Goal: Task Accomplishment & Management: Complete application form

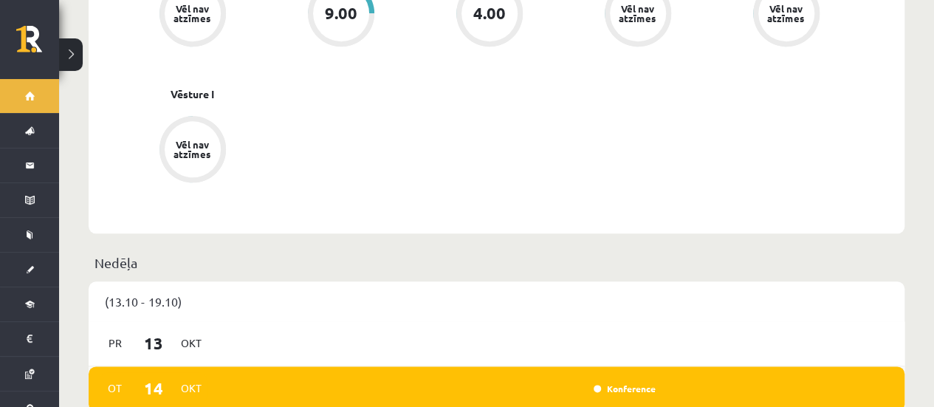
scroll to position [886, 0]
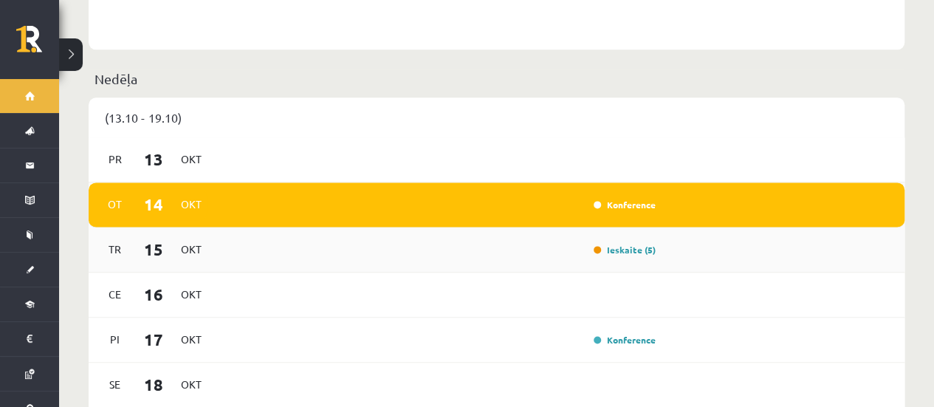
click at [703, 236] on div "Tr 15 Okt Ieskaite (5)" at bounding box center [497, 250] width 816 height 45
click at [641, 244] on link "Ieskaite (5)" at bounding box center [625, 250] width 62 height 12
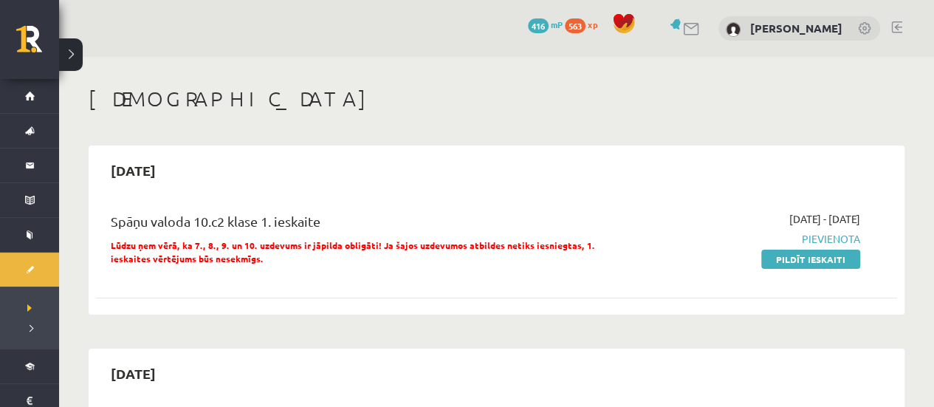
click at [811, 271] on div "2025-10-01 - 2025-10-15 Pievienota Pildīt ieskaiti" at bounding box center [743, 242] width 257 height 63
click at [820, 259] on link "Pildīt ieskaiti" at bounding box center [811, 259] width 99 height 19
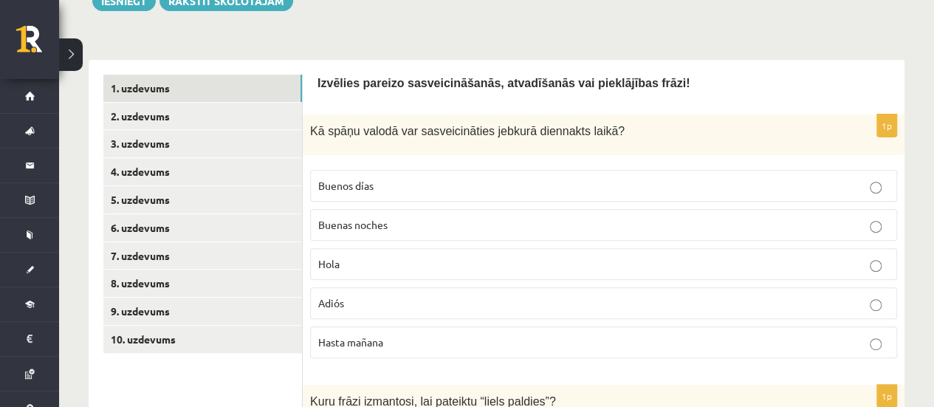
scroll to position [222, 0]
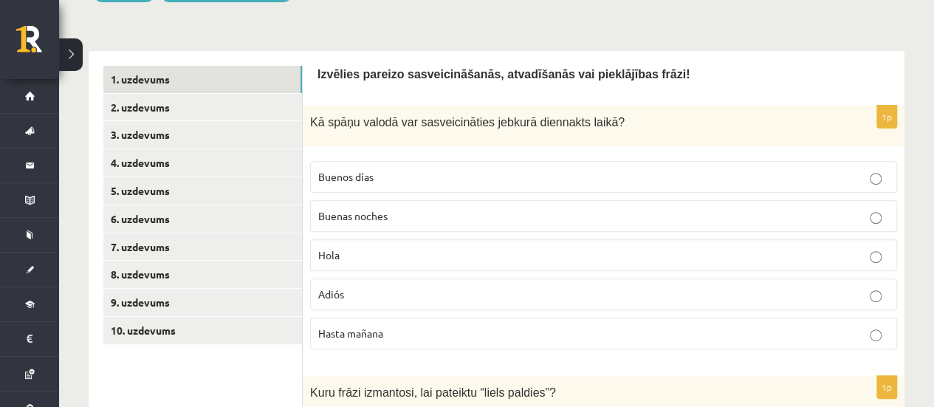
click at [434, 237] on fieldset "Buenos días Buenas noches [GEOGRAPHIC_DATA] Adiós Hasta [DATE]" at bounding box center [603, 254] width 587 height 200
click at [427, 247] on p "Hola" at bounding box center [603, 255] width 571 height 16
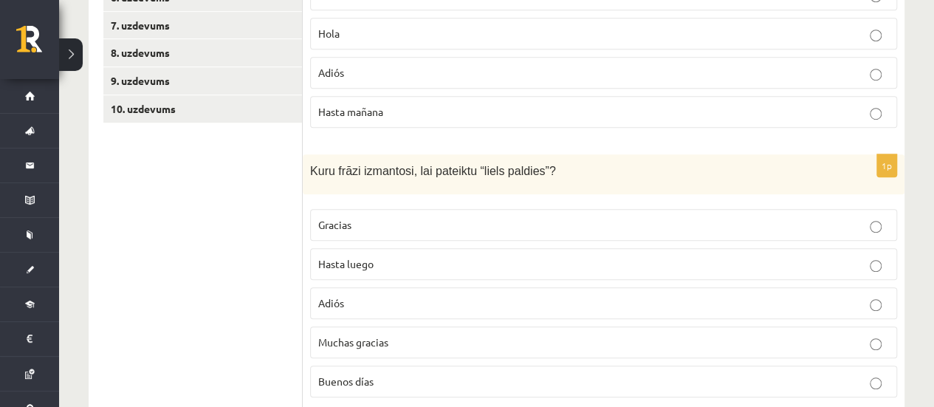
scroll to position [517, 0]
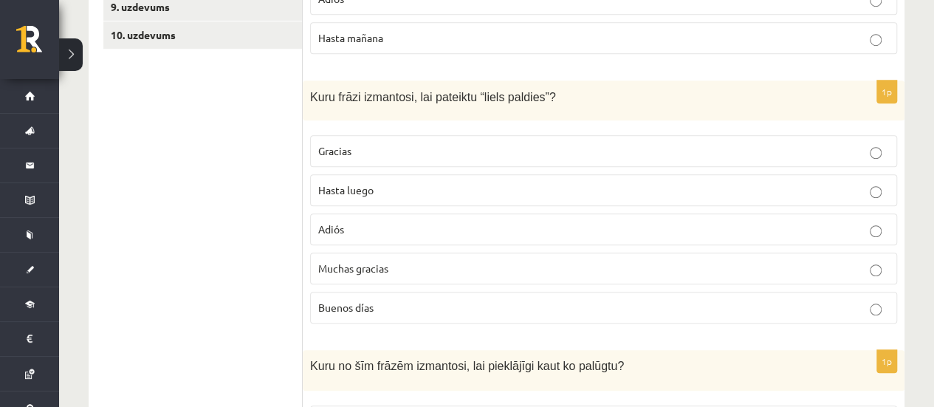
click at [366, 265] on span "Muchas gracias" at bounding box center [353, 268] width 70 height 13
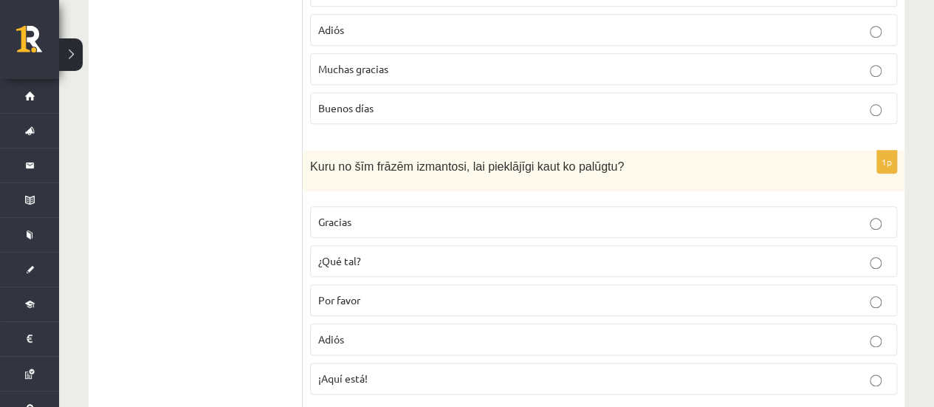
scroll to position [739, 0]
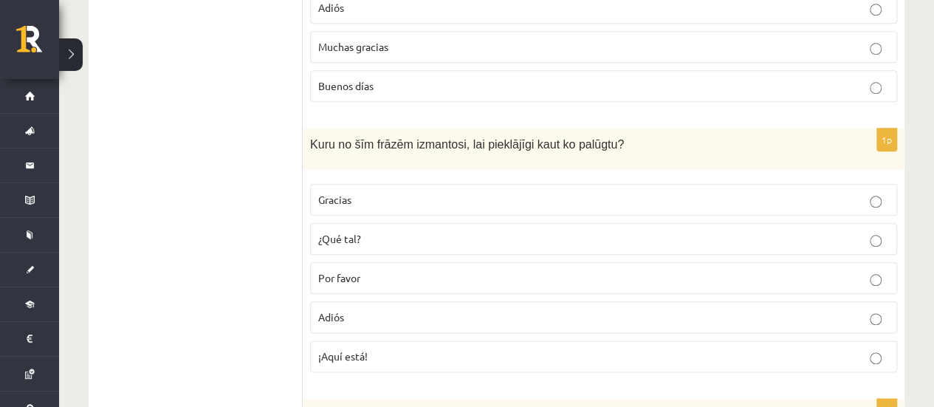
click at [421, 194] on p "Gracias" at bounding box center [603, 200] width 571 height 16
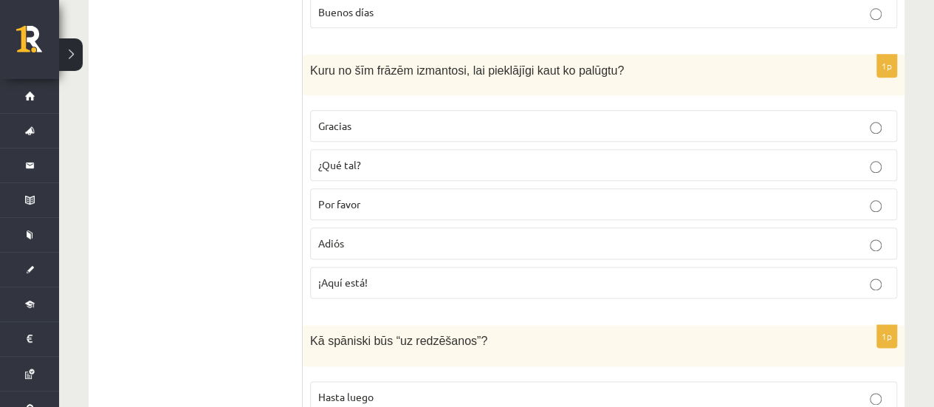
click at [519, 157] on p "¿Qué tal?" at bounding box center [603, 165] width 571 height 16
click at [366, 202] on p "Por favor" at bounding box center [603, 204] width 571 height 16
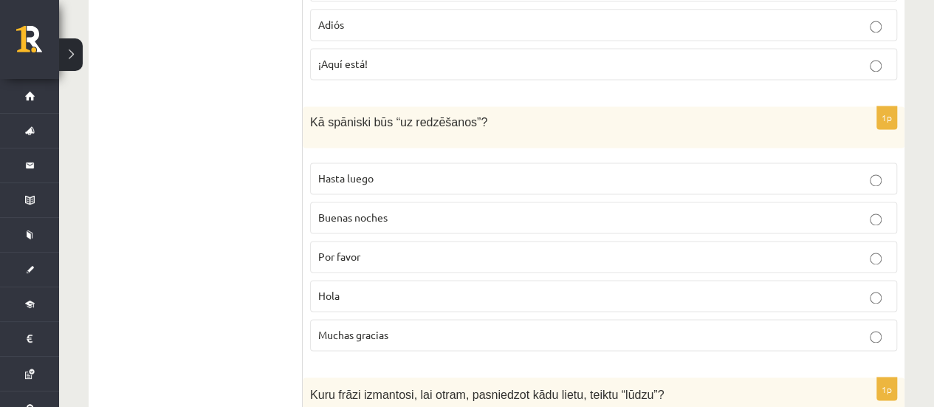
scroll to position [1034, 0]
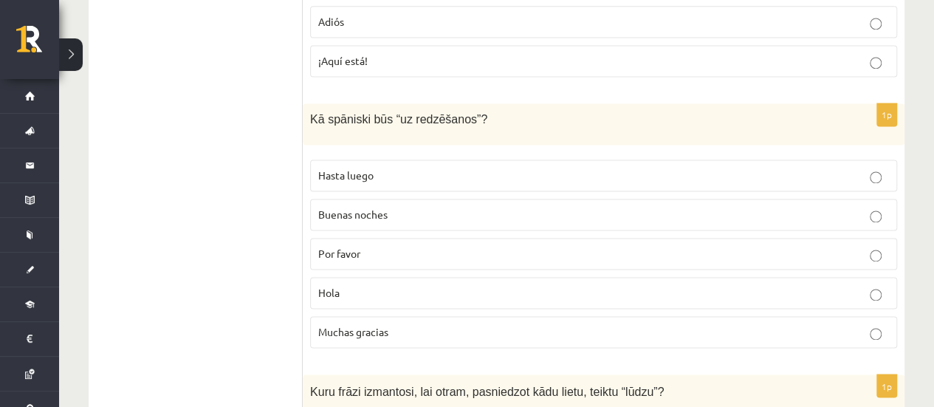
click at [433, 172] on p "Hasta luego" at bounding box center [603, 176] width 571 height 16
click at [394, 207] on p "Buenas noches" at bounding box center [603, 215] width 571 height 16
click at [465, 168] on p "Hasta luego" at bounding box center [603, 176] width 571 height 16
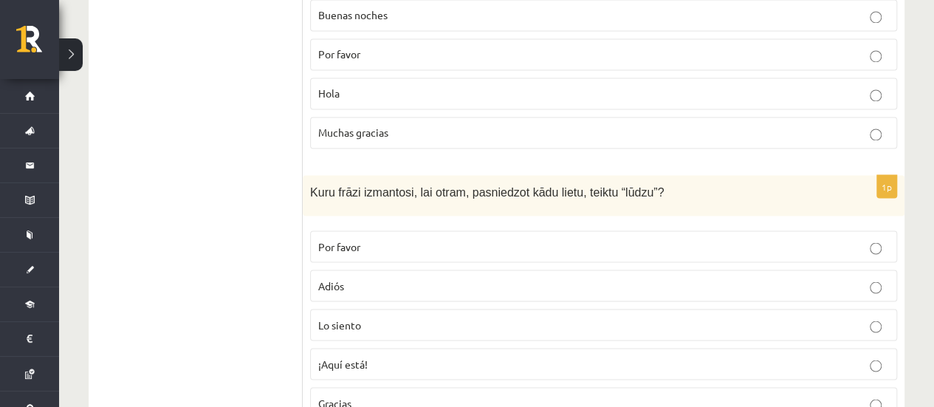
scroll to position [1256, 0]
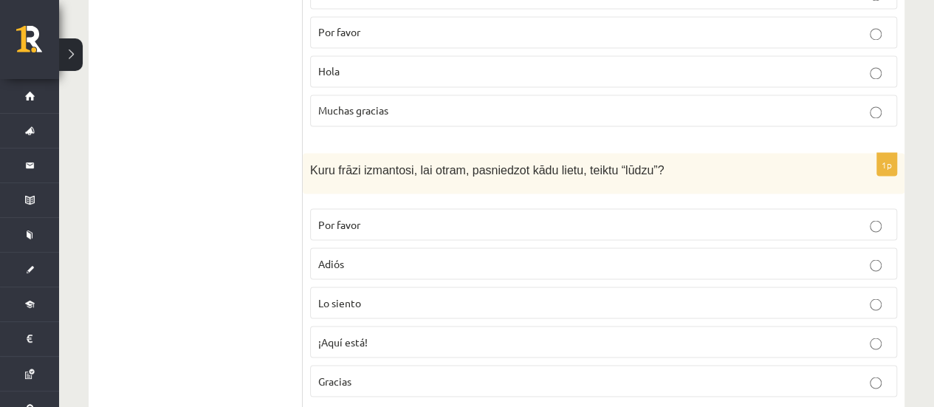
click at [349, 374] on span "Gracias" at bounding box center [334, 380] width 33 height 13
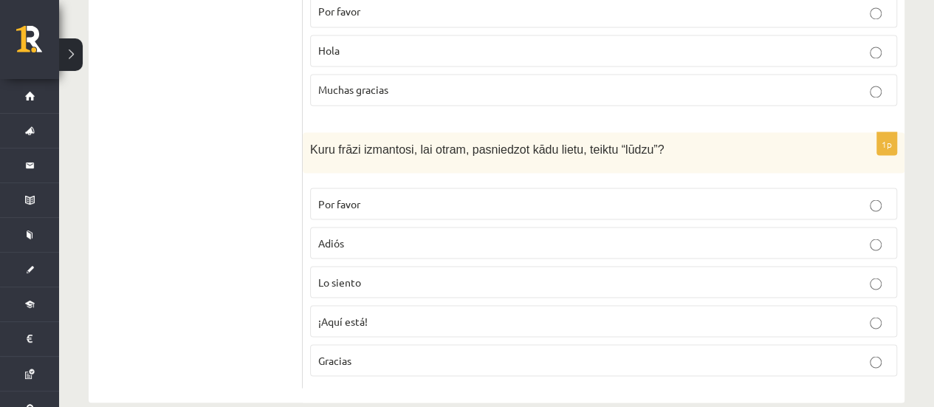
scroll to position [1288, 0]
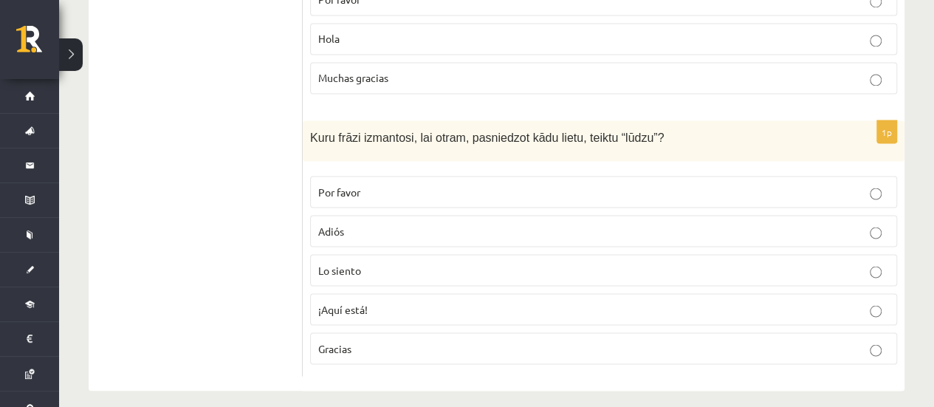
click at [400, 267] on label "Lo siento" at bounding box center [603, 270] width 587 height 32
click at [392, 309] on label "¡Aquí está!" at bounding box center [603, 309] width 587 height 32
click at [414, 267] on label "Lo siento" at bounding box center [603, 270] width 587 height 32
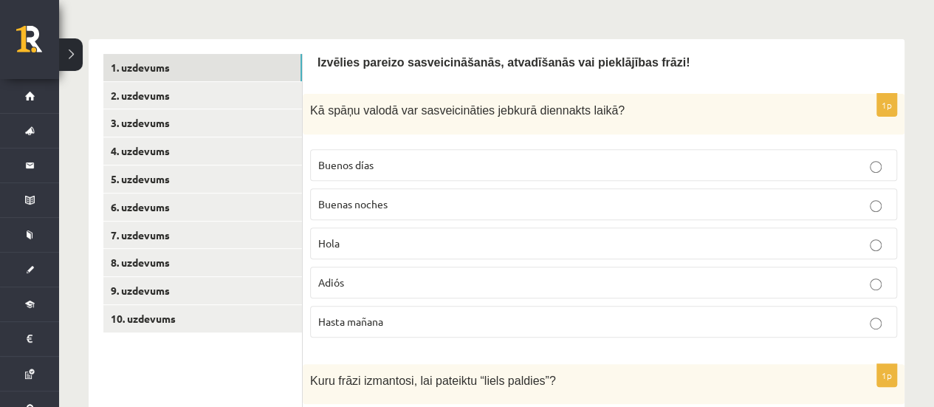
scroll to position [180, 0]
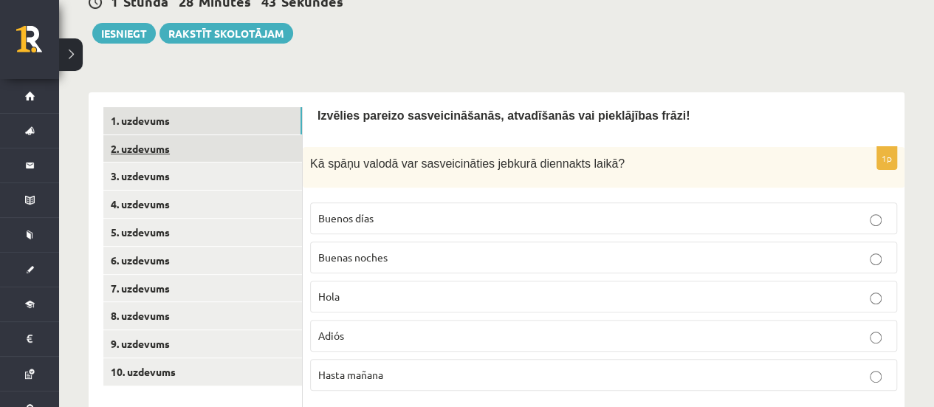
click at [176, 151] on link "2. uzdevums" at bounding box center [202, 148] width 199 height 27
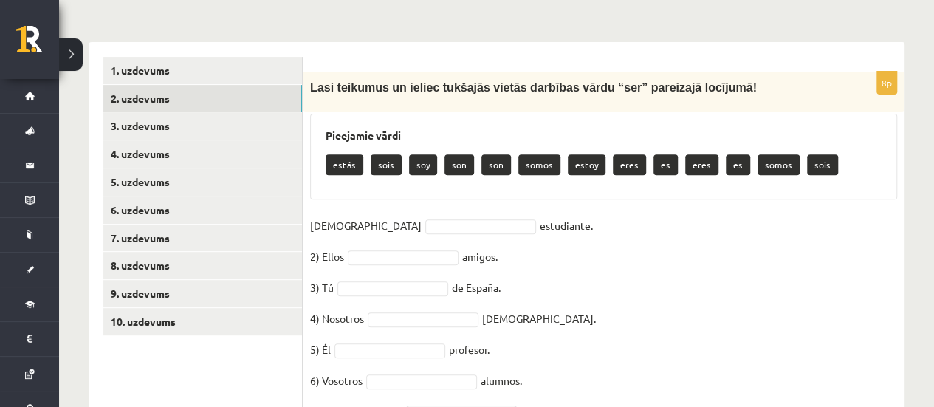
scroll to position [254, 0]
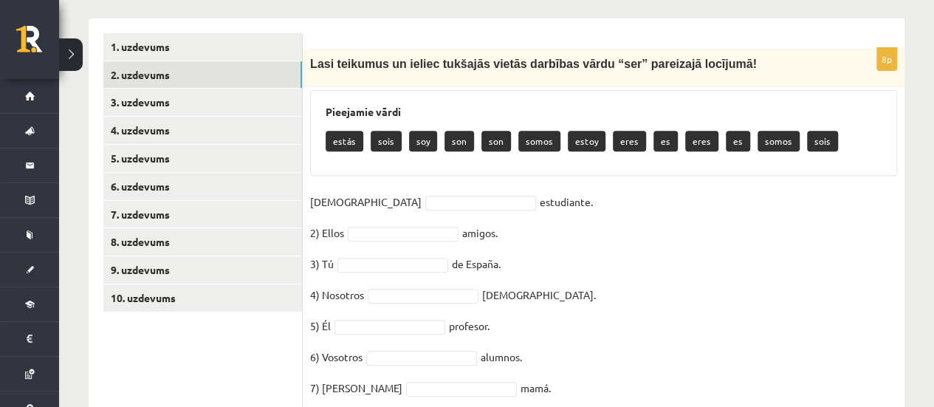
click at [416, 135] on p "soy" at bounding box center [423, 141] width 28 height 21
click at [422, 147] on p "soy" at bounding box center [423, 141] width 28 height 21
click at [372, 211] on fieldset "1) Yo estudiante. 2) Ellos amigos. 3) Tú de España. 4) Nosotros franceses. 5) É…" at bounding box center [603, 315] width 587 height 248
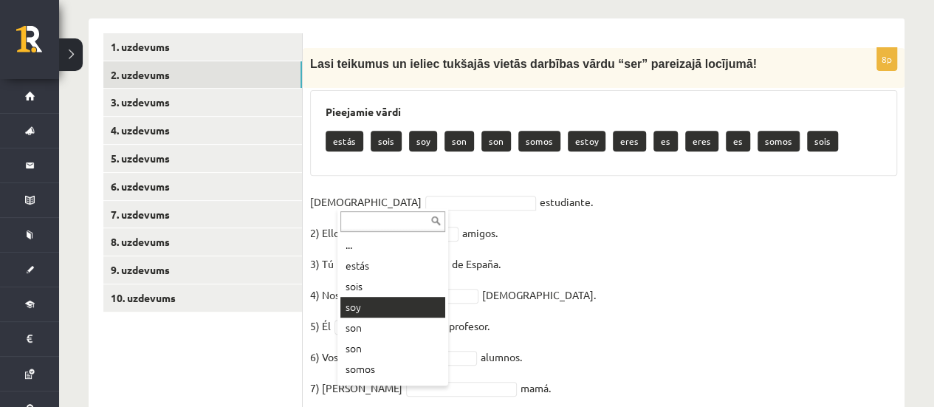
drag, startPoint x: 371, startPoint y: 312, endPoint x: 362, endPoint y: 299, distance: 15.4
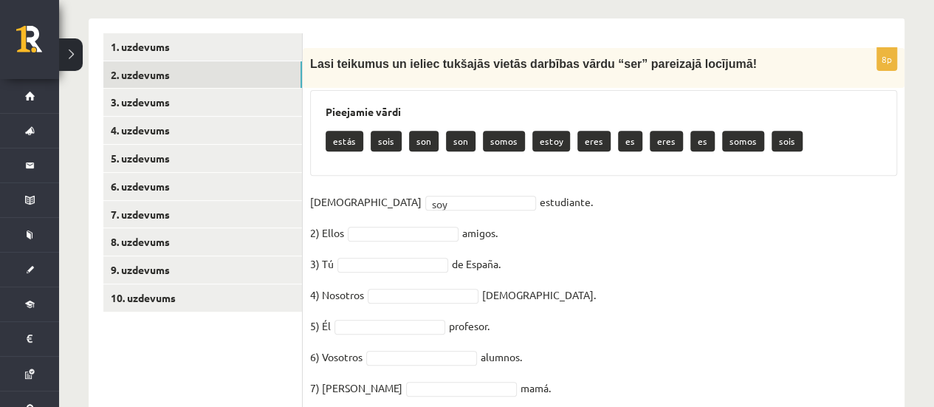
click at [403, 221] on fieldset "1) Yo soy *** estudiante. 2) Ellos amigos. 3) Tú de España. 4) Nosotros frances…" at bounding box center [603, 315] width 587 height 248
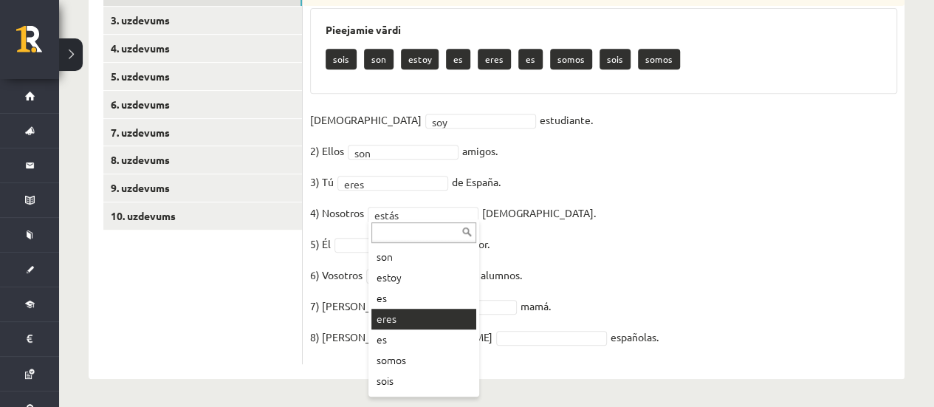
scroll to position [59, 0]
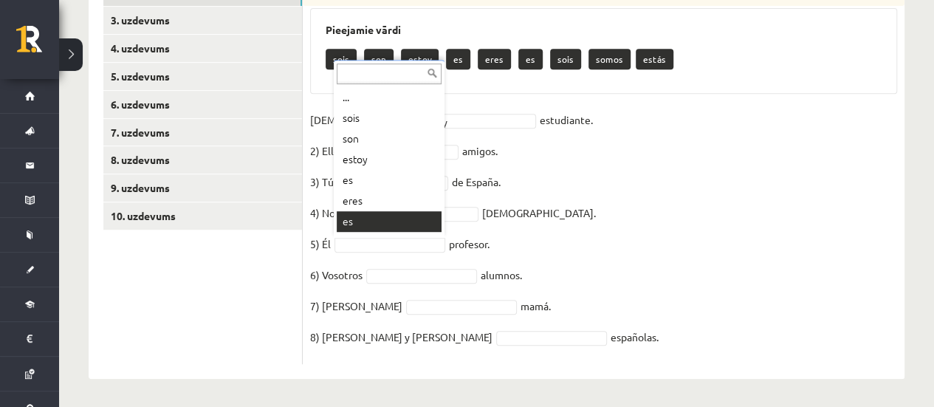
drag, startPoint x: 372, startPoint y: 200, endPoint x: 381, endPoint y: 216, distance: 18.9
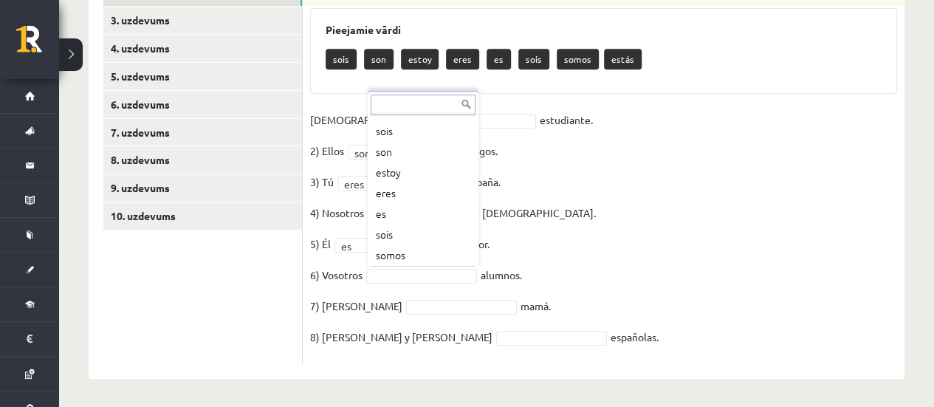
scroll to position [38, 0]
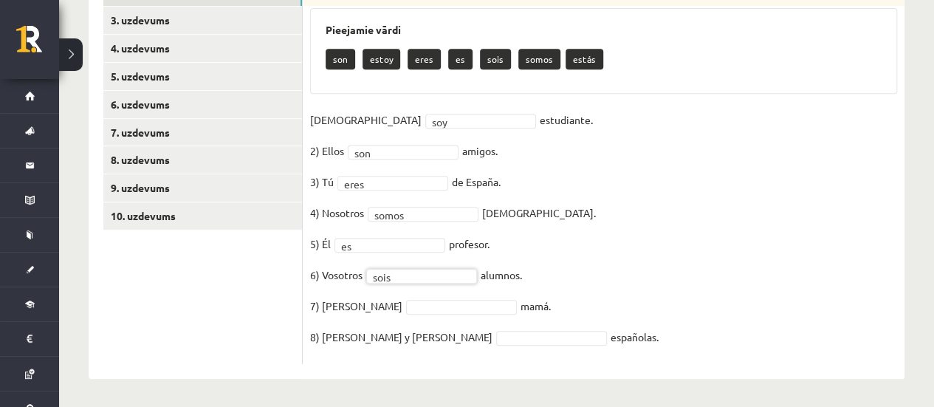
click at [414, 296] on fieldset "1) Yo soy *** estudiante. 2) Ellos son *** amigos. 3) Tú eres **** de España. 4…" at bounding box center [603, 233] width 587 height 248
click at [412, 315] on fieldset "1) Yo soy *** estudiante. 2) Ellos son *** amigos. 3) Tú eres **** de España. 4…" at bounding box center [603, 233] width 587 height 248
click at [412, 314] on fieldset "1) Yo soy *** estudiante. 2) Ellos son *** amigos. 3) Tú eres **** de España. 4…" at bounding box center [603, 233] width 587 height 248
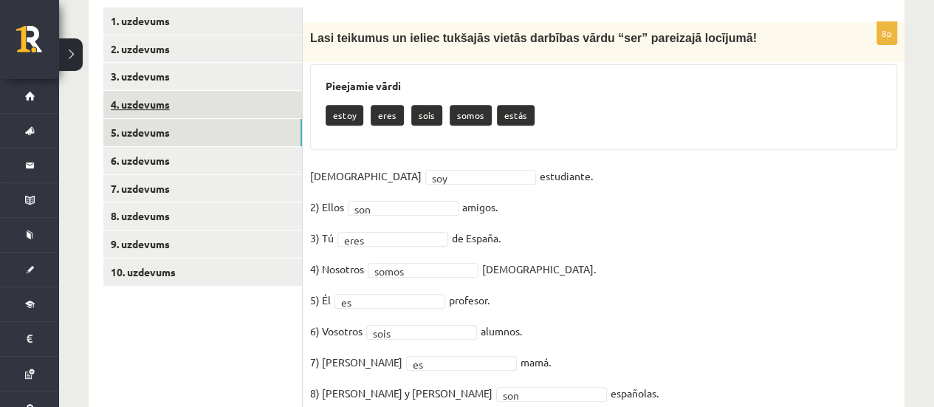
scroll to position [188, 0]
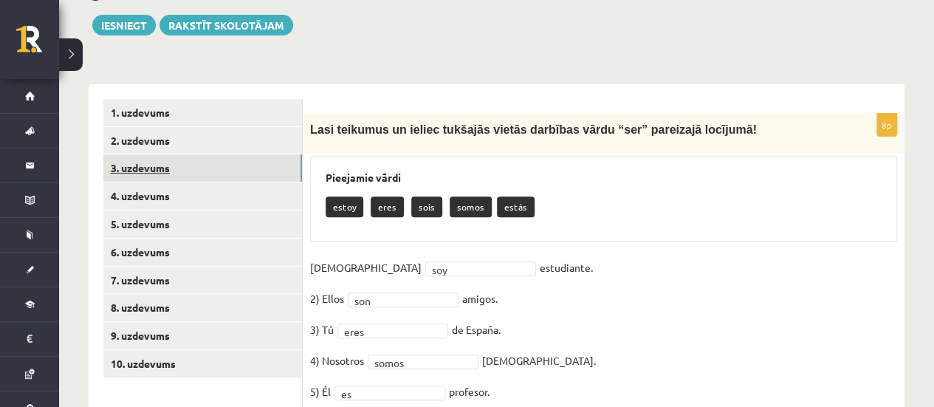
click at [195, 166] on link "3. uzdevums" at bounding box center [202, 167] width 199 height 27
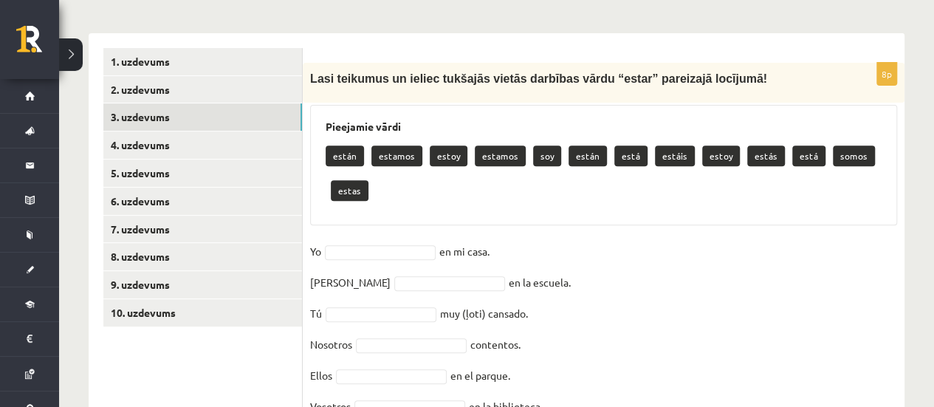
scroll to position [262, 0]
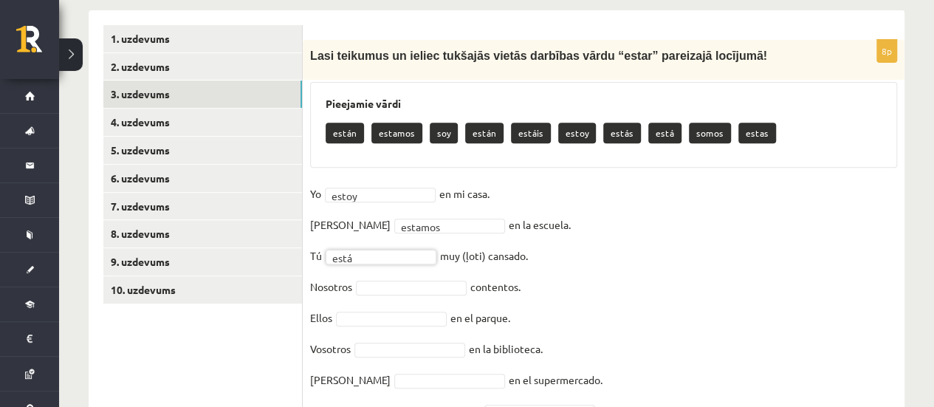
click at [369, 265] on fieldset "Yo estoy ***** en mi casa. Ella estamos ******* en la escuela. Tú está **** muy…" at bounding box center [603, 306] width 587 height 248
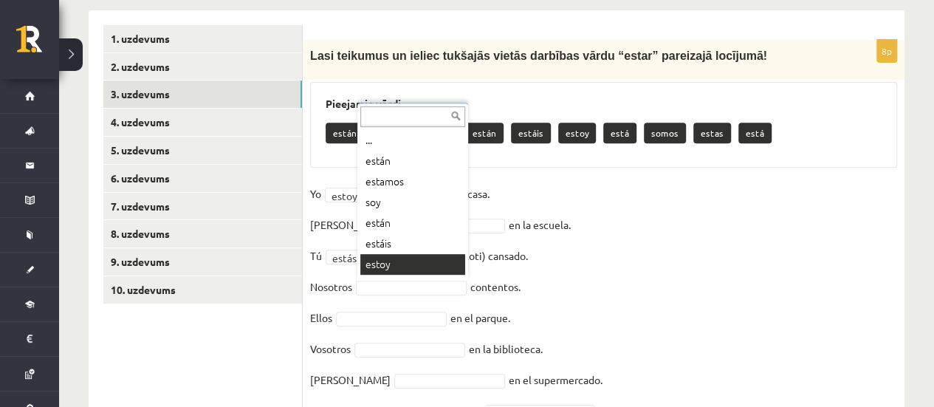
scroll to position [18, 0]
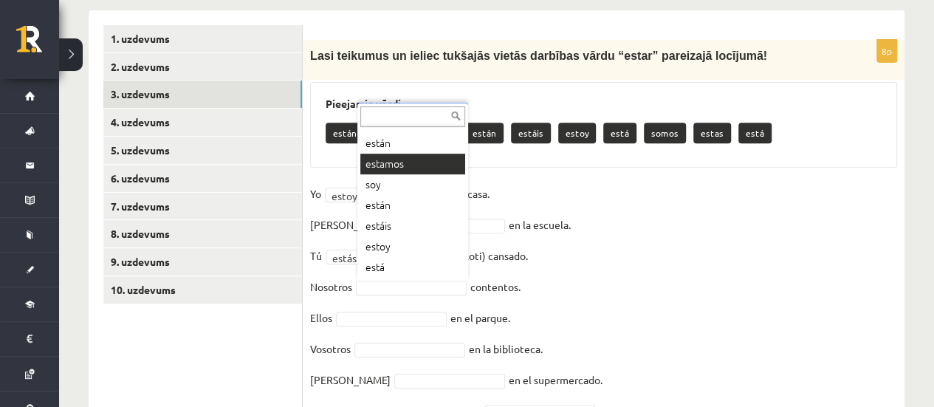
drag, startPoint x: 392, startPoint y: 180, endPoint x: 380, endPoint y: 166, distance: 18.8
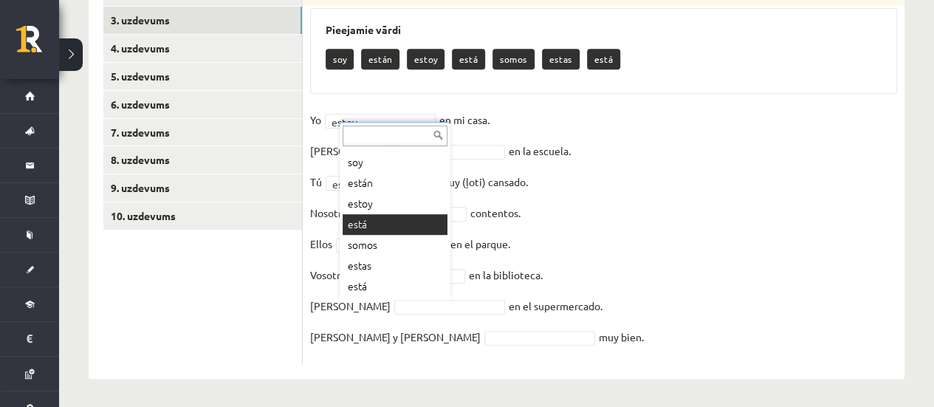
drag, startPoint x: 400, startPoint y: 229, endPoint x: 403, endPoint y: 240, distance: 11.3
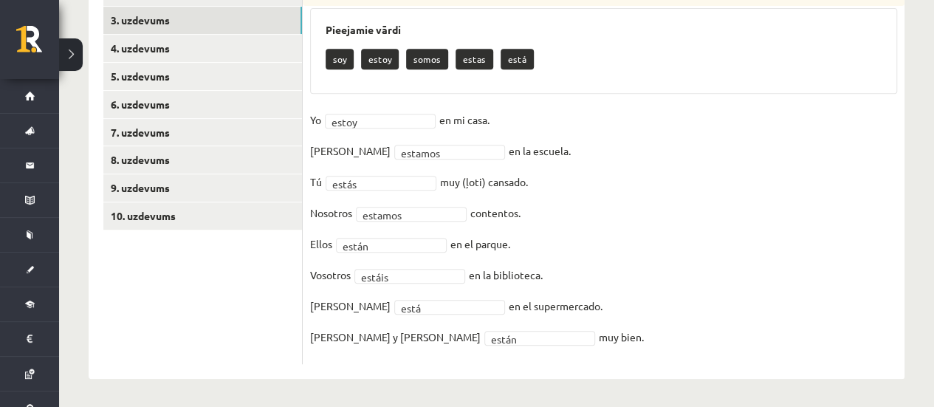
click at [414, 160] on fieldset "Yo estoy ***** en mi casa. Ella estamos ******* en la escuela. Tú estás ***** m…" at bounding box center [603, 233] width 587 height 248
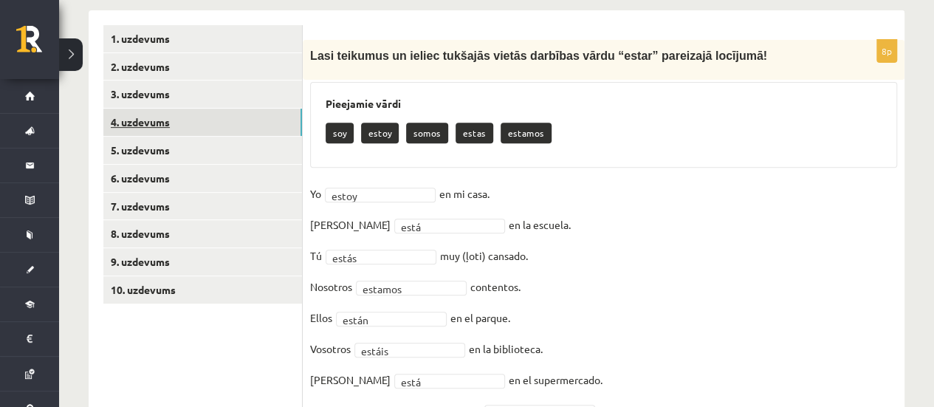
click at [188, 113] on link "4. uzdevums" at bounding box center [202, 122] width 199 height 27
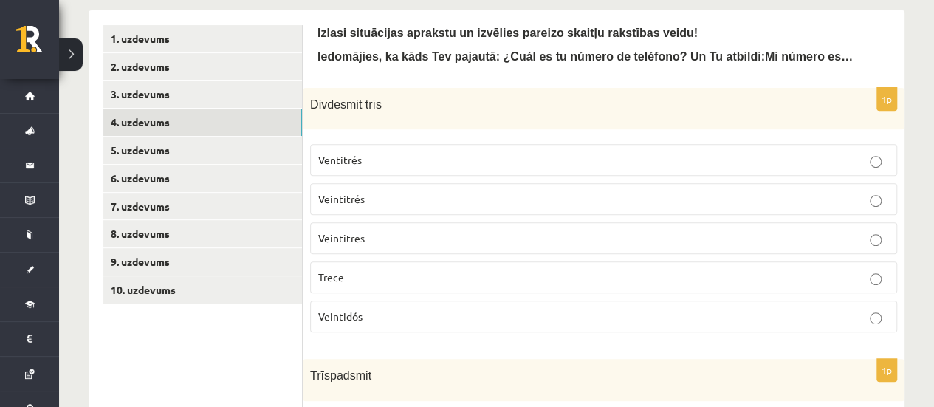
click at [365, 195] on p "Veintitrés" at bounding box center [603, 199] width 571 height 16
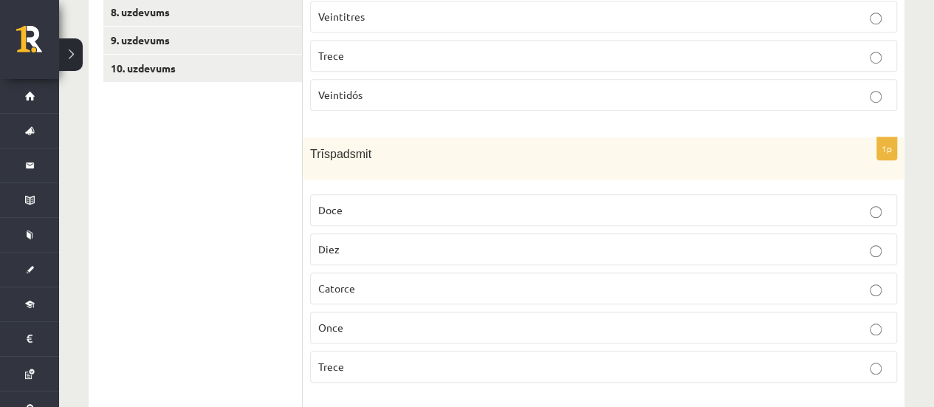
scroll to position [558, 0]
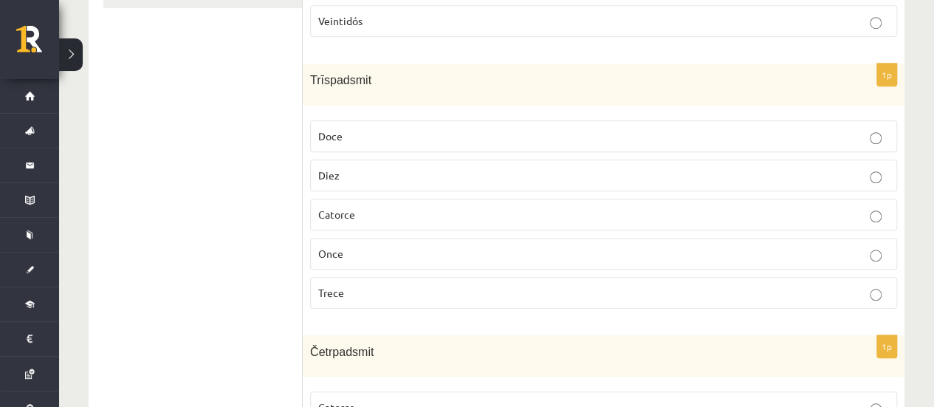
click at [390, 207] on p "Catorce" at bounding box center [603, 215] width 571 height 16
click at [387, 289] on p "Trece" at bounding box center [603, 293] width 571 height 16
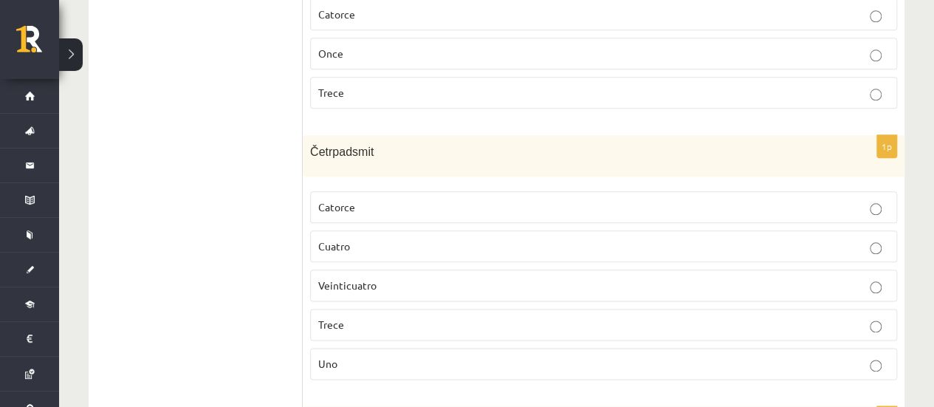
scroll to position [779, 0]
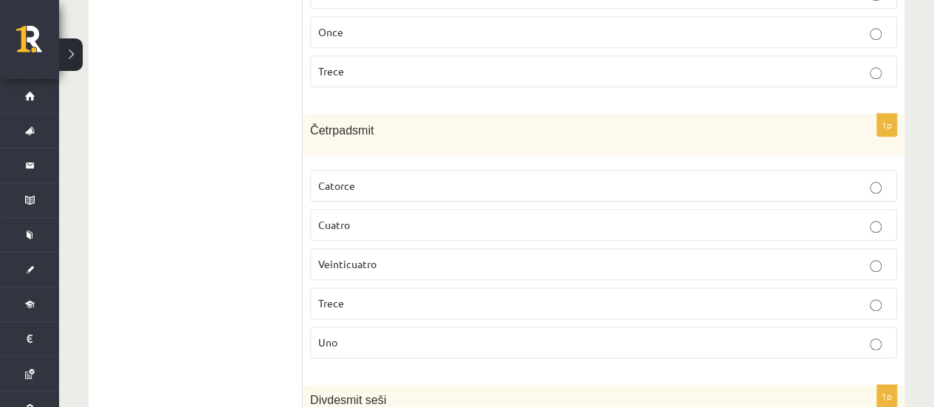
click at [409, 179] on p "Catorce" at bounding box center [603, 186] width 571 height 16
click at [384, 230] on label "Cuatro" at bounding box center [603, 225] width 587 height 32
click at [416, 170] on label "Catorce" at bounding box center [603, 186] width 587 height 32
click at [420, 182] on p "Catorce" at bounding box center [603, 186] width 571 height 16
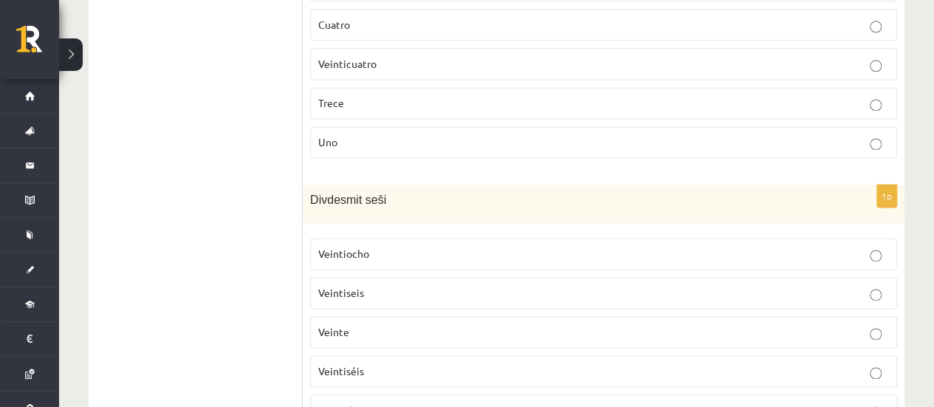
scroll to position [1001, 0]
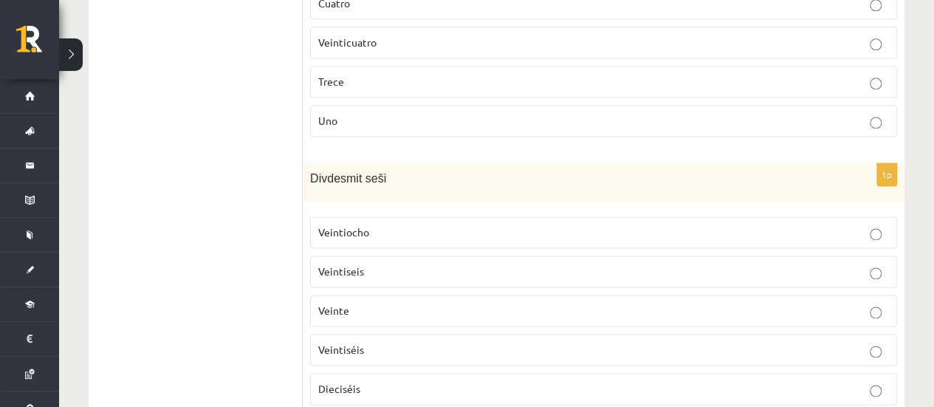
click at [443, 264] on p "Veintiseis" at bounding box center [603, 272] width 571 height 16
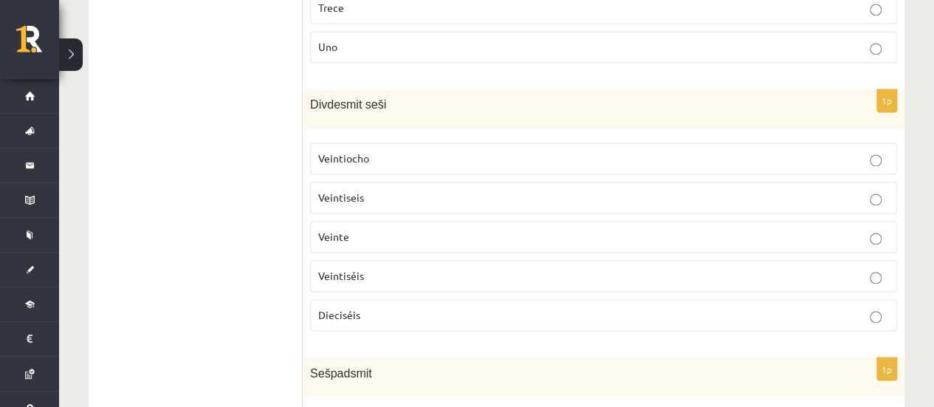
click at [448, 268] on p "Veintiséis" at bounding box center [603, 276] width 571 height 16
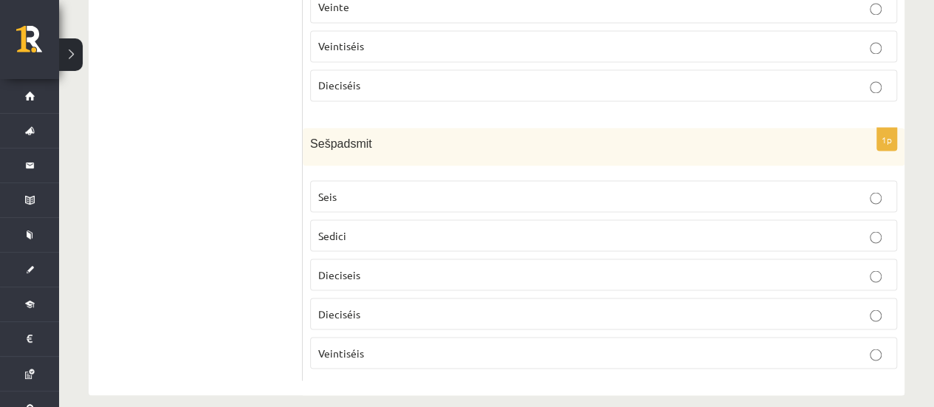
scroll to position [1306, 0]
click at [369, 304] on p "Dieciséis" at bounding box center [603, 312] width 571 height 16
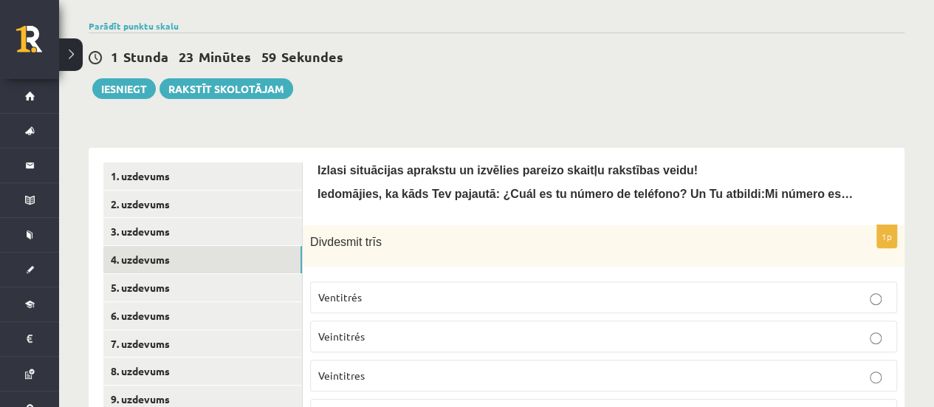
scroll to position [124, 0]
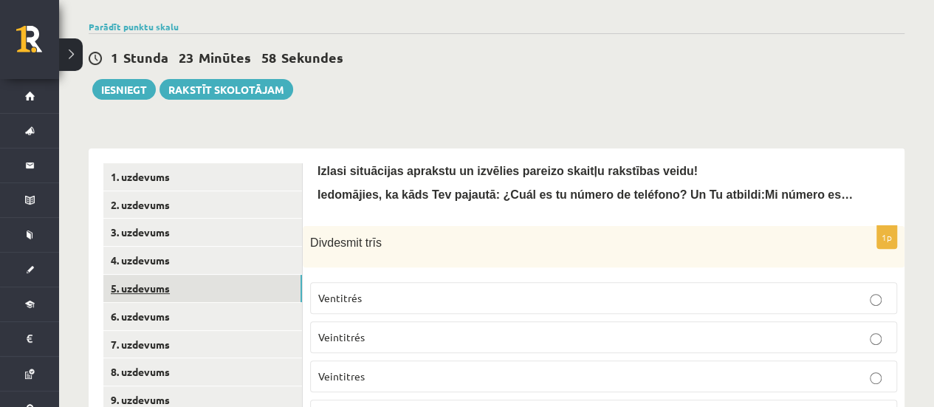
click at [266, 287] on link "5. uzdevums" at bounding box center [202, 288] width 199 height 27
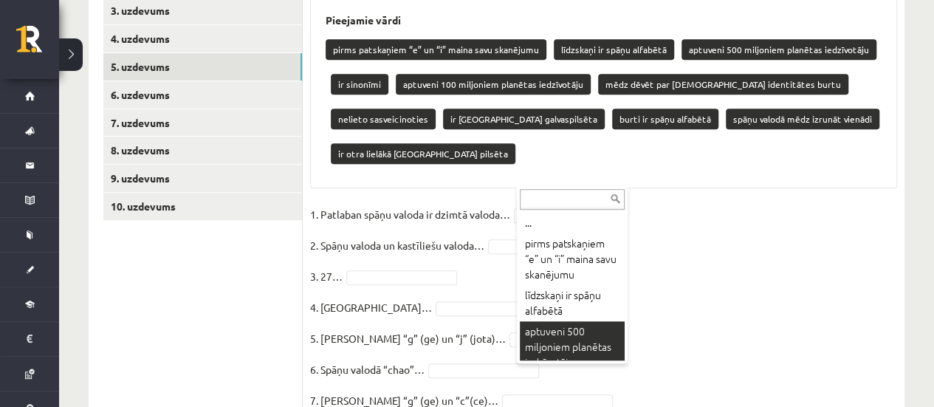
scroll to position [28, 0]
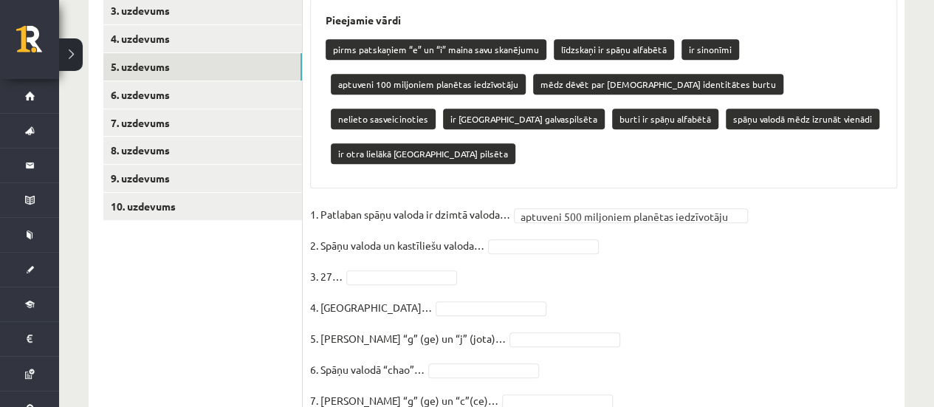
click at [540, 218] on fieldset "**********" at bounding box center [603, 327] width 587 height 248
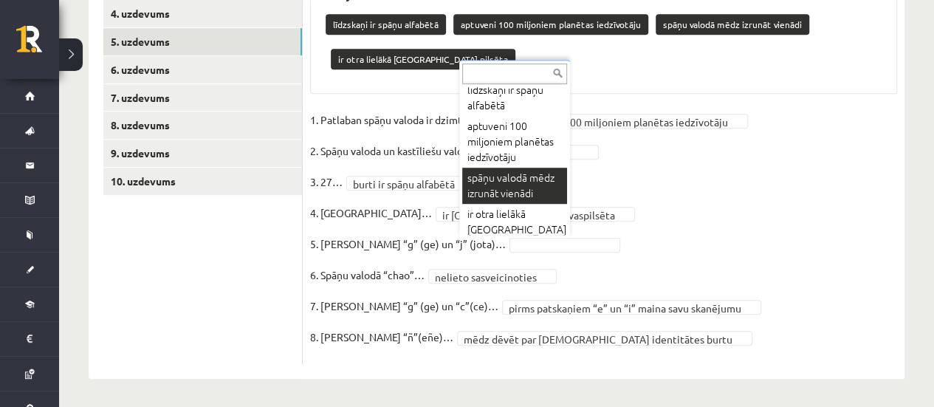
scroll to position [336, 0]
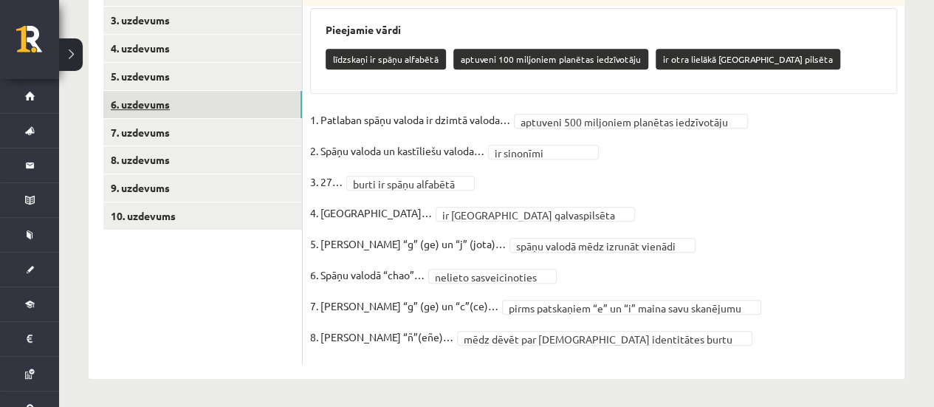
click at [202, 103] on link "6. uzdevums" at bounding box center [202, 104] width 199 height 27
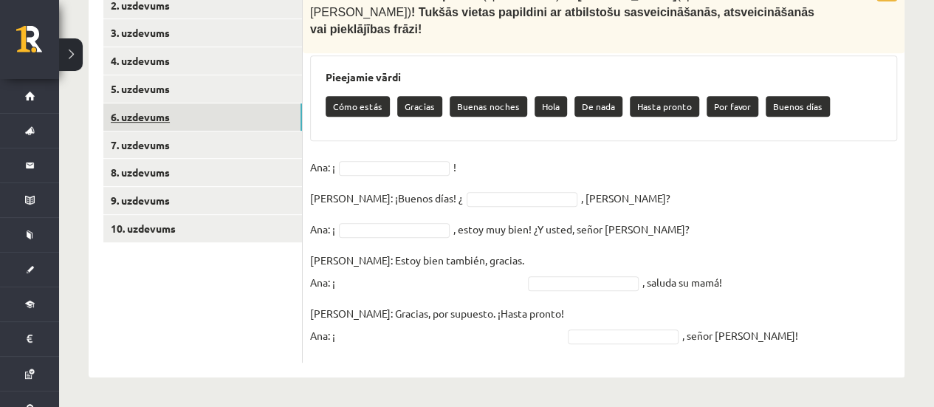
scroll to position [304, 0]
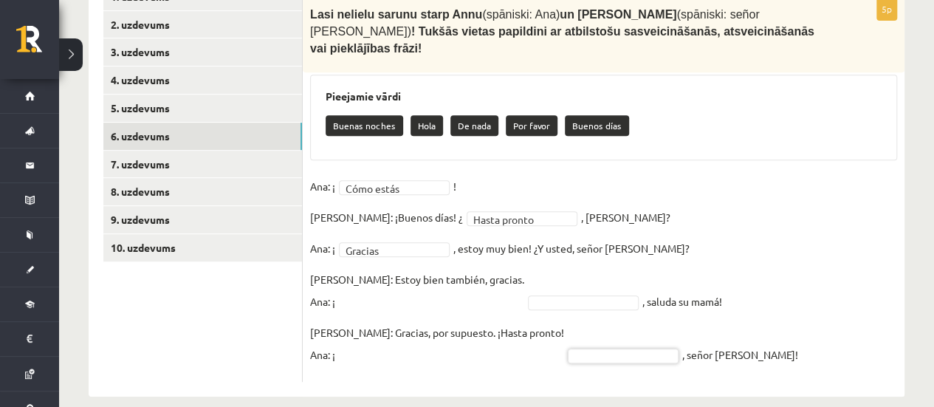
drag, startPoint x: 454, startPoint y: 319, endPoint x: 452, endPoint y: 339, distance: 20.1
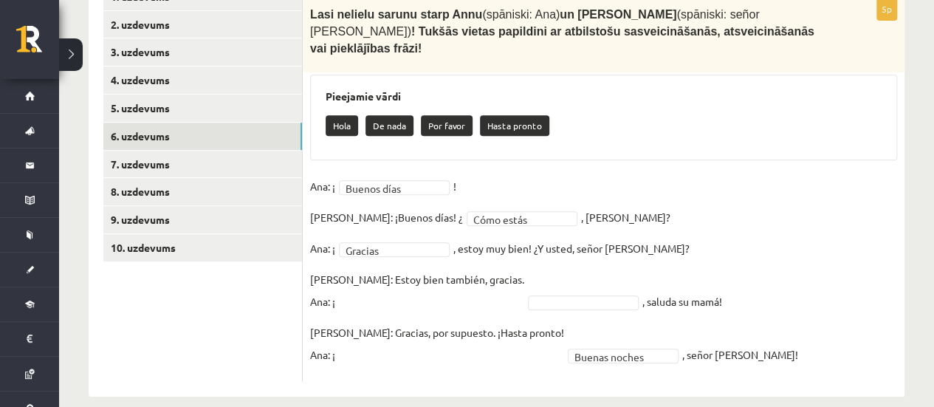
click at [476, 276] on fieldset "**********" at bounding box center [603, 274] width 587 height 199
click at [475, 293] on fieldset "**********" at bounding box center [603, 274] width 587 height 199
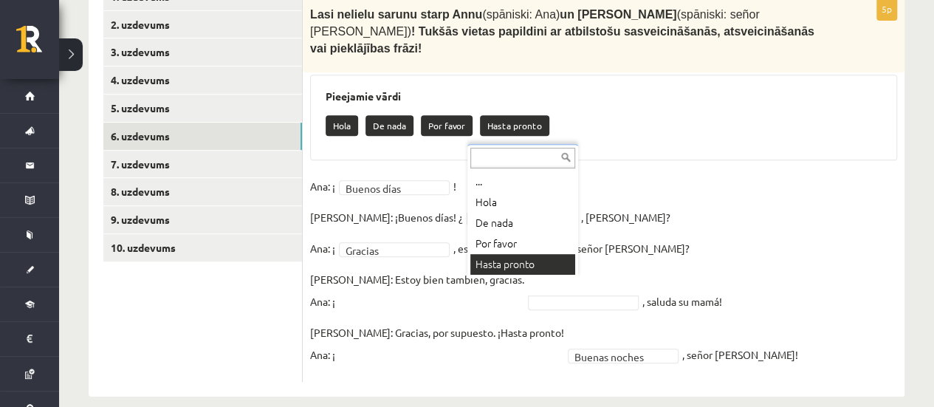
drag, startPoint x: 508, startPoint y: 248, endPoint x: 513, endPoint y: 265, distance: 17.6
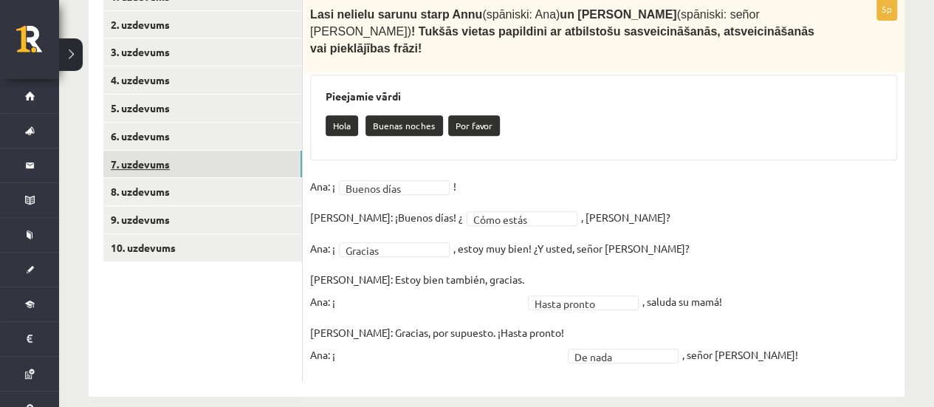
click at [251, 160] on link "7. uzdevums" at bounding box center [202, 164] width 199 height 27
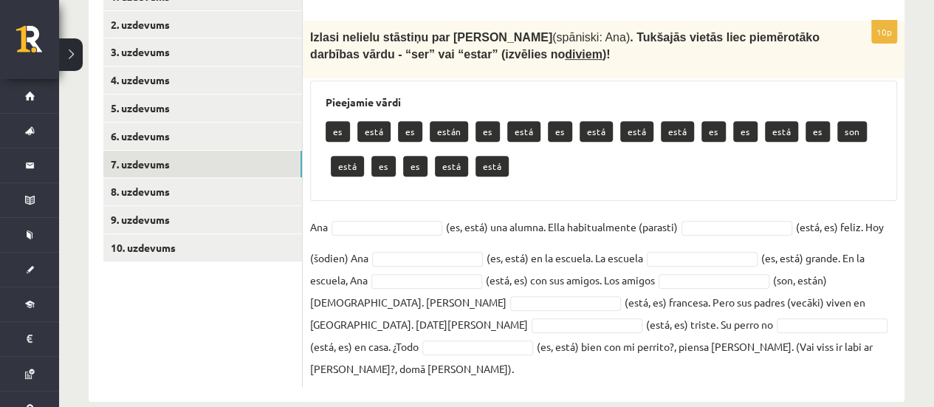
click at [369, 216] on fieldset "Ana (es, está) una alumna. Ella habitualmente (parasti) (está, es) feliz. Hoy (…" at bounding box center [603, 298] width 587 height 164
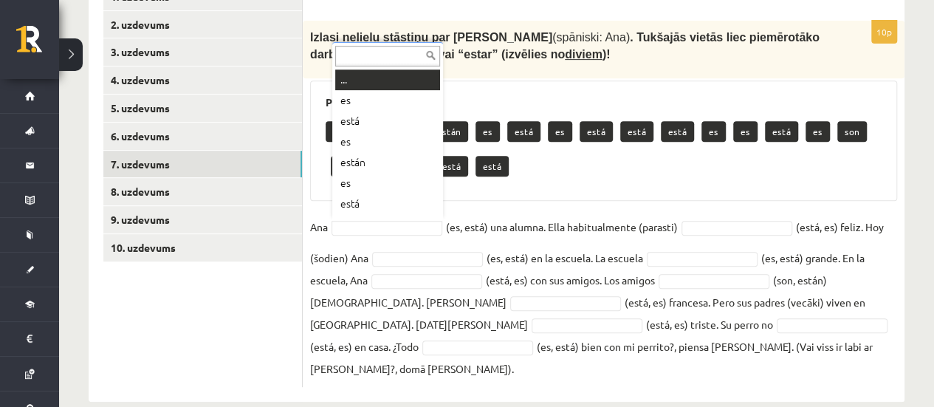
scroll to position [18, 0]
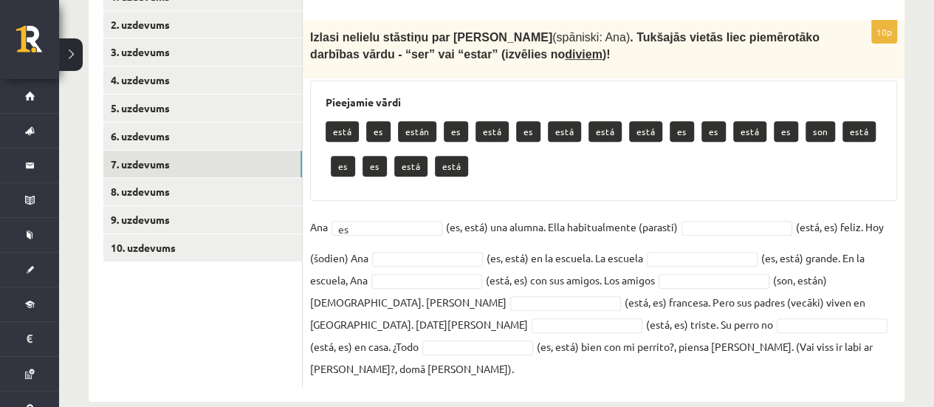
click at [703, 216] on fieldset "Ana es ** (es, está) una alumna. Ella habitualmente (parasti) (está, es) feliz.…" at bounding box center [603, 298] width 587 height 164
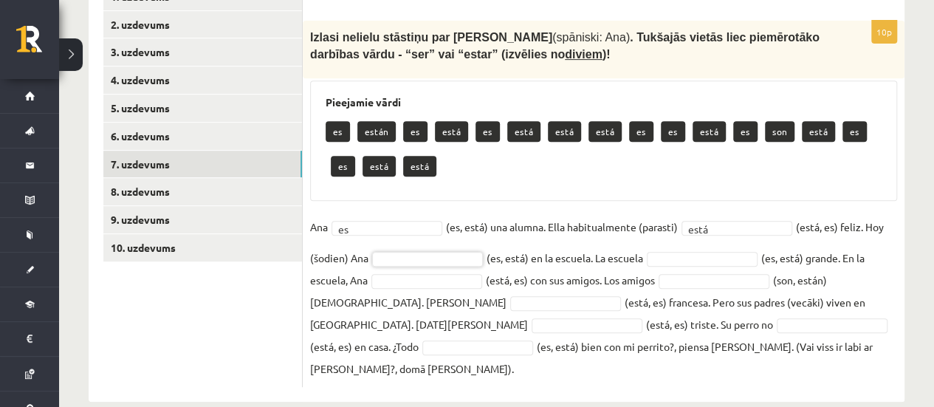
drag, startPoint x: 471, startPoint y: 254, endPoint x: 465, endPoint y: 249, distance: 8.4
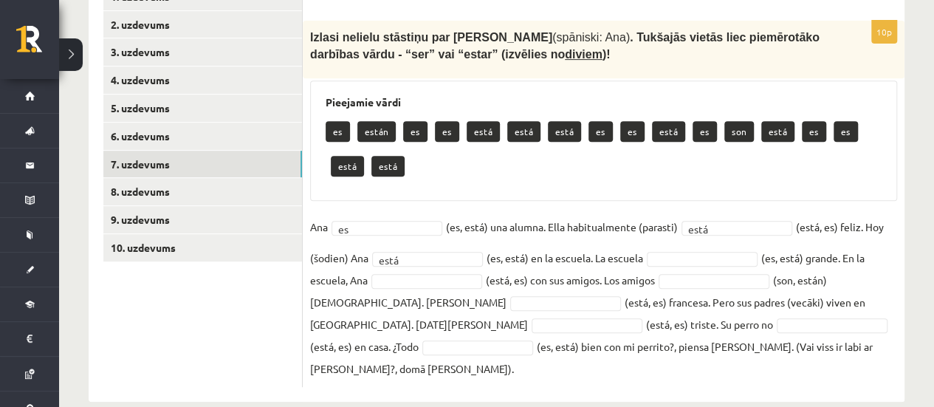
click at [697, 247] on fieldset "Ana es ** (es, está) una alumna. Ella habitualmente (parasti) está **** (está, …" at bounding box center [603, 298] width 587 height 164
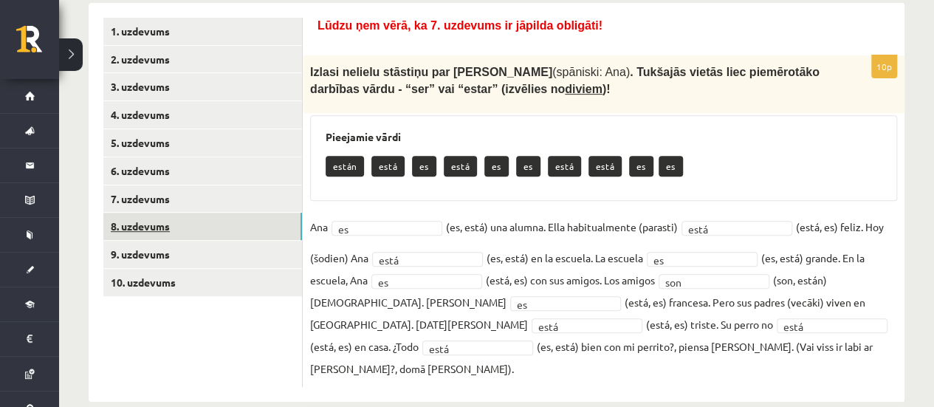
click at [242, 216] on link "8. uzdevums" at bounding box center [202, 226] width 199 height 27
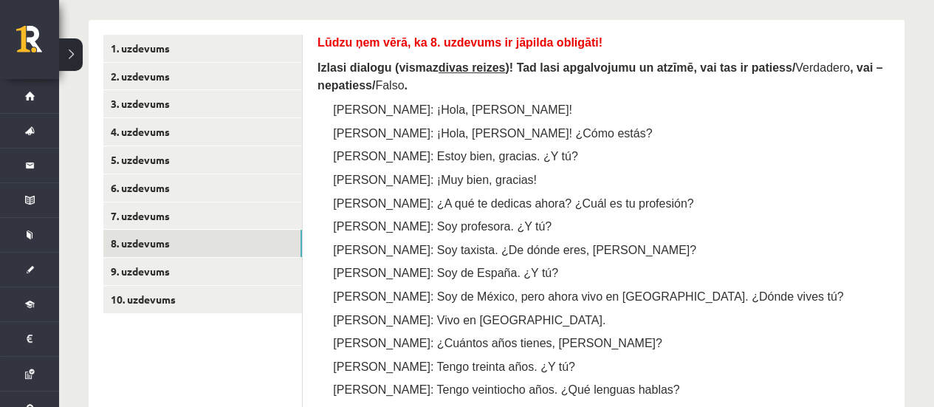
scroll to position [196, 0]
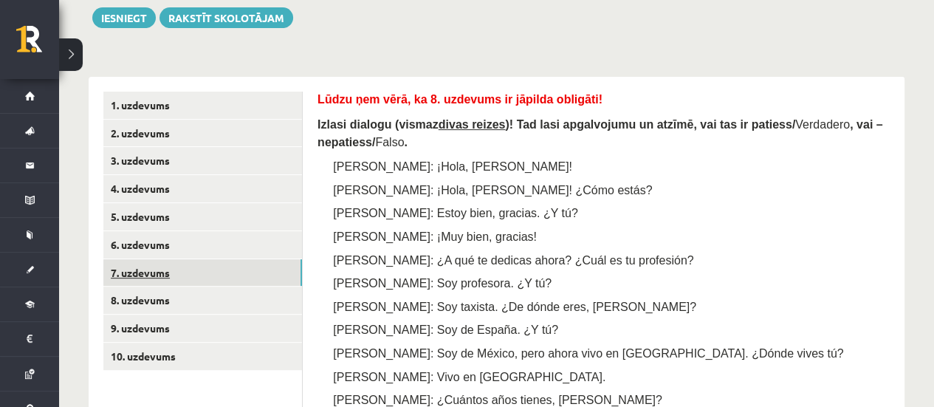
click at [273, 272] on link "7. uzdevums" at bounding box center [202, 272] width 199 height 27
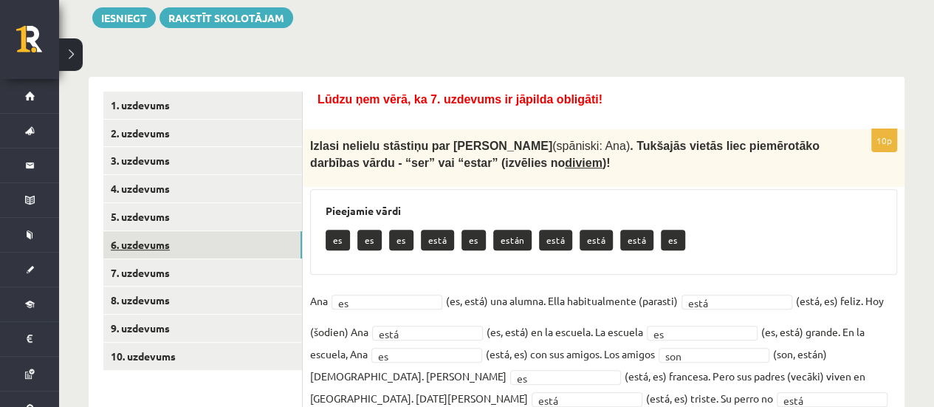
click at [262, 247] on link "6. uzdevums" at bounding box center [202, 244] width 199 height 27
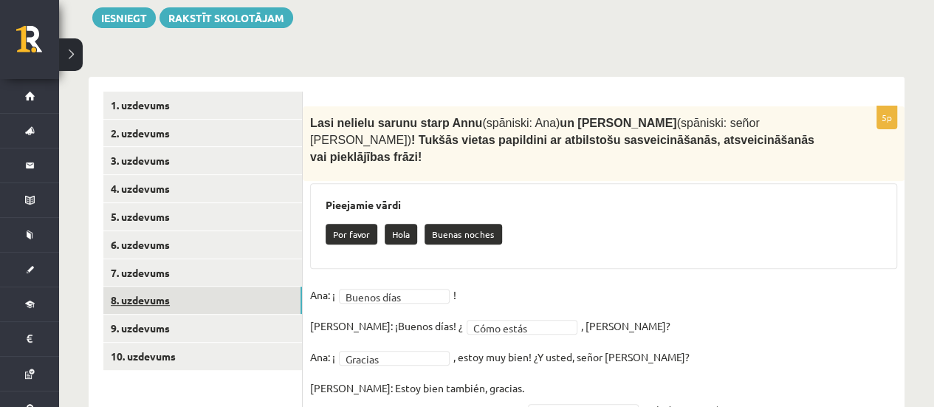
click at [276, 287] on link "8. uzdevums" at bounding box center [202, 300] width 199 height 27
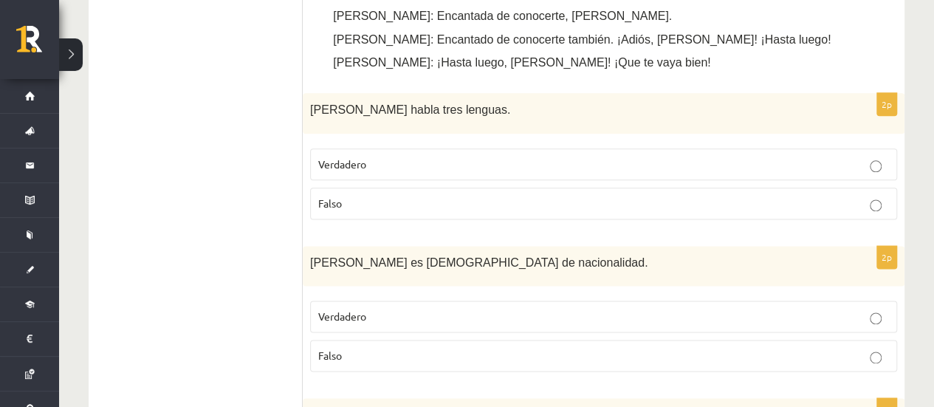
scroll to position [861, 0]
click at [544, 197] on p "Falso" at bounding box center [603, 203] width 571 height 16
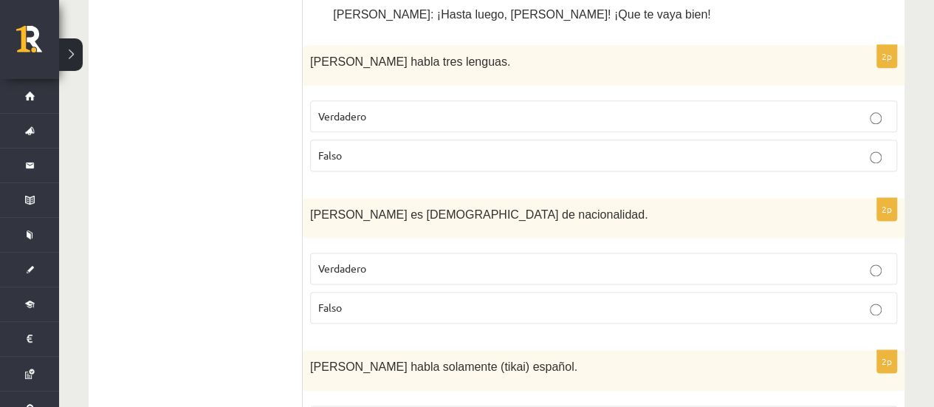
scroll to position [1008, 0]
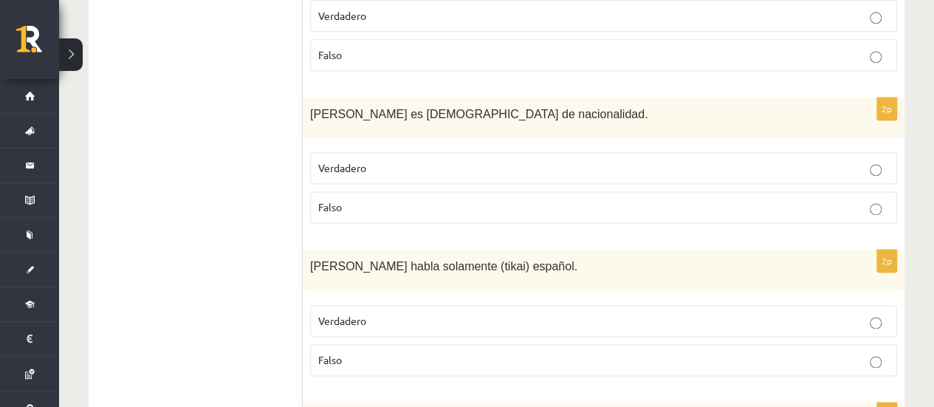
click at [524, 146] on fieldset "Verdadero Falso" at bounding box center [603, 186] width 587 height 83
click at [543, 169] on p "Verdadero" at bounding box center [603, 168] width 571 height 16
click at [459, 355] on p "Falso" at bounding box center [603, 360] width 571 height 16
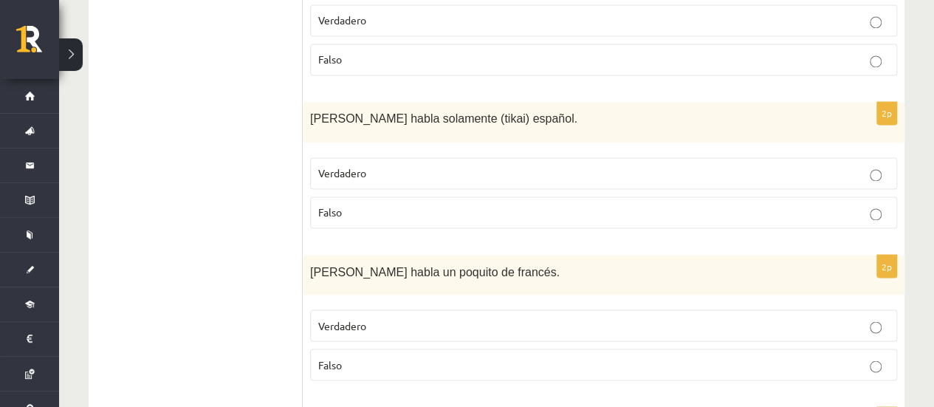
scroll to position [1304, 0]
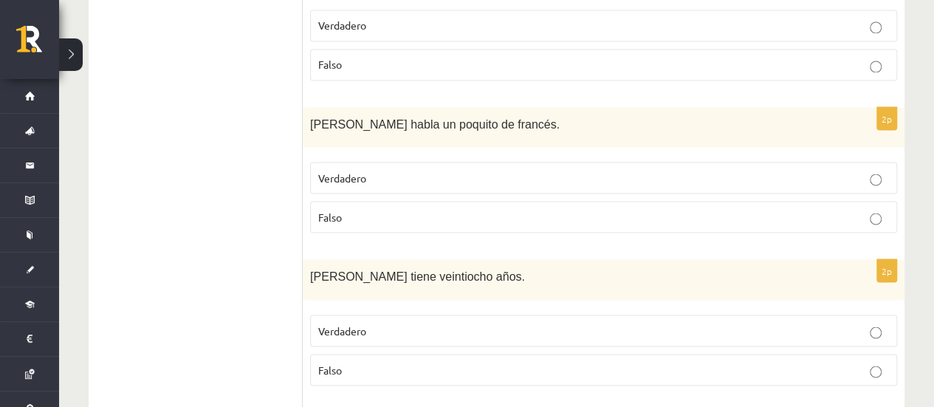
click at [447, 323] on p "Verdadero" at bounding box center [603, 331] width 571 height 16
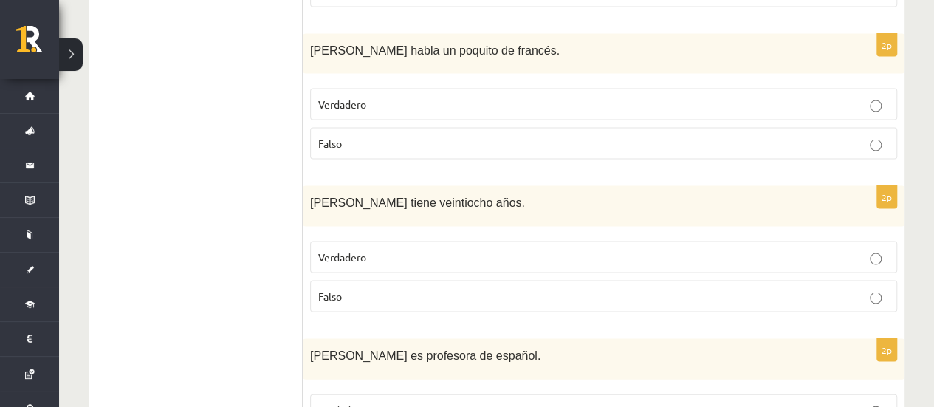
click at [389, 288] on p "Falso" at bounding box center [603, 296] width 571 height 16
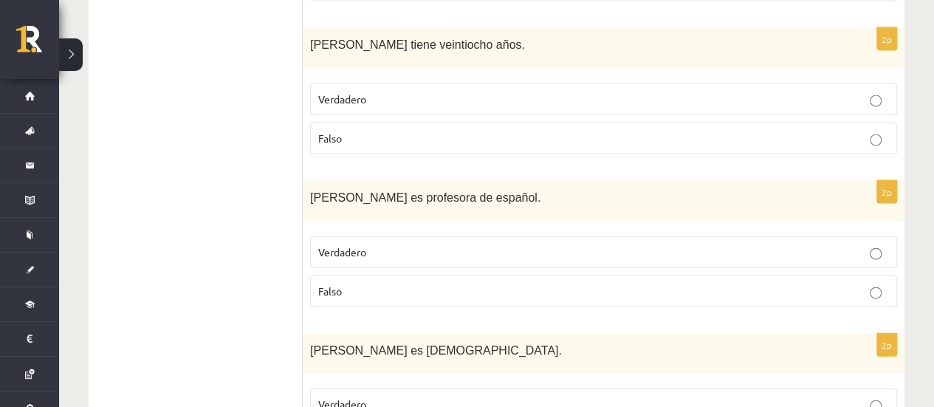
scroll to position [1599, 0]
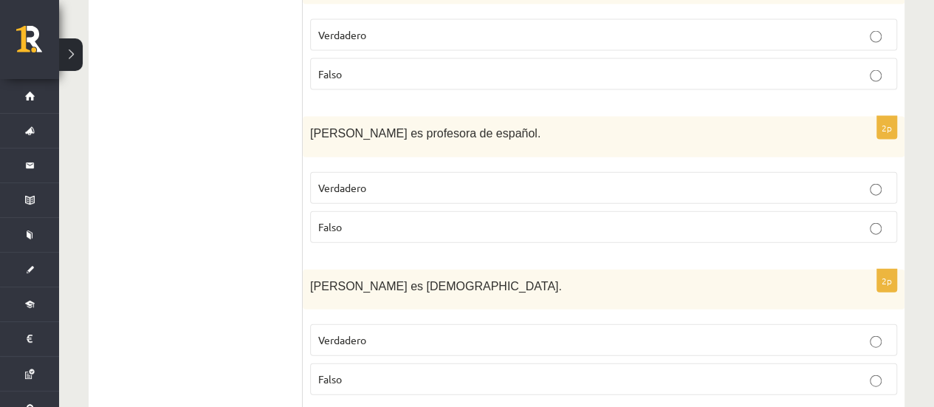
click at [383, 238] on div "2p Marta es profesora de español. Verdadero Falso" at bounding box center [604, 186] width 602 height 138
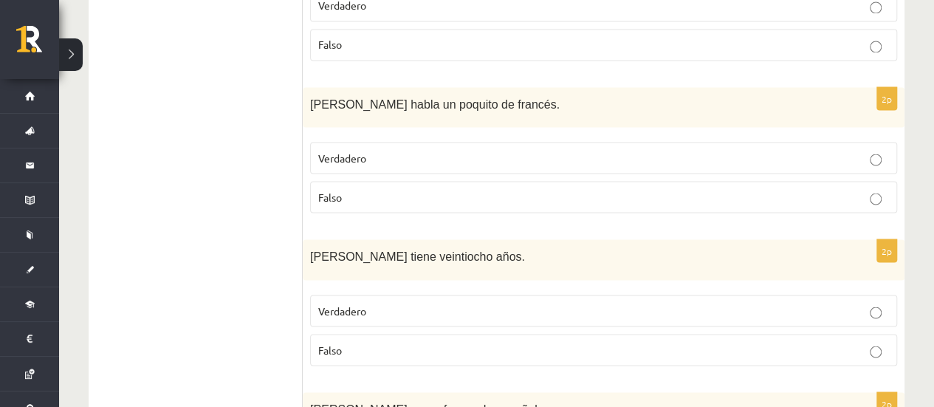
scroll to position [1304, 0]
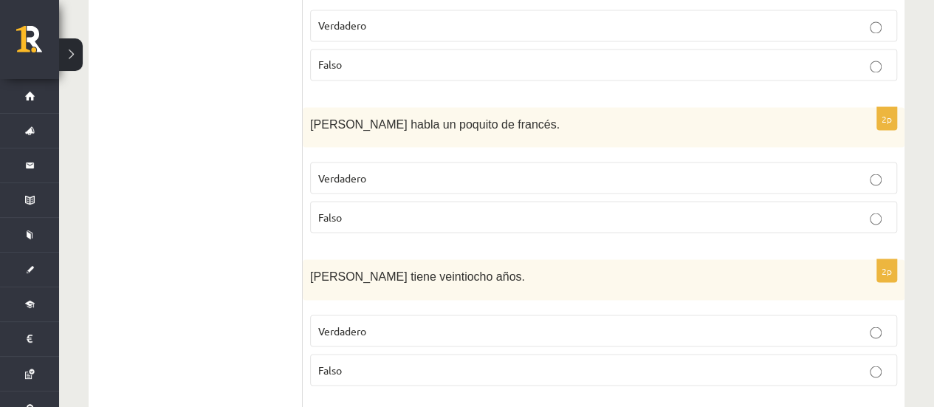
click at [406, 224] on label "Falso" at bounding box center [603, 217] width 587 height 32
click at [408, 218] on label "Falso" at bounding box center [603, 217] width 587 height 32
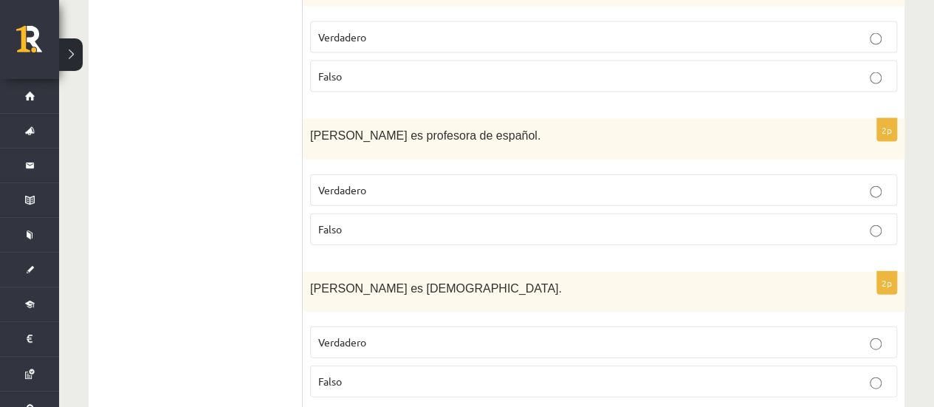
scroll to position [1599, 0]
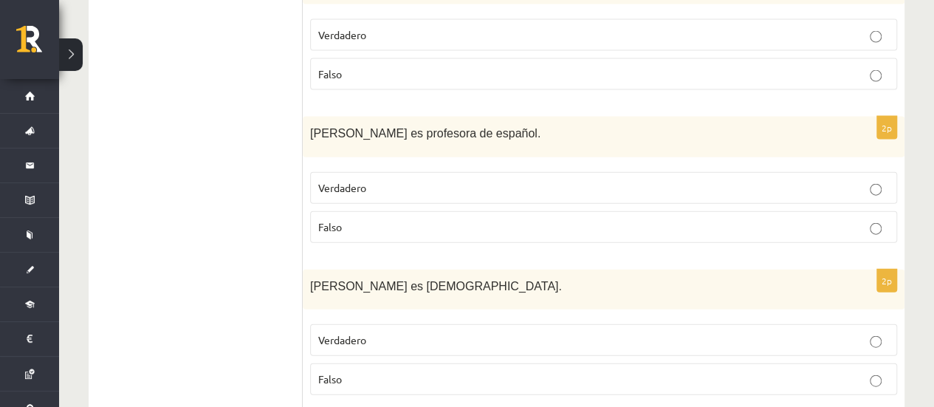
click at [403, 228] on label "Falso" at bounding box center [603, 227] width 587 height 32
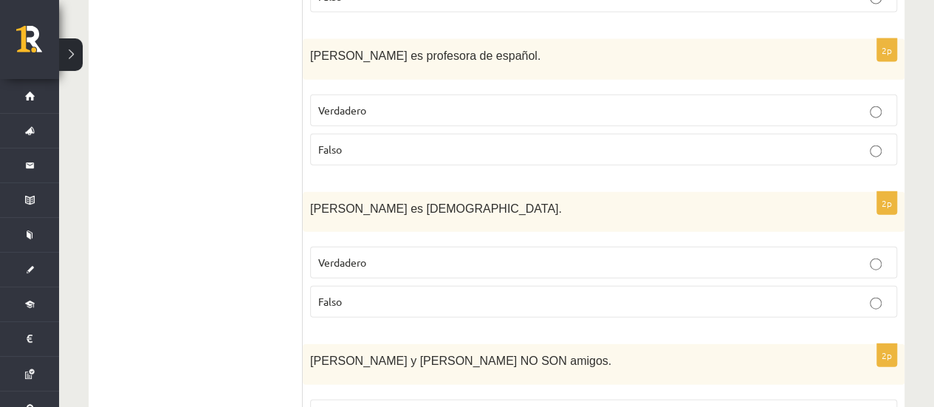
scroll to position [1551, 0]
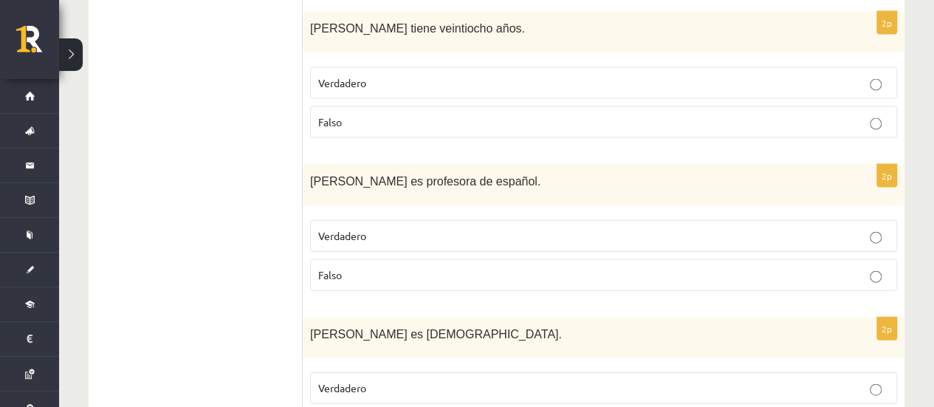
click at [471, 228] on p "Verdadero" at bounding box center [603, 236] width 571 height 16
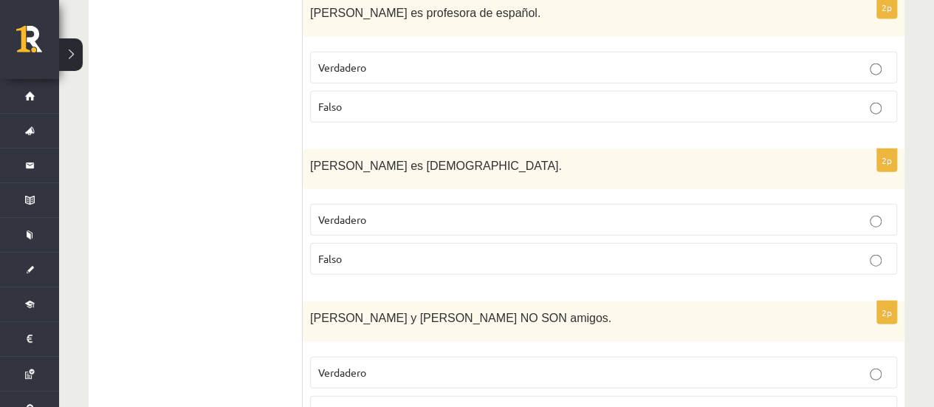
scroll to position [1773, 0]
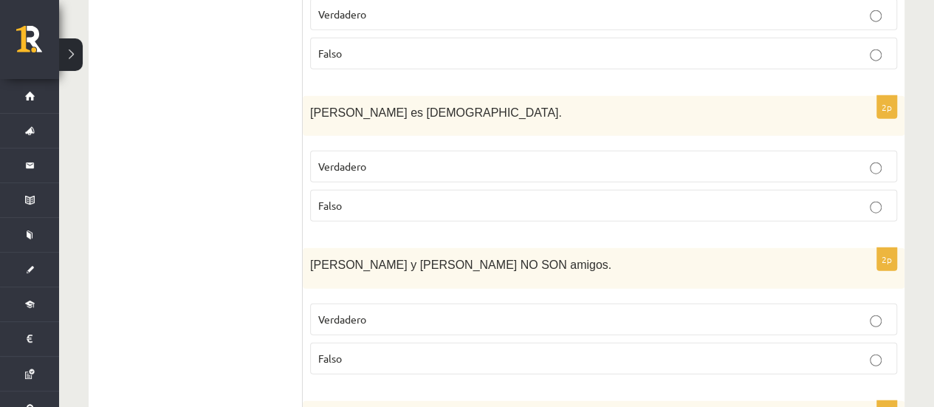
click at [480, 161] on p "Verdadero" at bounding box center [603, 167] width 571 height 16
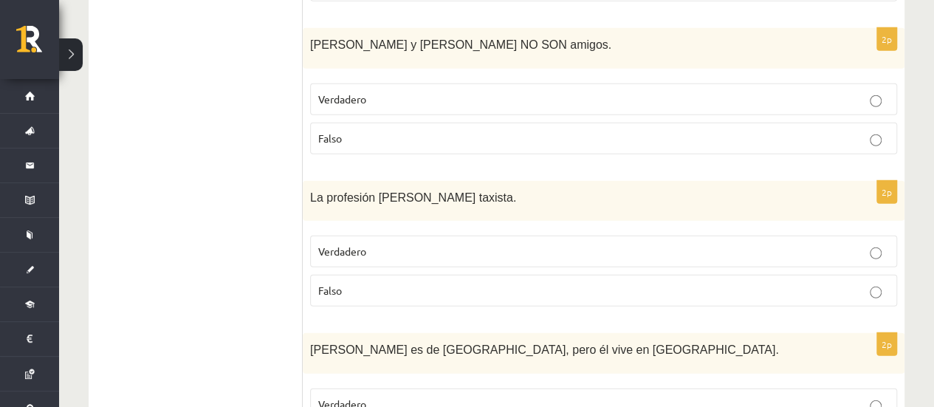
scroll to position [1995, 0]
click at [428, 90] on p "Verdadero" at bounding box center [603, 98] width 571 height 16
click at [407, 129] on p "Falso" at bounding box center [603, 137] width 571 height 16
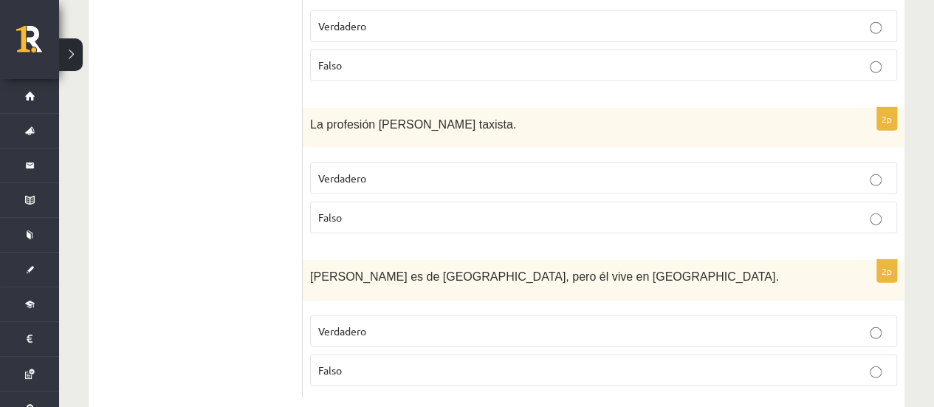
scroll to position [2087, 0]
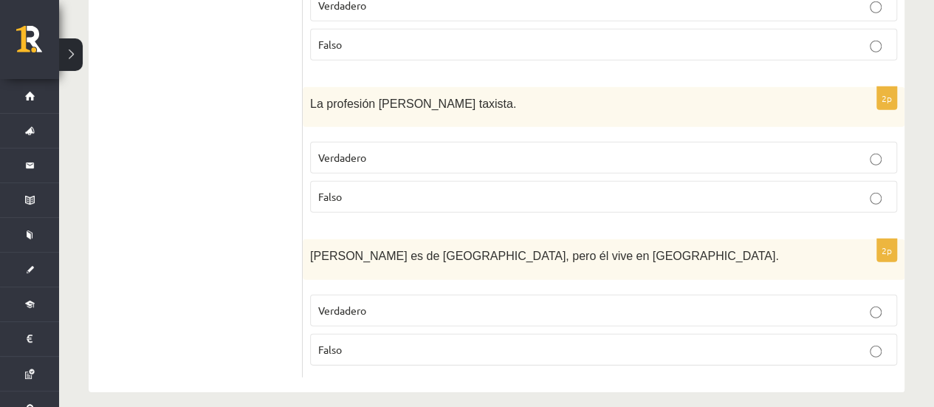
click at [396, 159] on label "Verdadero" at bounding box center [603, 158] width 587 height 32
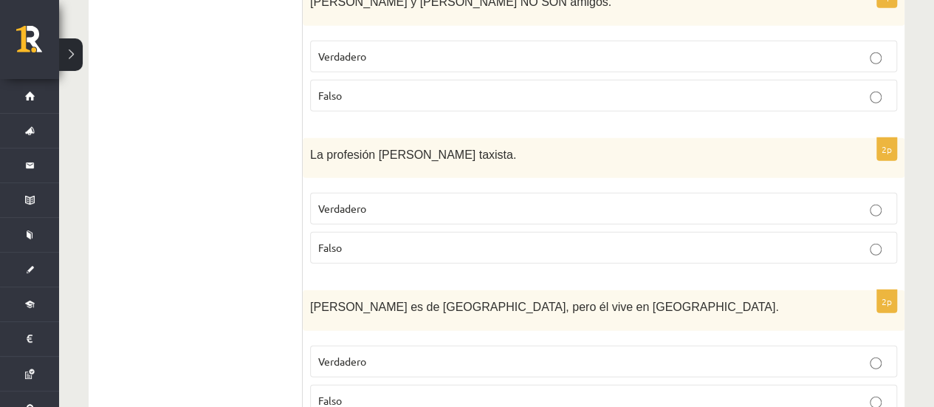
scroll to position [2013, 0]
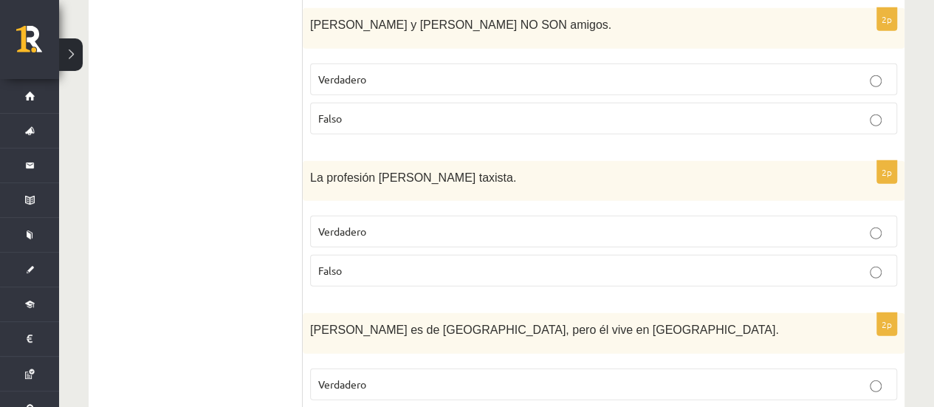
click at [391, 224] on p "Verdadero" at bounding box center [603, 232] width 571 height 16
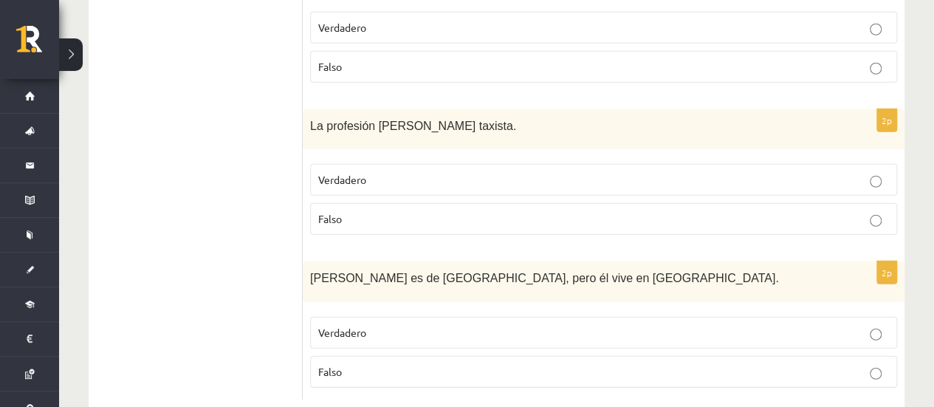
scroll to position [2087, 0]
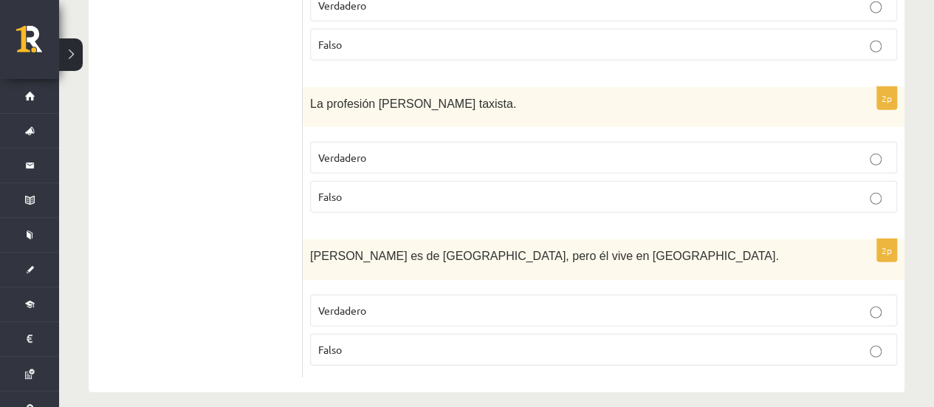
click at [509, 295] on label "Verdadero" at bounding box center [603, 311] width 587 height 32
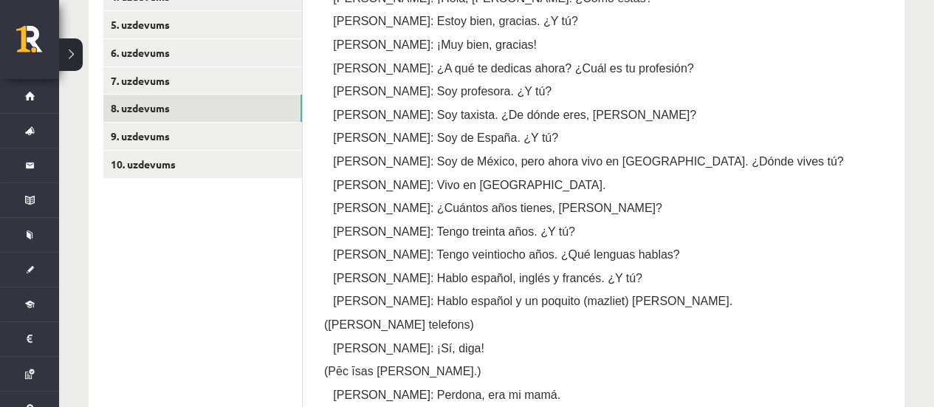
scroll to position [240, 0]
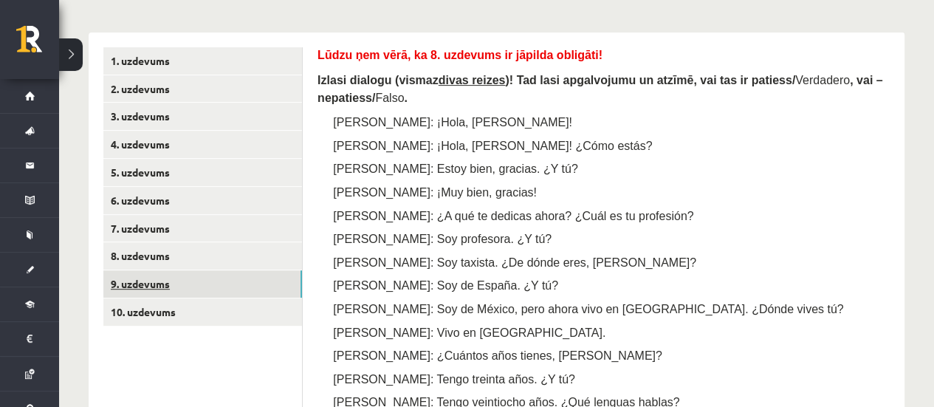
click at [297, 284] on link "9. uzdevums" at bounding box center [202, 283] width 199 height 27
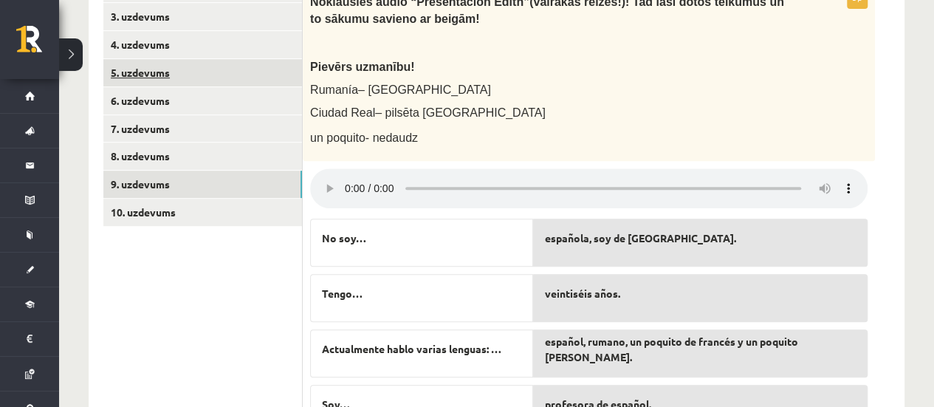
scroll to position [322, 0]
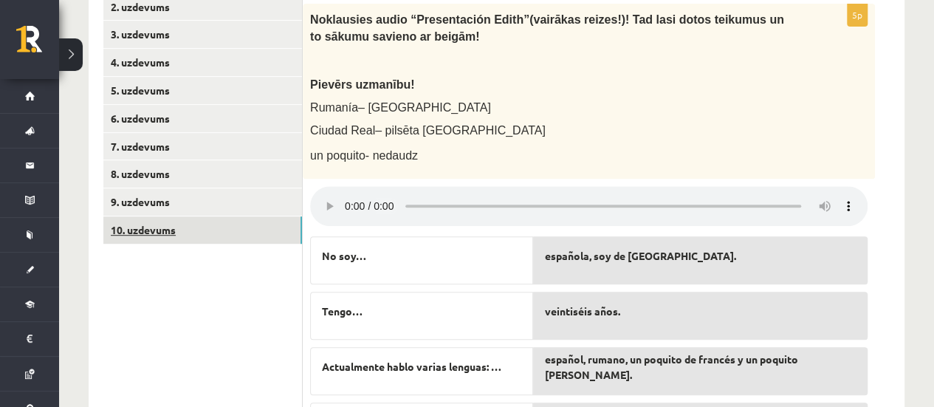
click at [167, 236] on link "10. uzdevums" at bounding box center [202, 229] width 199 height 27
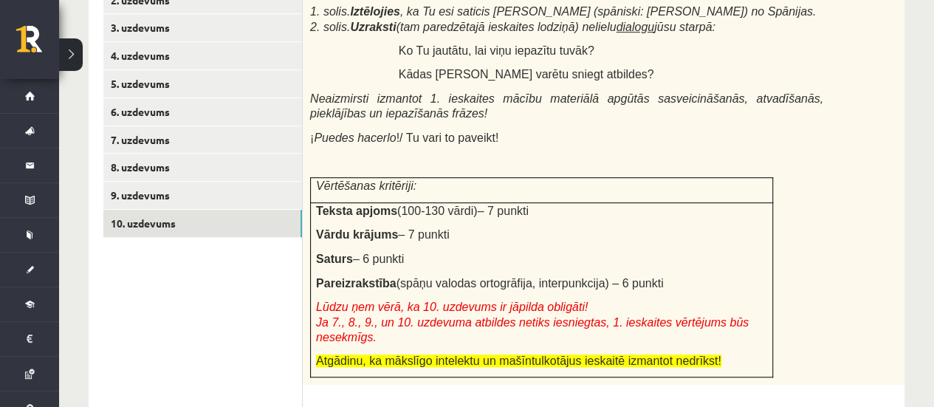
scroll to position [470, 0]
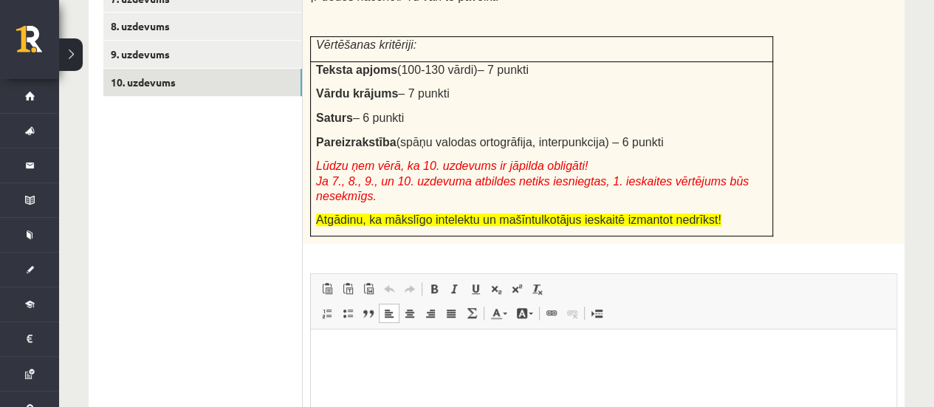
click at [410, 374] on html at bounding box center [604, 351] width 586 height 45
click at [379, 341] on span "Ielīmēt" at bounding box center [373, 344] width 41 height 21
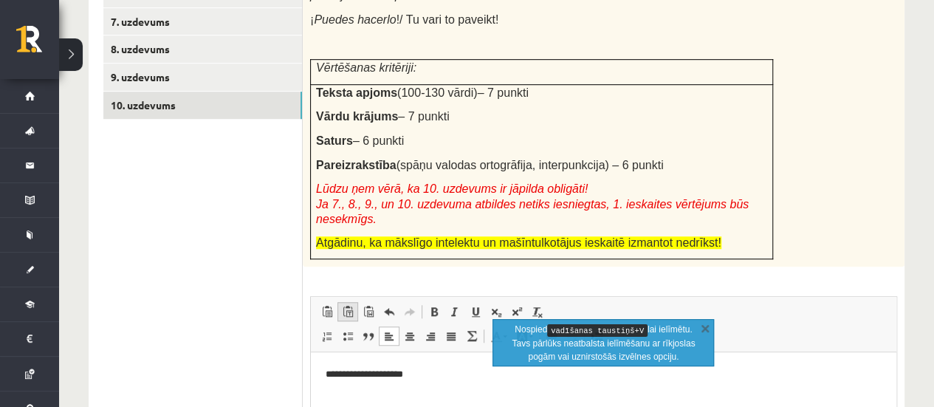
scroll to position [470, 0]
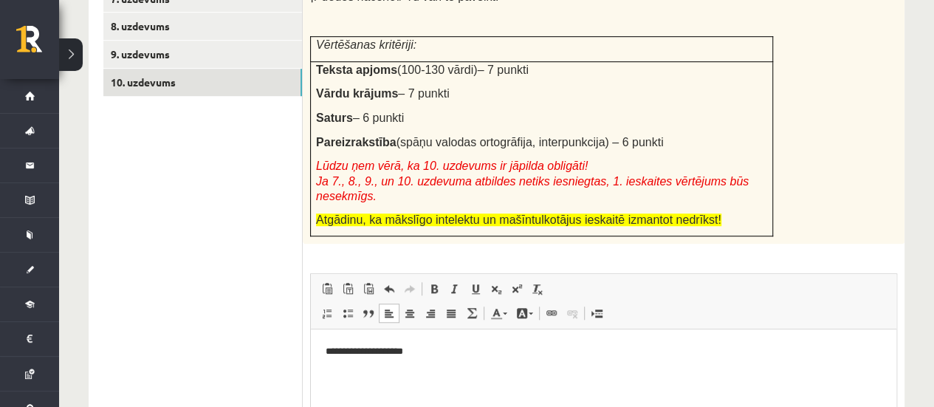
click at [322, 353] on html "**********" at bounding box center [604, 351] width 586 height 45
click at [462, 350] on p "**********" at bounding box center [604, 352] width 556 height 16
click at [458, 384] on p "**********" at bounding box center [604, 377] width 556 height 16
drag, startPoint x: 454, startPoint y: 380, endPoint x: 458, endPoint y: 389, distance: 9.9
click at [455, 382] on p "**********" at bounding box center [604, 377] width 556 height 16
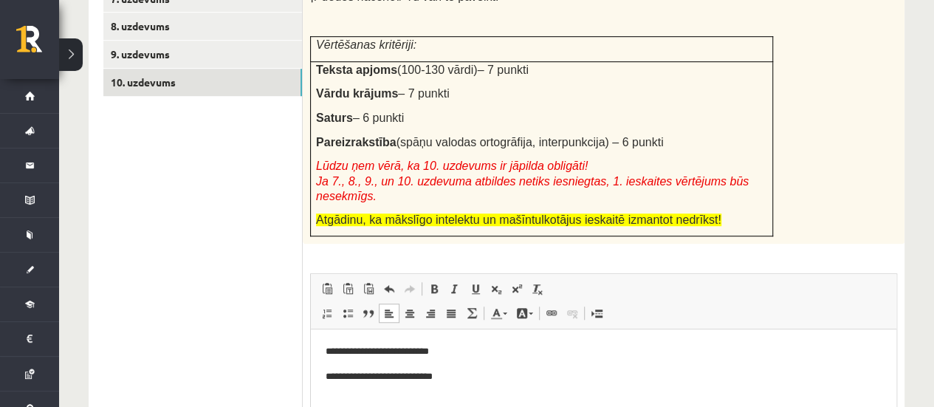
click at [454, 375] on p "**********" at bounding box center [604, 377] width 556 height 16
drag, startPoint x: 465, startPoint y: 376, endPoint x: 476, endPoint y: 391, distance: 18.9
click at [465, 377] on p "**********" at bounding box center [604, 377] width 556 height 16
click at [450, 377] on p "**********" at bounding box center [604, 377] width 556 height 16
drag, startPoint x: 471, startPoint y: 379, endPoint x: 300, endPoint y: 380, distance: 170.6
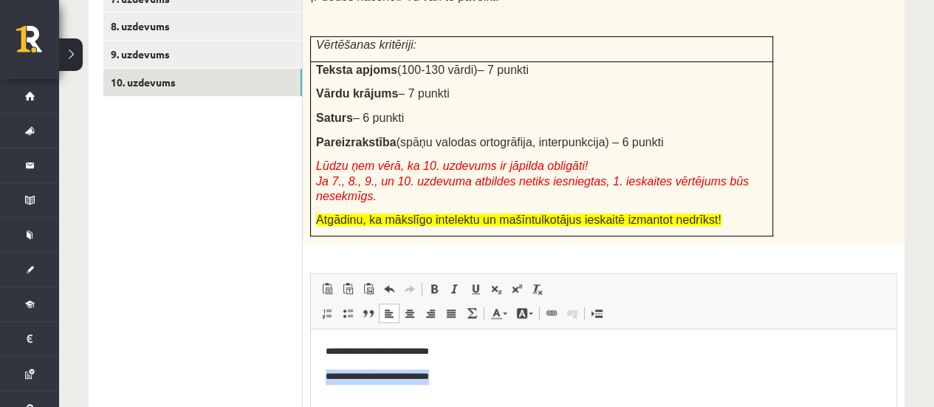
click at [311, 380] on html "**********" at bounding box center [604, 363] width 586 height 69
click at [494, 372] on p "**********" at bounding box center [604, 377] width 556 height 16
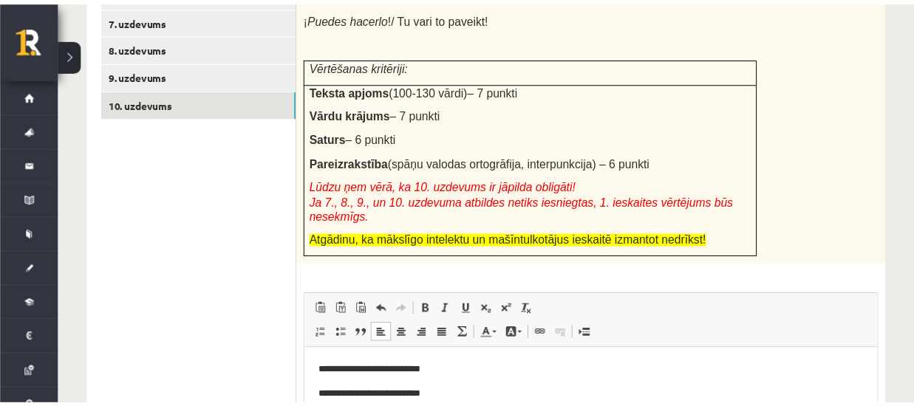
scroll to position [544, 0]
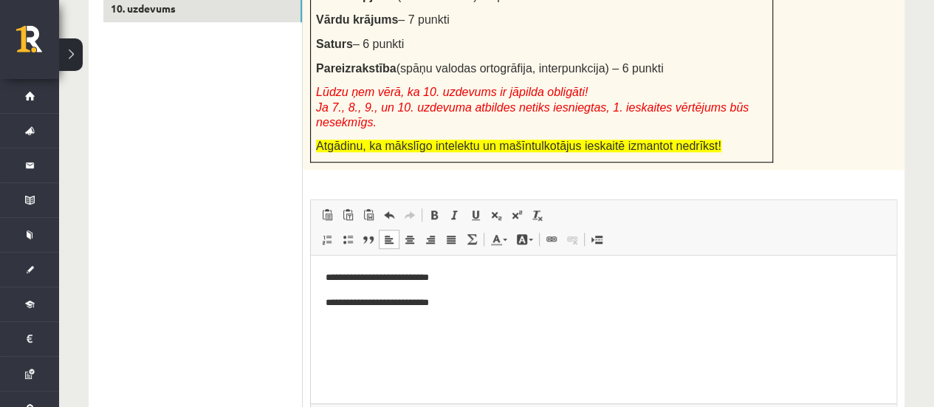
click at [454, 304] on p "**********" at bounding box center [604, 303] width 556 height 16
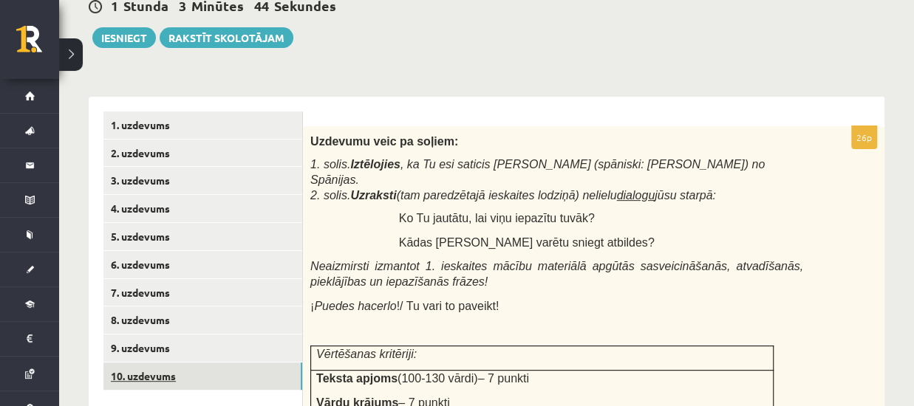
scroll to position [248, 0]
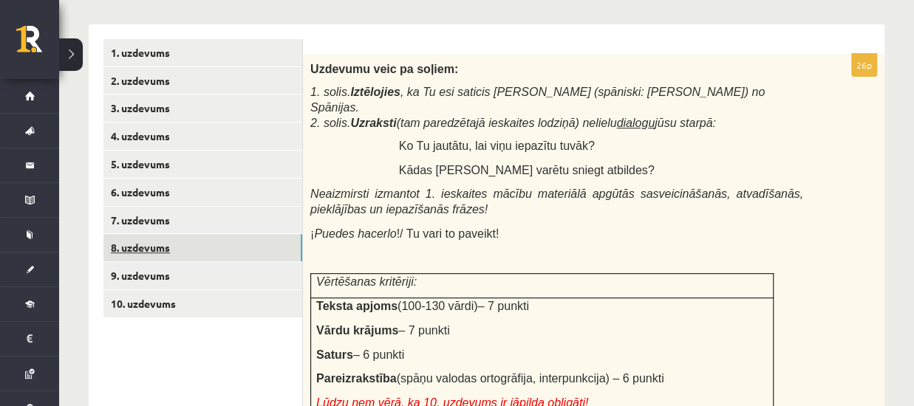
click at [193, 246] on link "8. uzdevums" at bounding box center [202, 247] width 199 height 27
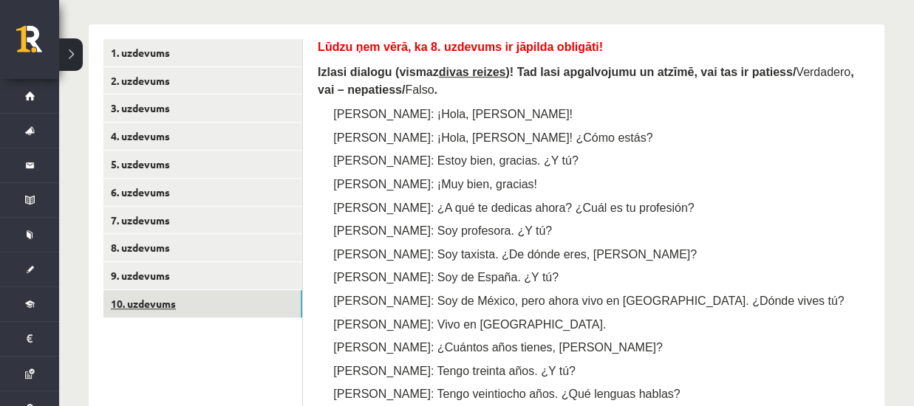
click at [228, 294] on link "10. uzdevums" at bounding box center [202, 303] width 199 height 27
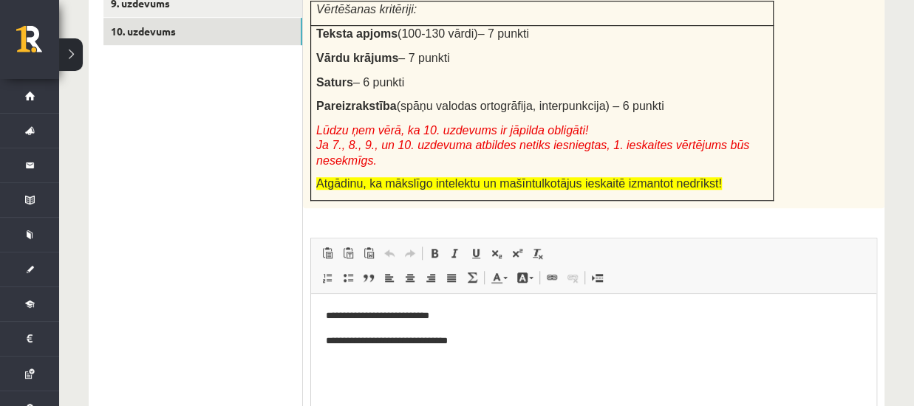
scroll to position [618, 0]
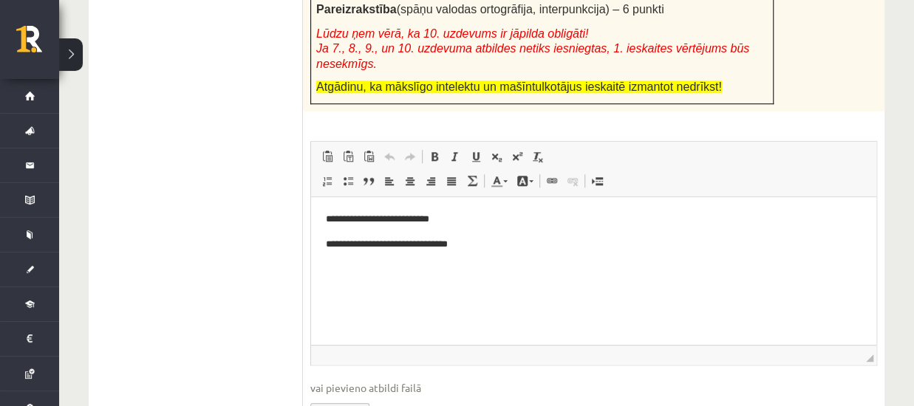
click at [490, 240] on p "**********" at bounding box center [594, 245] width 536 height 16
drag, startPoint x: 476, startPoint y: 249, endPoint x: 468, endPoint y: 250, distance: 8.3
click at [468, 250] on p "**********" at bounding box center [594, 245] width 536 height 16
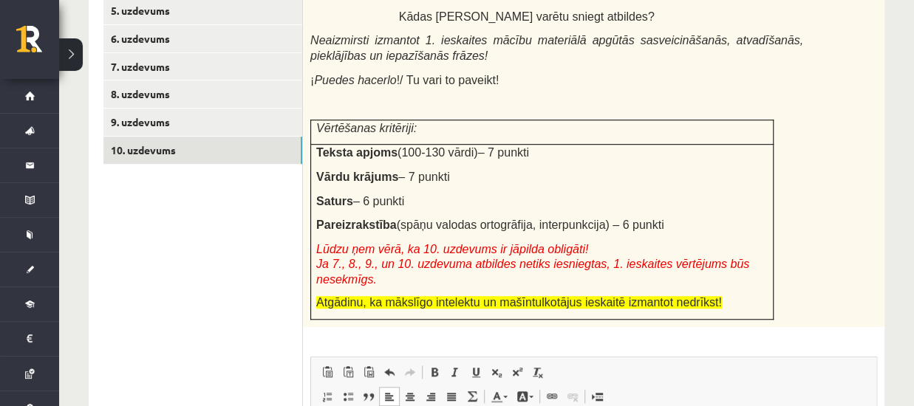
scroll to position [396, 0]
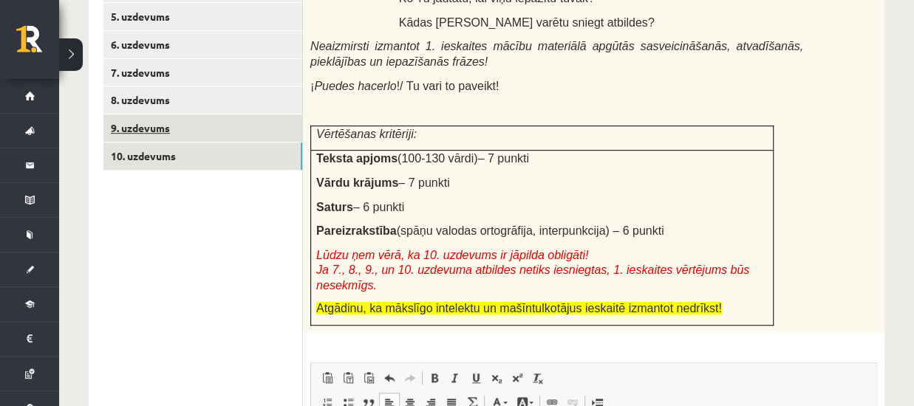
click at [220, 133] on link "9. uzdevums" at bounding box center [202, 128] width 199 height 27
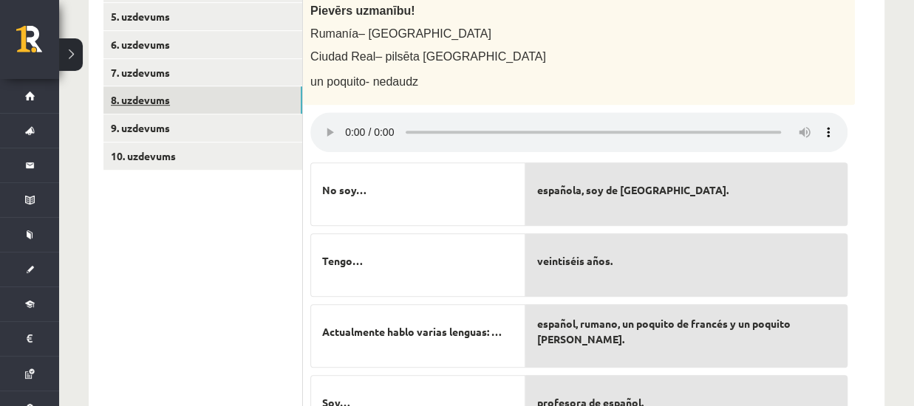
click at [205, 98] on link "8. uzdevums" at bounding box center [202, 99] width 199 height 27
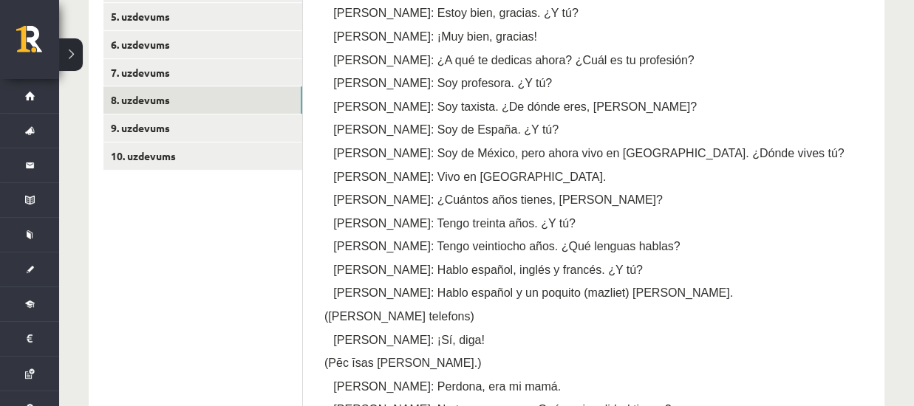
scroll to position [470, 0]
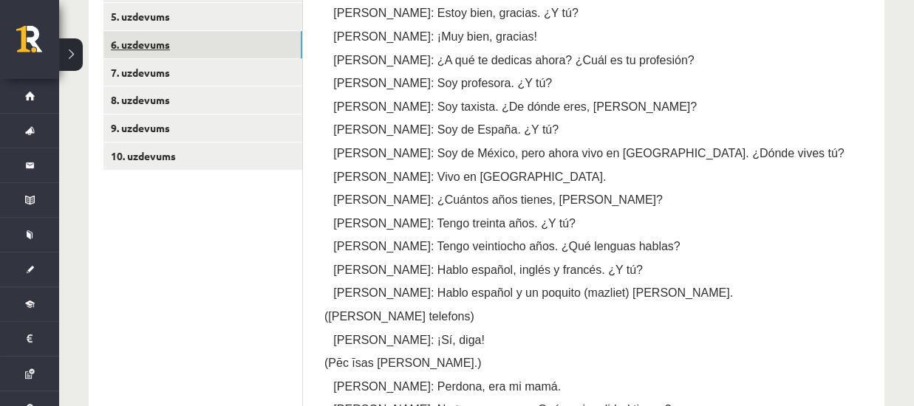
click at [132, 55] on link "6. uzdevums" at bounding box center [202, 44] width 199 height 27
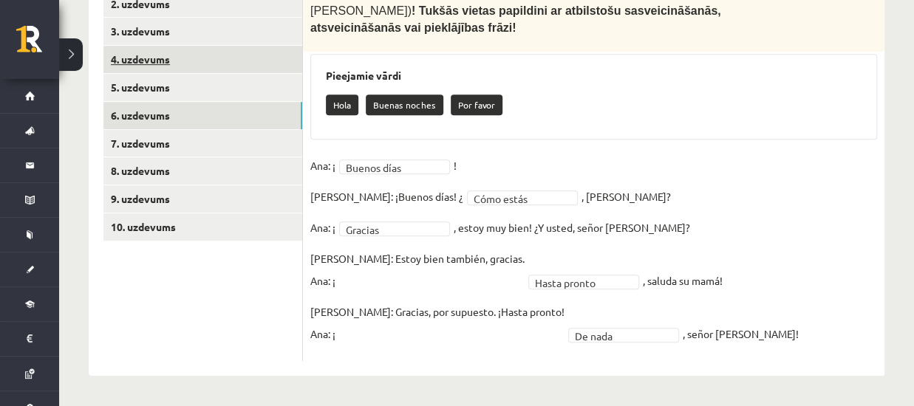
scroll to position [306, 0]
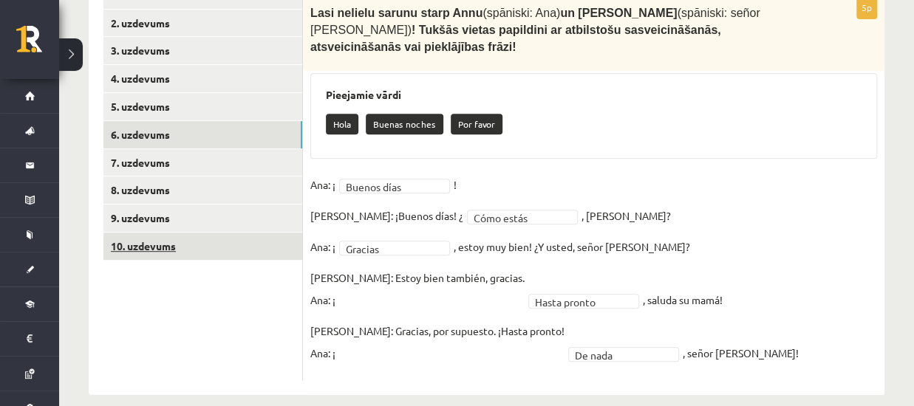
click at [164, 237] on link "10. uzdevums" at bounding box center [202, 246] width 199 height 27
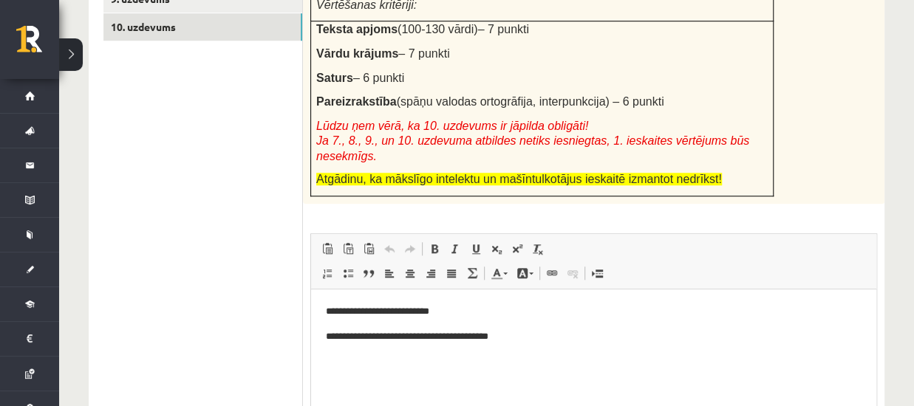
scroll to position [0, 0]
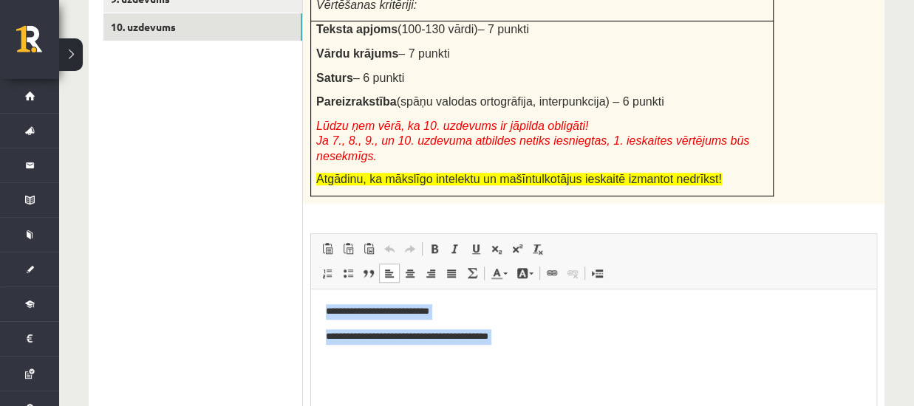
drag, startPoint x: 323, startPoint y: 308, endPoint x: 589, endPoint y: 377, distance: 275.4
click at [648, 372] on html "**********" at bounding box center [593, 337] width 565 height 95
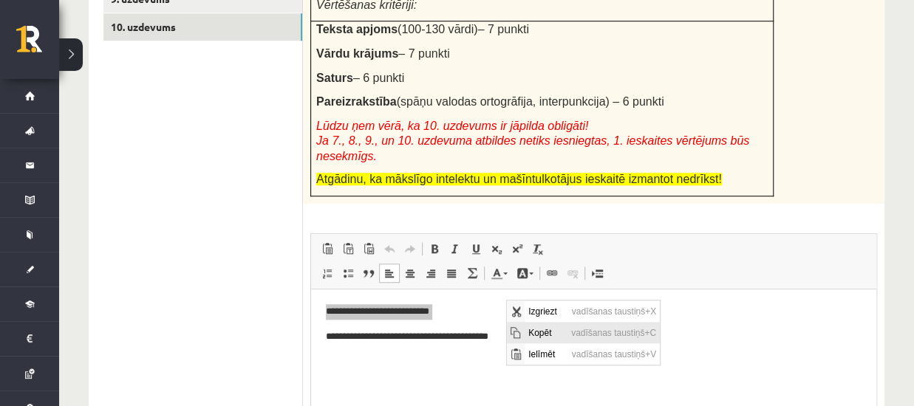
click at [578, 326] on span "vadīšanas taustiņš+C" at bounding box center [613, 331] width 92 height 21
copy p "**********"
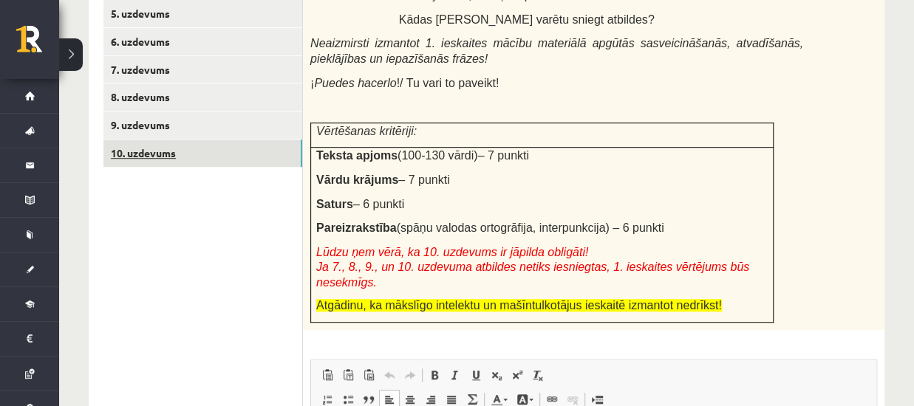
scroll to position [377, 0]
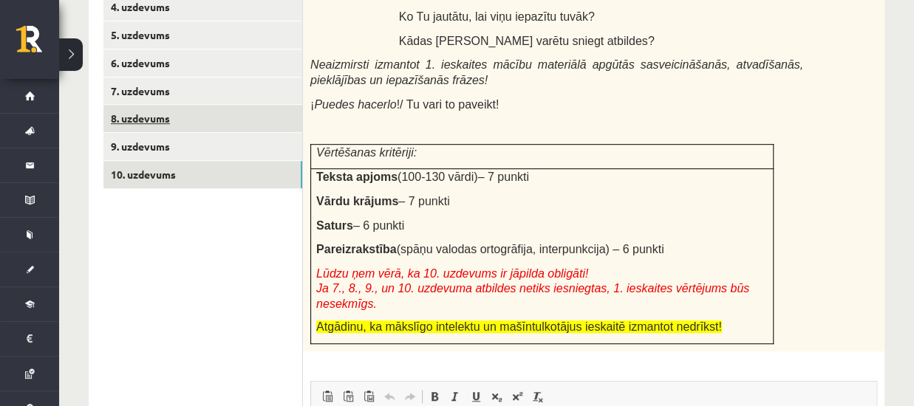
click at [143, 118] on link "8. uzdevums" at bounding box center [202, 118] width 199 height 27
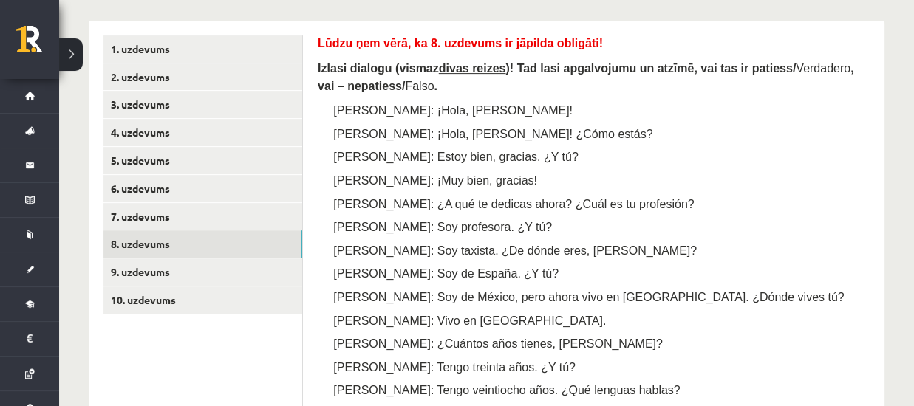
scroll to position [230, 0]
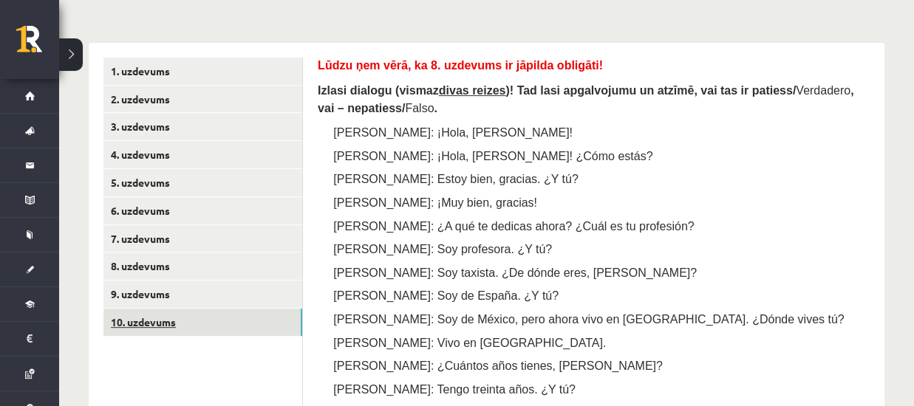
click at [225, 333] on link "10. uzdevums" at bounding box center [202, 322] width 199 height 27
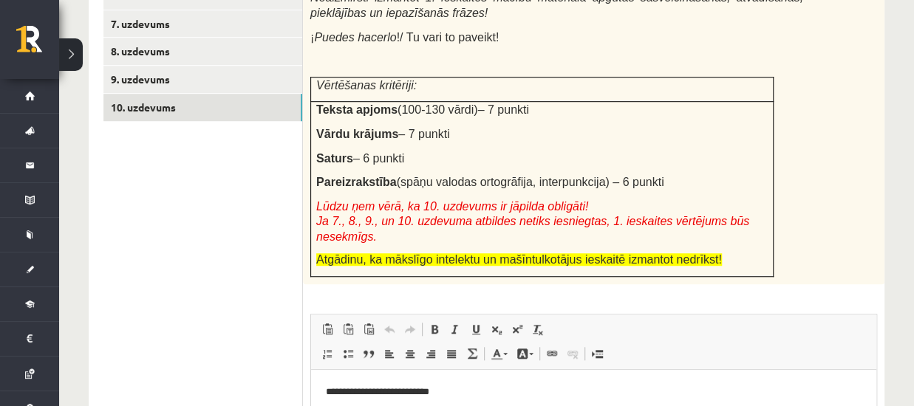
scroll to position [599, 0]
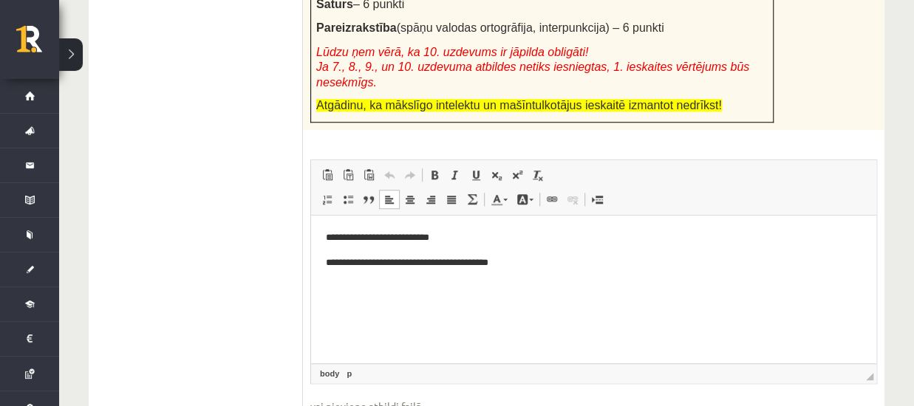
click at [580, 262] on p "**********" at bounding box center [594, 264] width 536 height 16
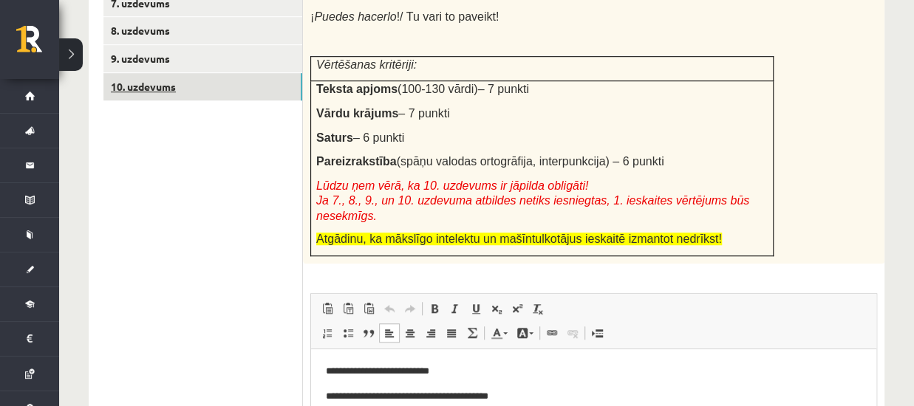
scroll to position [451, 0]
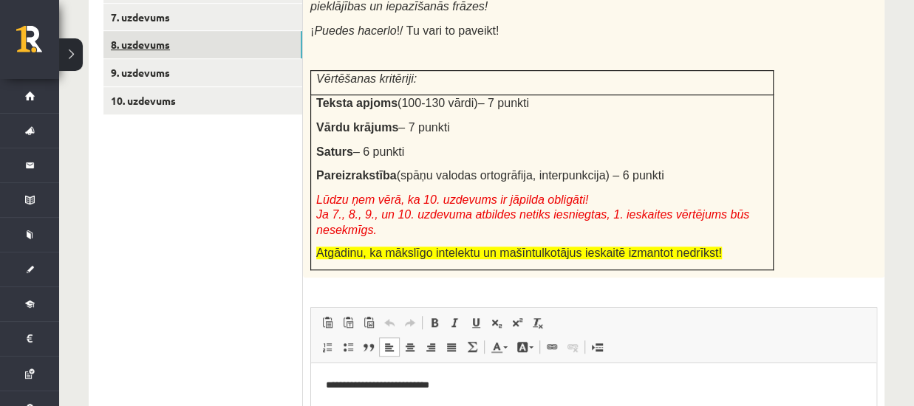
click at [208, 47] on link "8. uzdevums" at bounding box center [202, 44] width 199 height 27
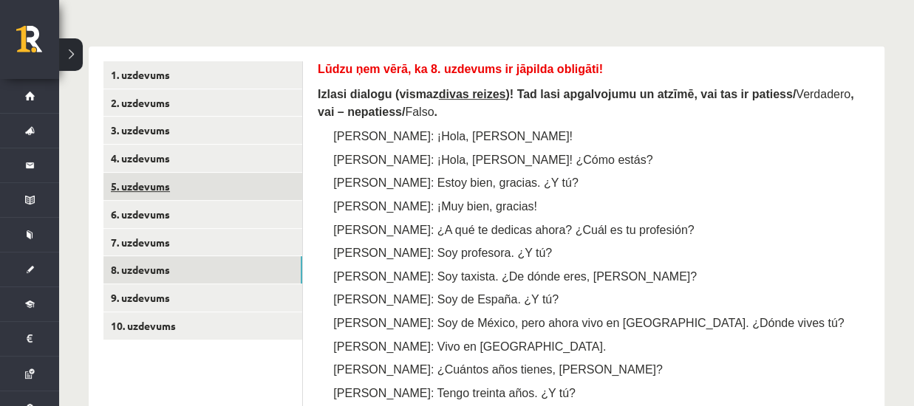
scroll to position [230, 0]
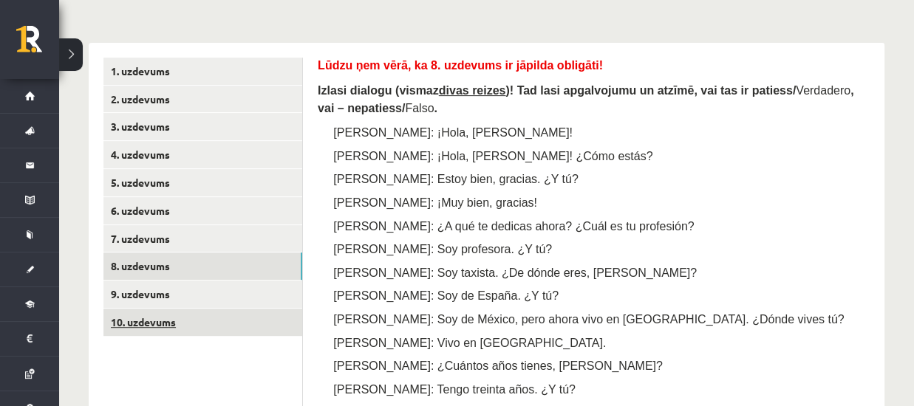
click at [165, 310] on link "10. uzdevums" at bounding box center [202, 322] width 199 height 27
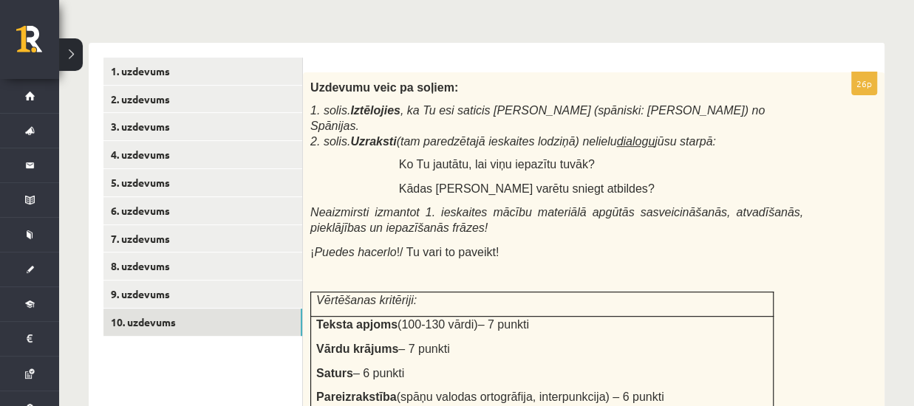
scroll to position [0, 0]
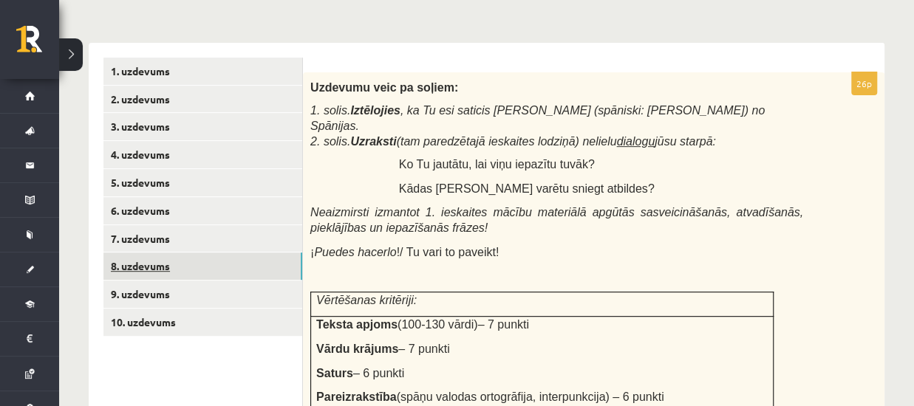
click at [185, 265] on link "8. uzdevums" at bounding box center [202, 266] width 199 height 27
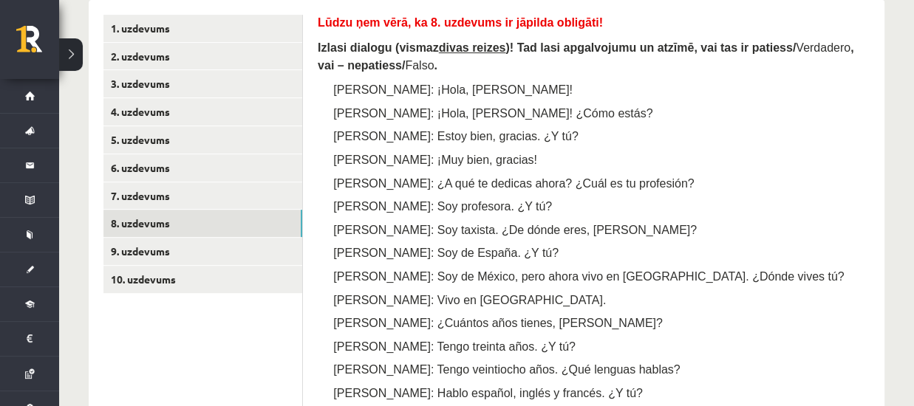
scroll to position [304, 0]
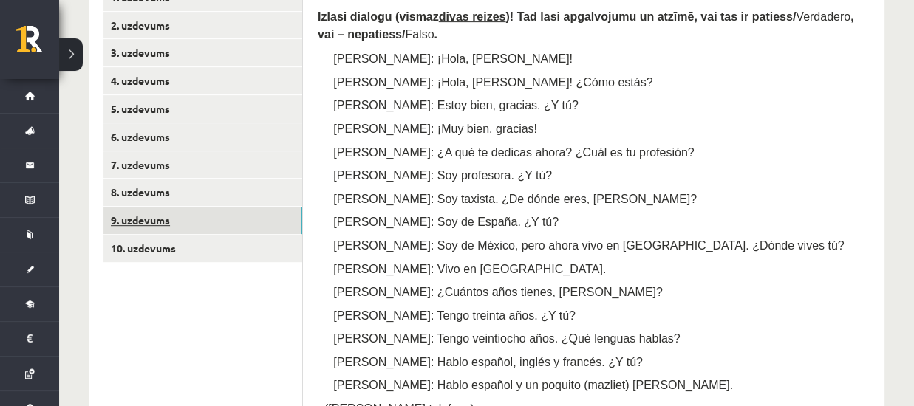
click at [171, 211] on link "9. uzdevums" at bounding box center [202, 220] width 199 height 27
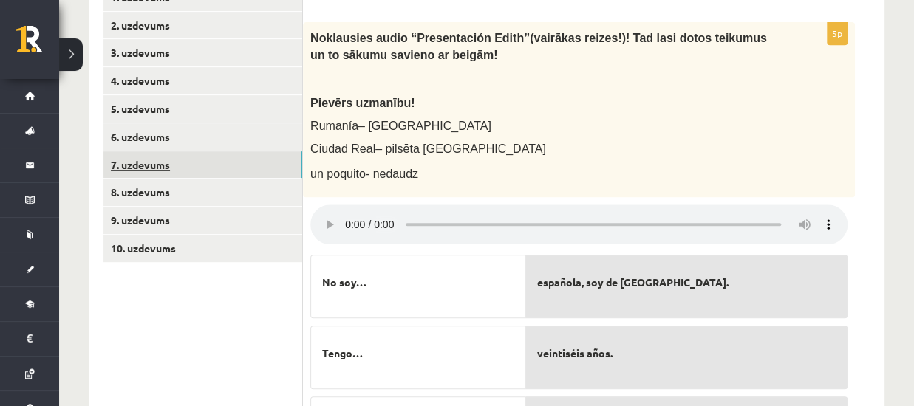
click at [191, 160] on link "7. uzdevums" at bounding box center [202, 164] width 199 height 27
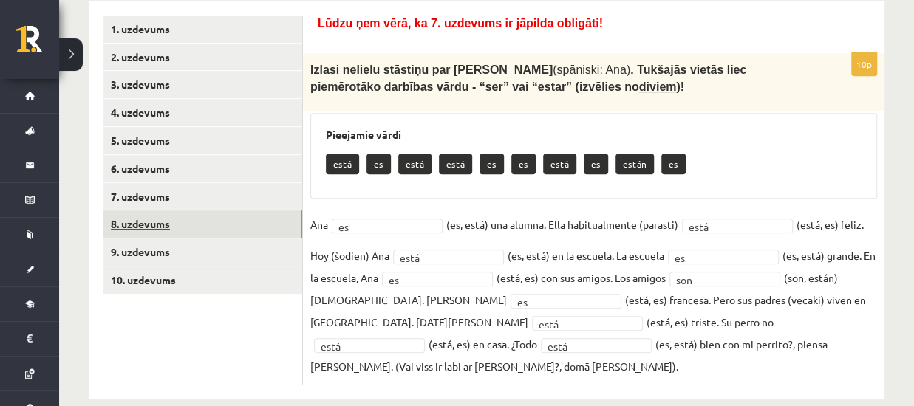
click at [199, 218] on link "8. uzdevums" at bounding box center [202, 224] width 199 height 27
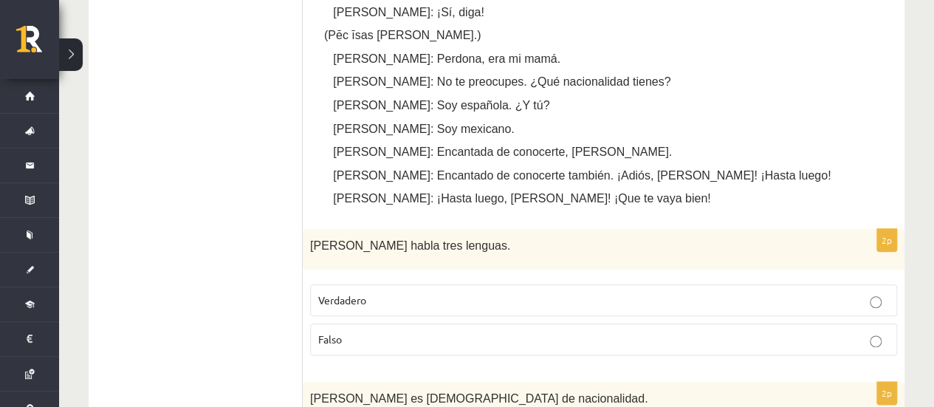
scroll to position [789, 0]
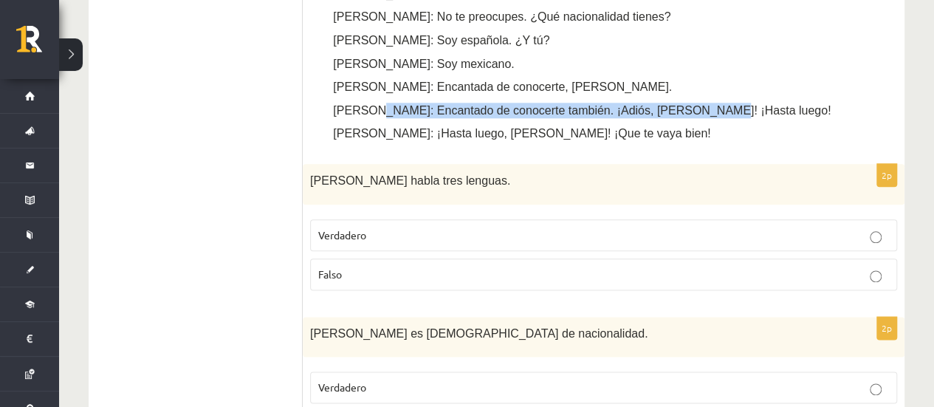
drag, startPoint x: 368, startPoint y: 105, endPoint x: 669, endPoint y: 110, distance: 301.4
click at [694, 104] on p "Pedro: Encantado de conocerte también. ¡Adiós, Marta! ¡Hasta luego!" at bounding box center [625, 111] width 529 height 16
copy span "Encantado de conocerte también. ¡Adiós, Marta! ¡Hasta luego!"
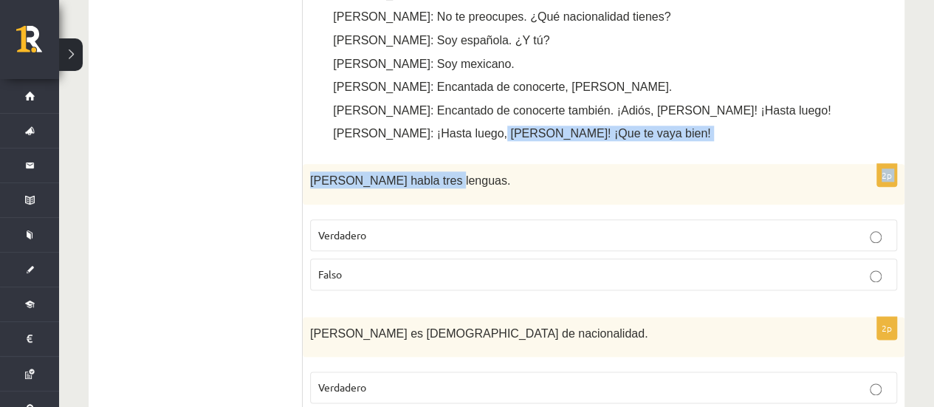
drag, startPoint x: 468, startPoint y: 128, endPoint x: 562, endPoint y: 148, distance: 96.1
click at [468, 135] on span "Marta: ¡Hasta luego, Pedro! ¡Que te vaya bien!" at bounding box center [521, 133] width 377 height 13
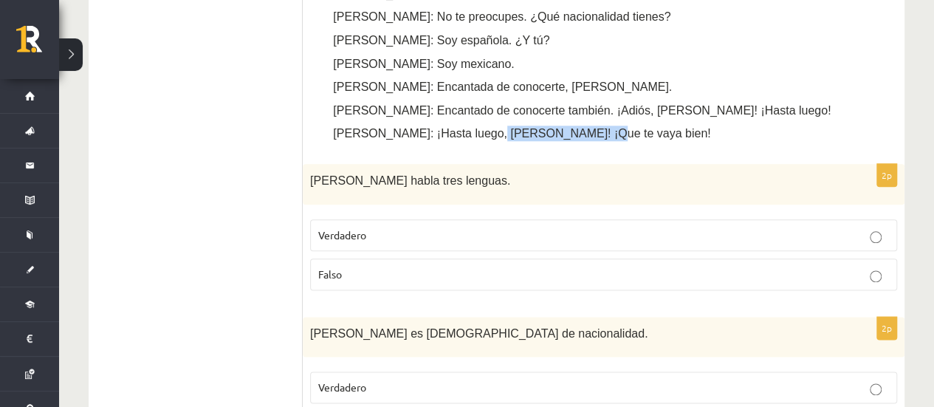
drag, startPoint x: 467, startPoint y: 134, endPoint x: 564, endPoint y: 132, distance: 97.5
click at [564, 132] on p "Marta: ¡Hasta luego, Pedro! ¡Que te vaya bien!" at bounding box center [625, 134] width 529 height 16
copy span "¡Que te vaya bien!"
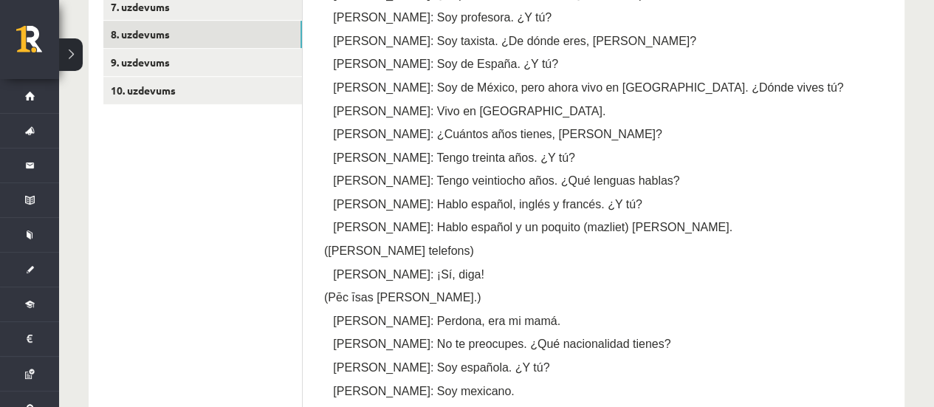
scroll to position [346, 0]
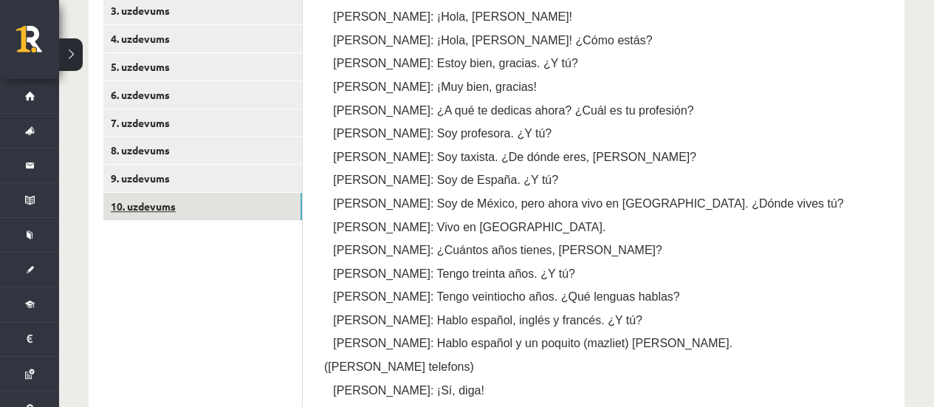
click at [293, 200] on link "10. uzdevums" at bounding box center [202, 206] width 199 height 27
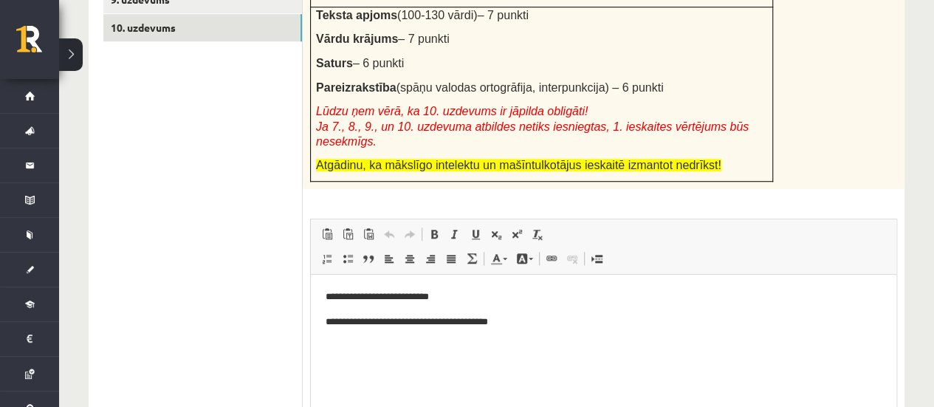
scroll to position [0, 0]
drag, startPoint x: 556, startPoint y: 342, endPoint x: 531, endPoint y: 338, distance: 24.8
click at [531, 335] on body "**********" at bounding box center [604, 322] width 556 height 65
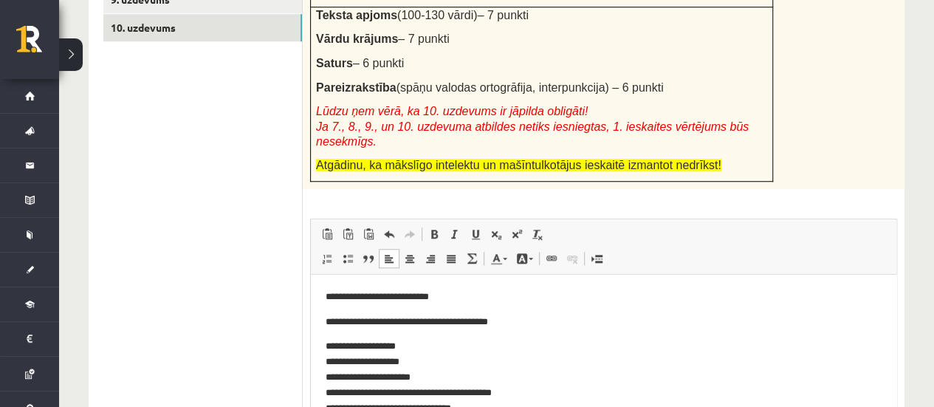
drag, startPoint x: 459, startPoint y: 341, endPoint x: 468, endPoint y: 337, distance: 10.6
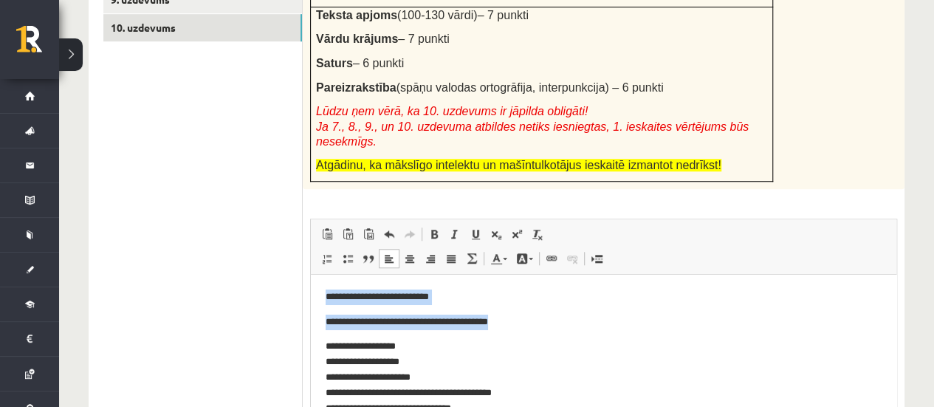
drag, startPoint x: 538, startPoint y: 325, endPoint x: 618, endPoint y: 535, distance: 224.7
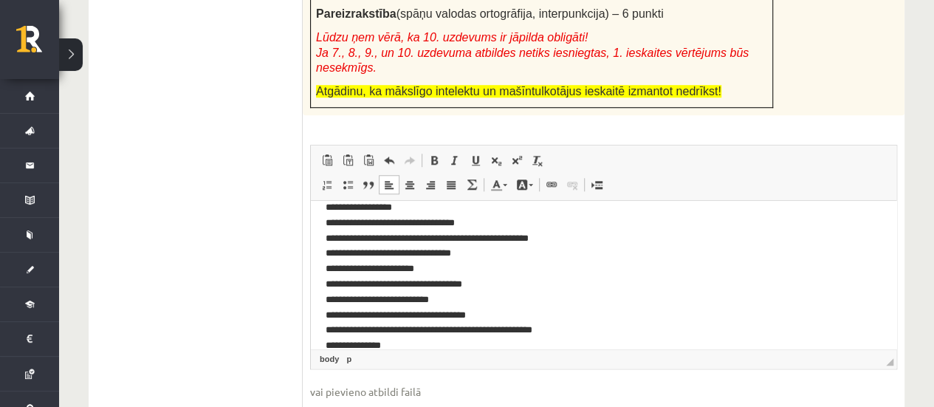
scroll to position [189, 0]
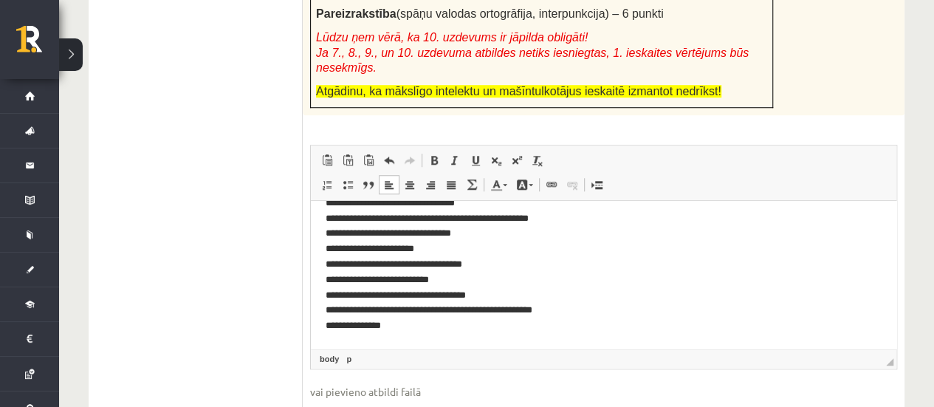
click at [361, 250] on p "**********" at bounding box center [598, 180] width 545 height 307
click at [366, 246] on p "**********" at bounding box center [598, 180] width 545 height 307
click at [360, 253] on p "**********" at bounding box center [598, 180] width 545 height 307
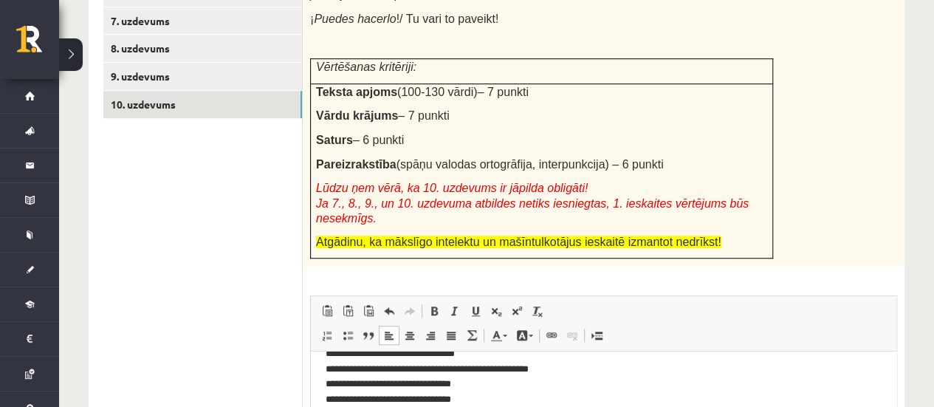
scroll to position [377, 0]
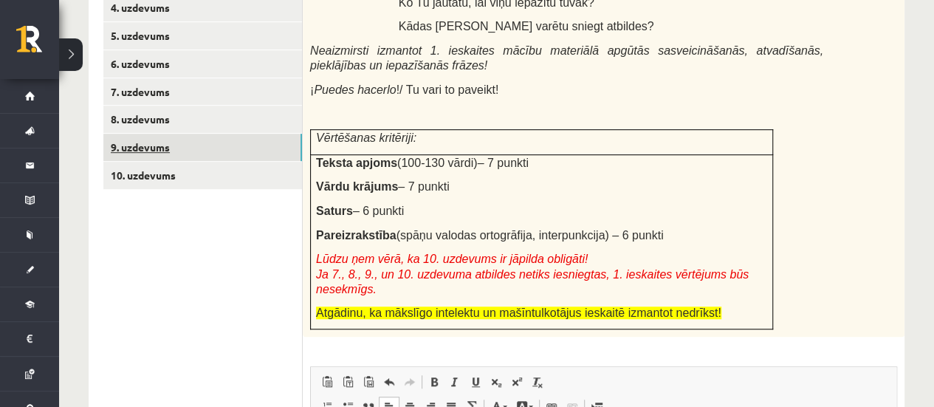
click at [204, 156] on link "9. uzdevums" at bounding box center [202, 147] width 199 height 27
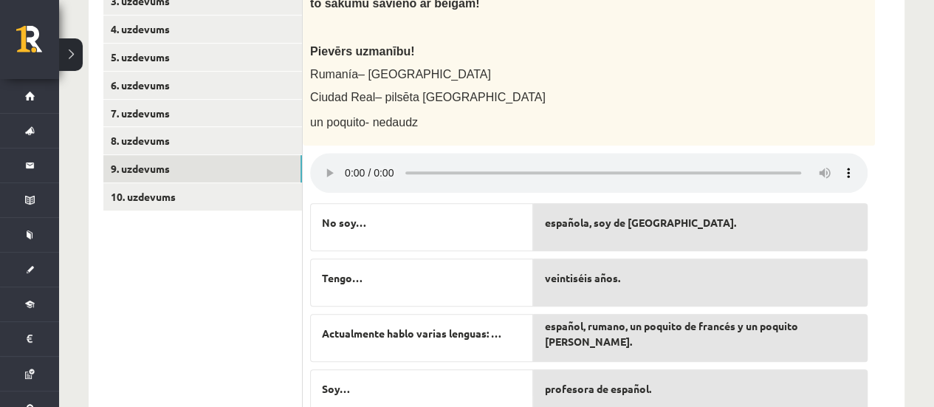
scroll to position [229, 0]
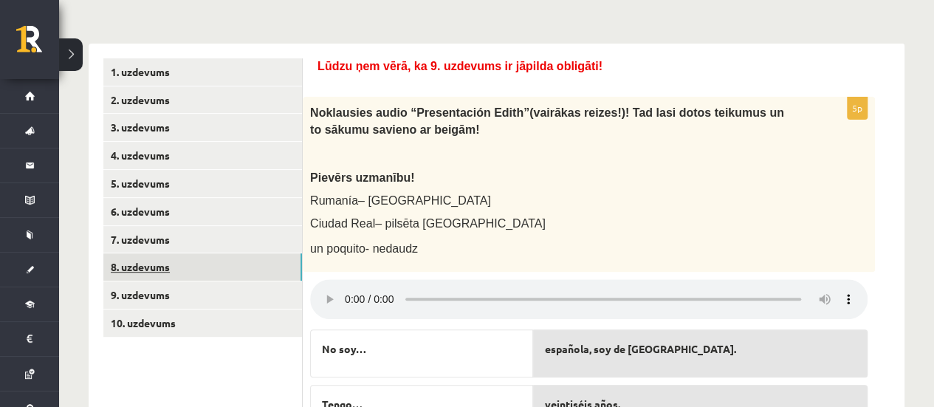
click at [259, 268] on link "8. uzdevums" at bounding box center [202, 266] width 199 height 27
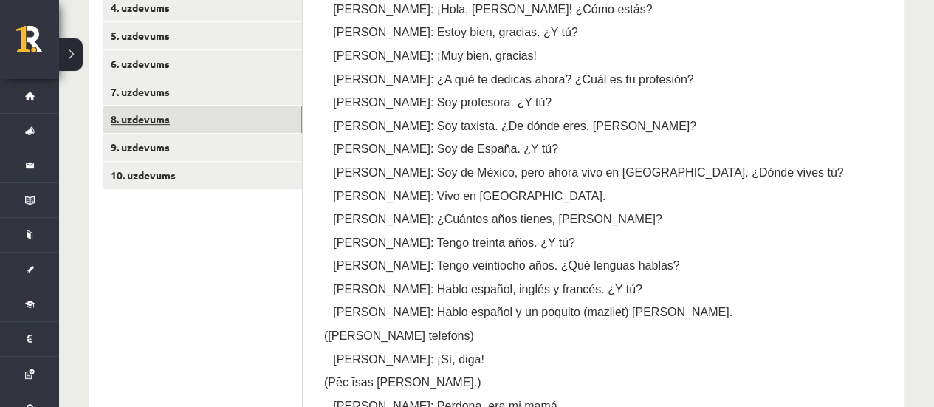
scroll to position [377, 0]
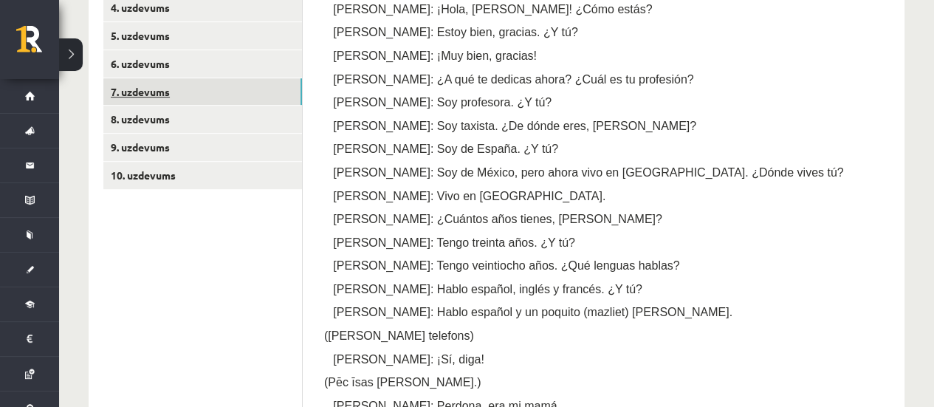
click at [185, 91] on link "7. uzdevums" at bounding box center [202, 91] width 199 height 27
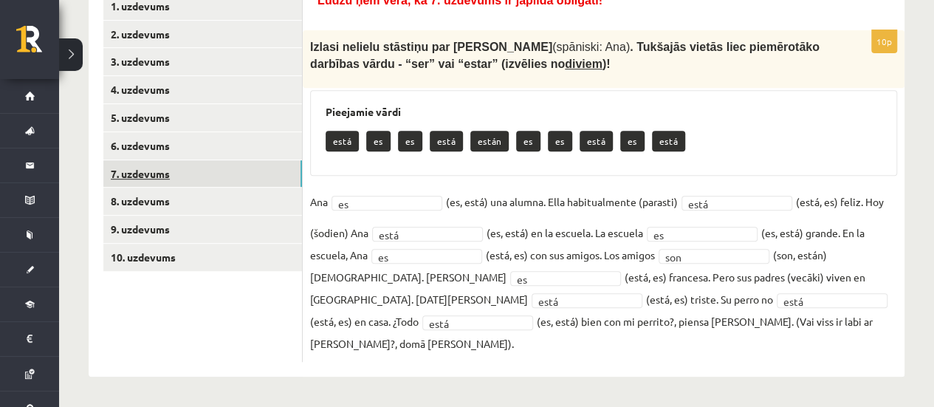
scroll to position [270, 0]
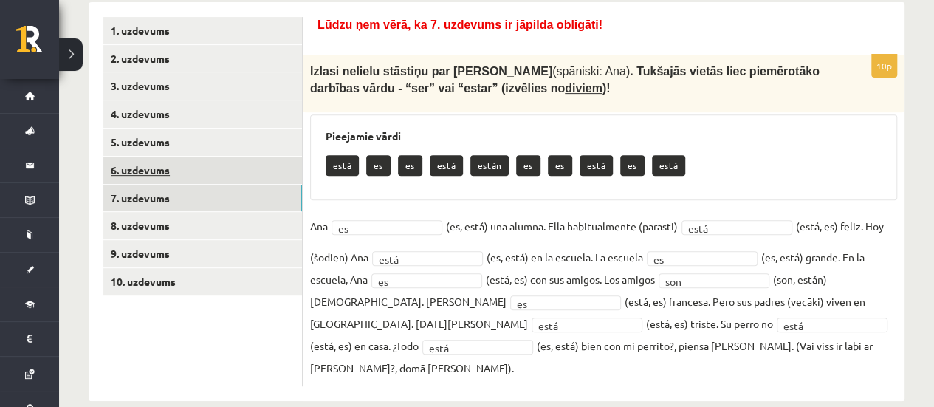
click at [225, 159] on link "6. uzdevums" at bounding box center [202, 170] width 199 height 27
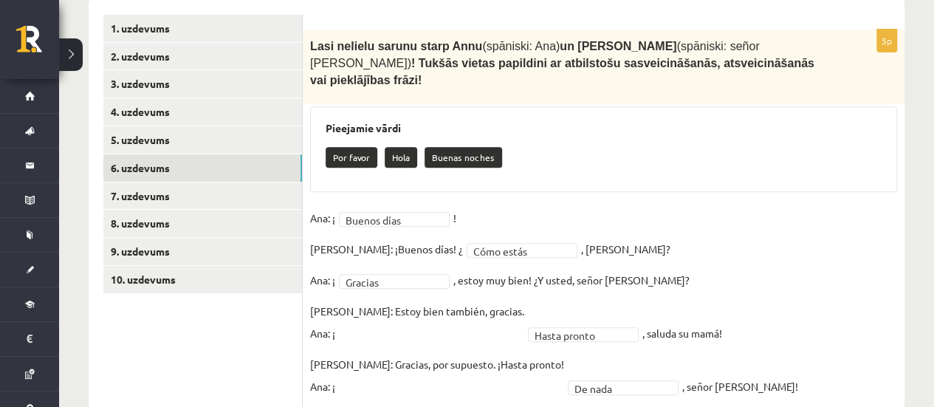
scroll to position [305, 0]
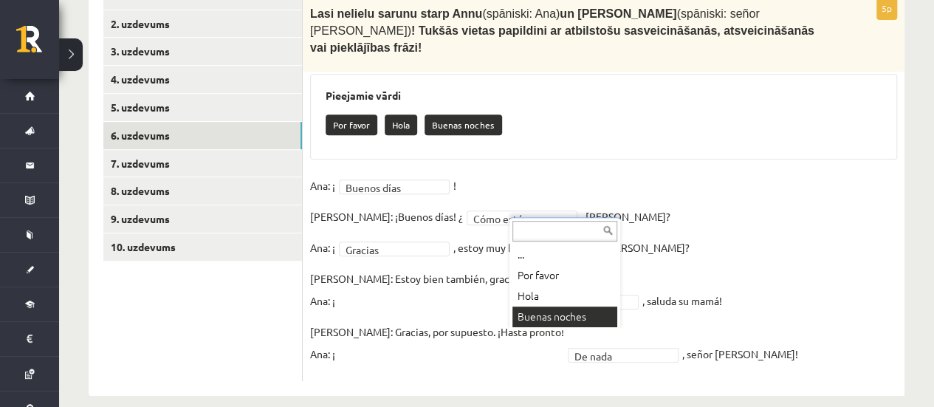
drag, startPoint x: 576, startPoint y: 338, endPoint x: 504, endPoint y: 321, distance: 74.2
drag, startPoint x: 575, startPoint y: 330, endPoint x: 486, endPoint y: 338, distance: 89.7
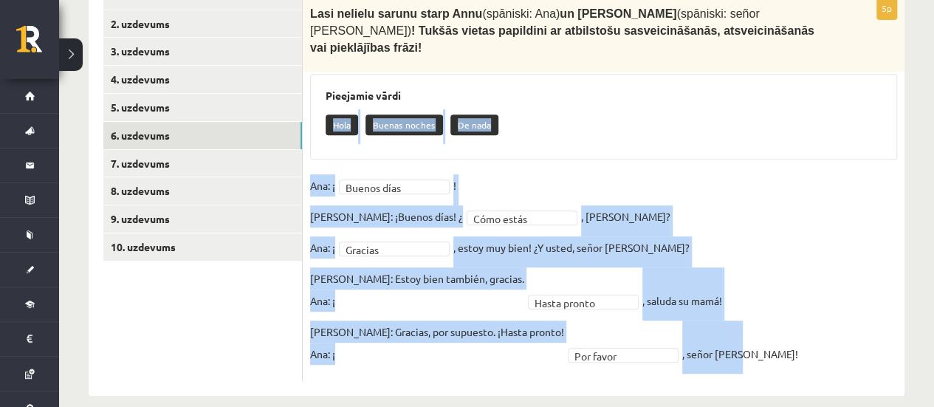
drag, startPoint x: 327, startPoint y: 93, endPoint x: 676, endPoint y: 332, distance: 423.5
click at [703, 325] on div "**********" at bounding box center [604, 189] width 602 height 384
copy div "Hola Buenas noches De nada Ana: ¡ Buenos días ! Luis: ¡Buenos días! ¿ Cómo está…"
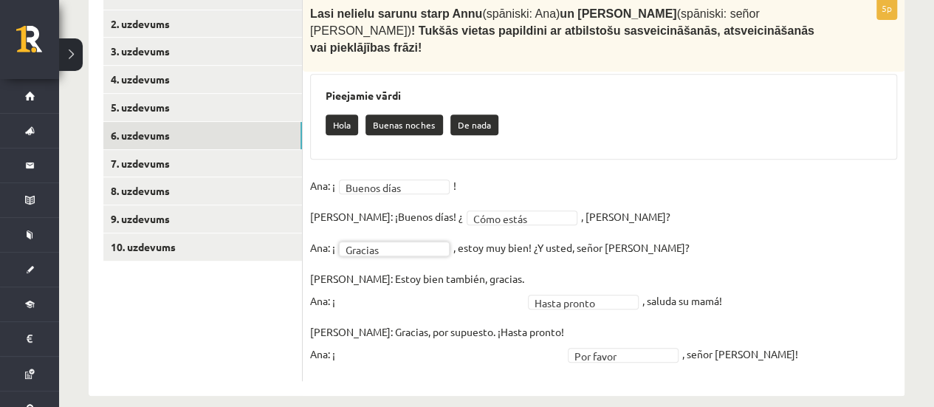
click at [526, 255] on fieldset "**********" at bounding box center [603, 273] width 587 height 199
click at [180, 112] on link "5. uzdevums" at bounding box center [202, 107] width 199 height 27
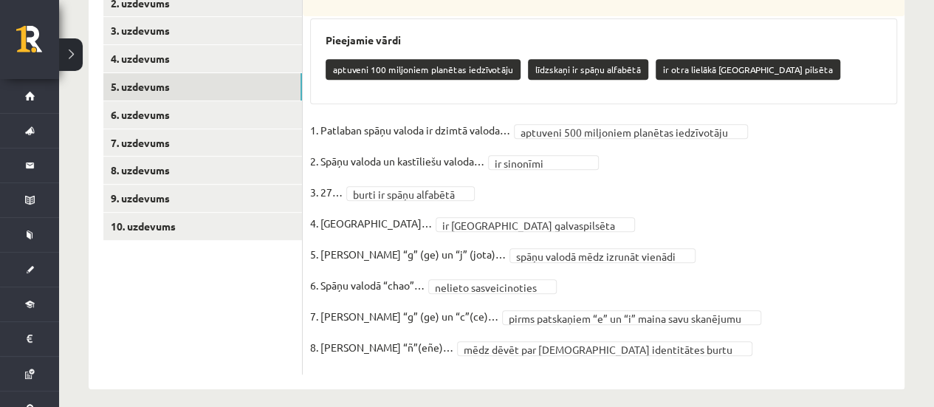
scroll to position [337, 0]
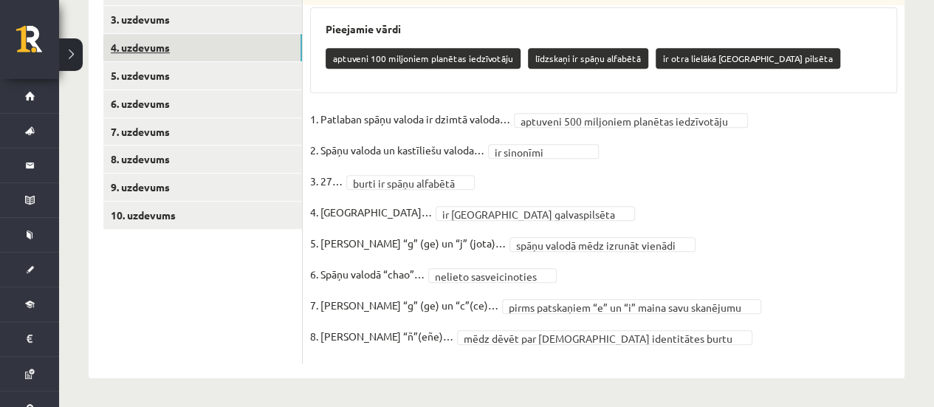
click at [180, 35] on link "4. uzdevums" at bounding box center [202, 47] width 199 height 27
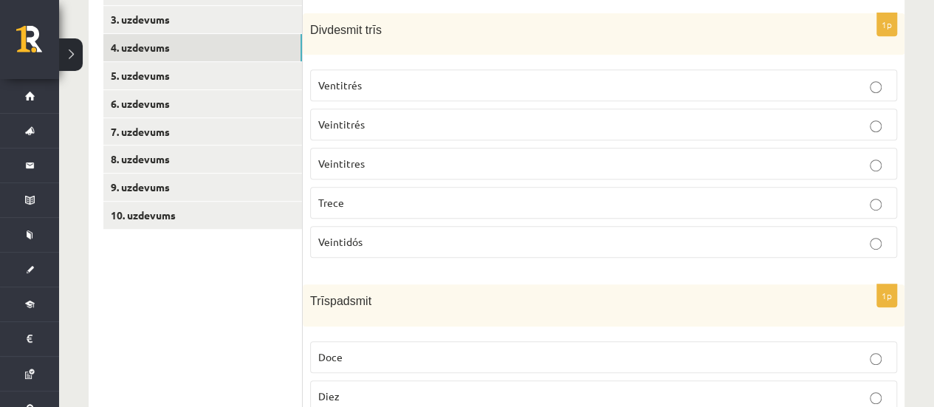
scroll to position [189, 0]
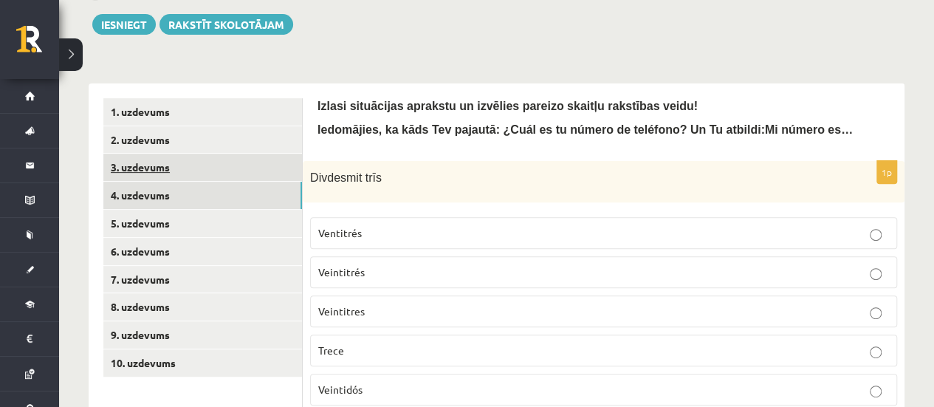
click at [295, 174] on link "3. uzdevums" at bounding box center [202, 167] width 199 height 27
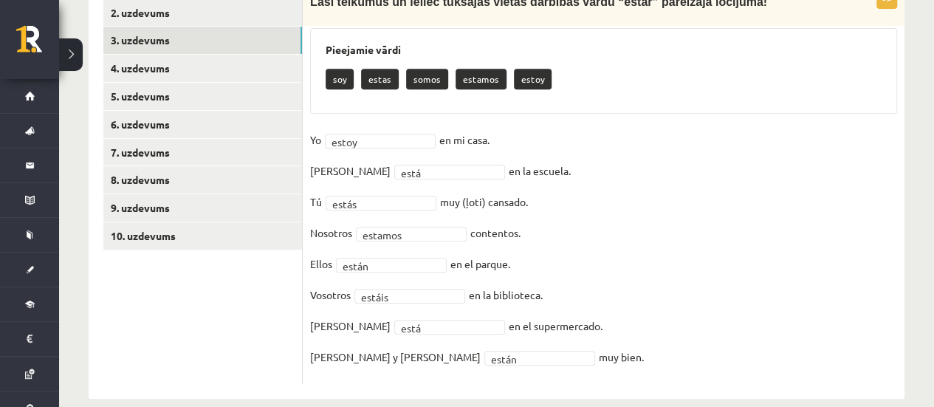
scroll to position [263, 0]
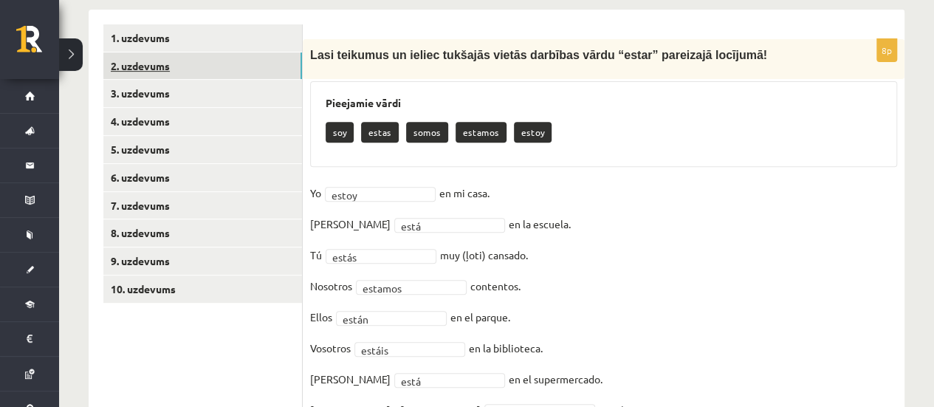
click at [158, 72] on link "2. uzdevums" at bounding box center [202, 65] width 199 height 27
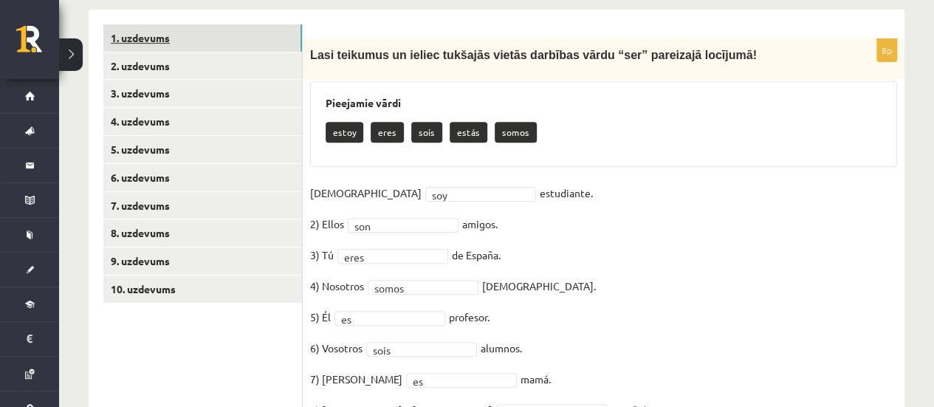
click at [202, 30] on link "1. uzdevums" at bounding box center [202, 37] width 199 height 27
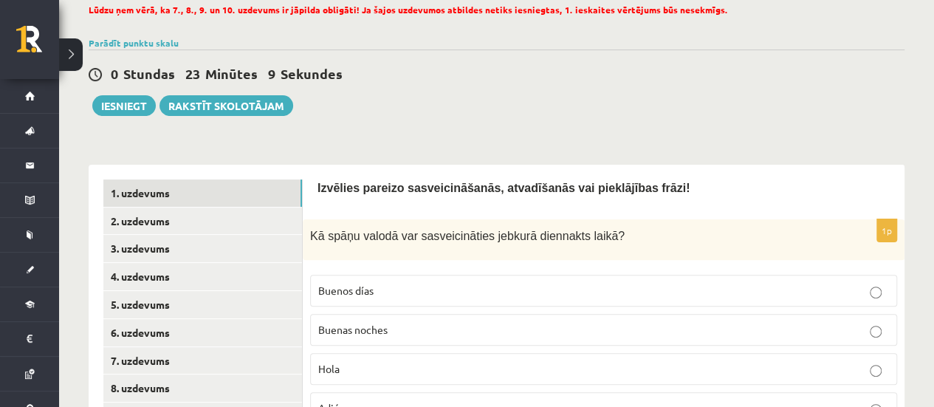
scroll to position [41, 0]
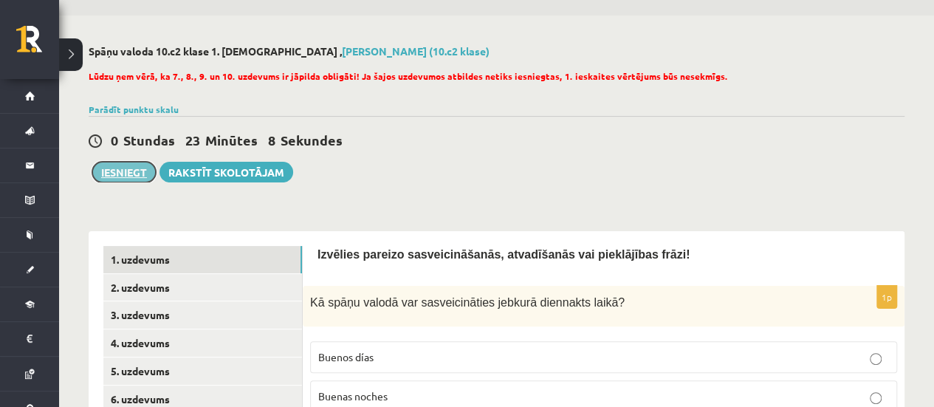
click at [131, 163] on button "Iesniegt" at bounding box center [124, 172] width 64 height 21
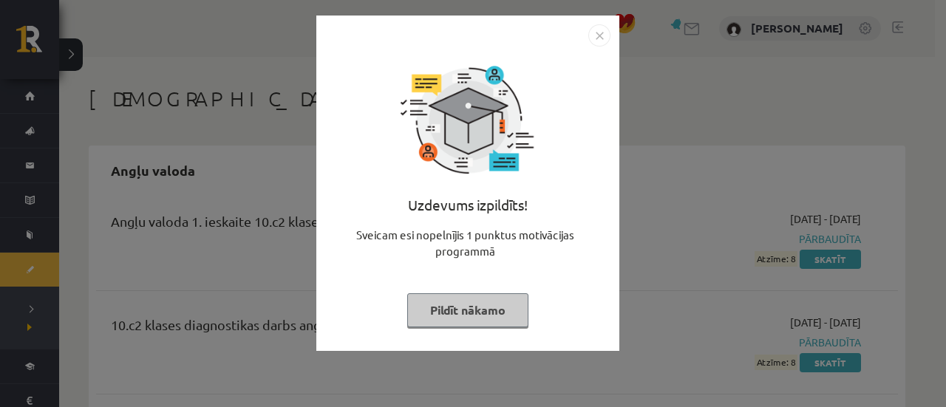
click at [605, 32] on img "Close" at bounding box center [599, 35] width 22 height 22
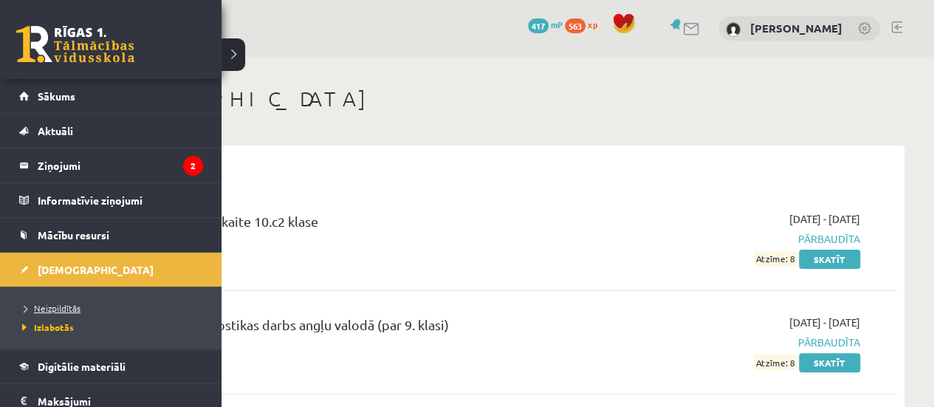
click at [58, 308] on span "Neizpildītās" at bounding box center [49, 308] width 62 height 12
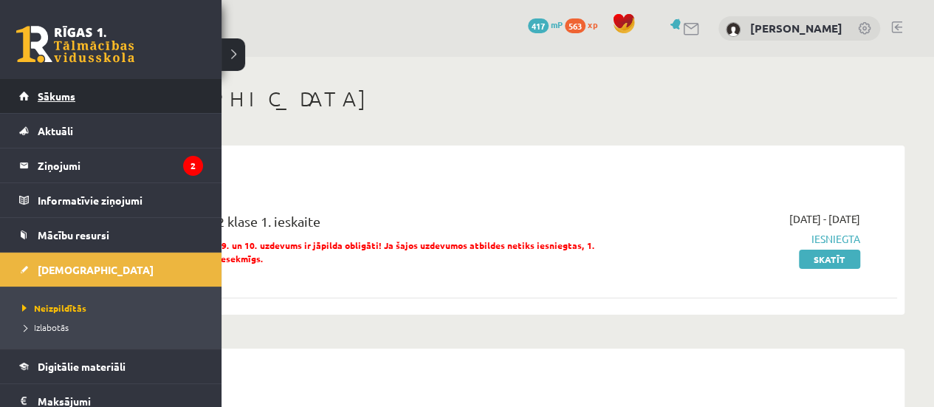
click at [19, 88] on link "Sākums" at bounding box center [111, 96] width 184 height 34
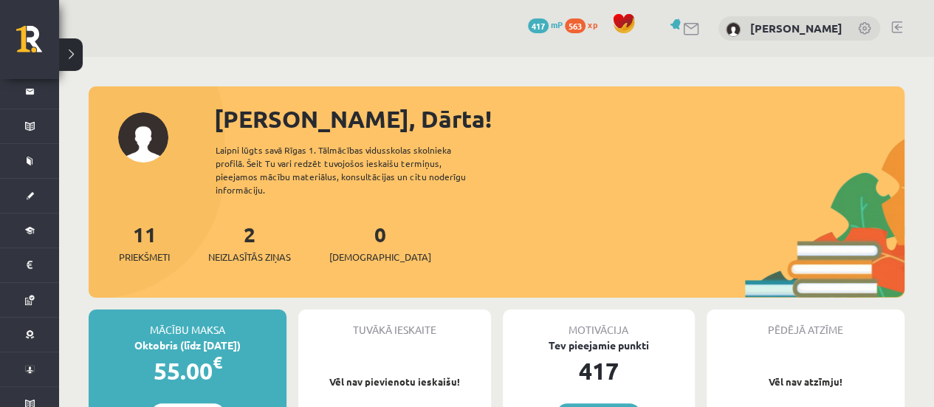
scroll to position [74, 0]
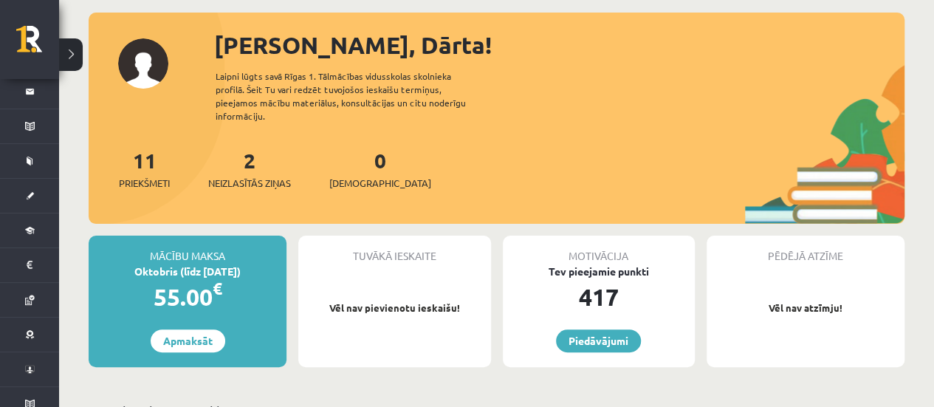
click at [230, 157] on div "2 Neizlasītās ziņas" at bounding box center [249, 168] width 83 height 46
click at [242, 176] on span "Neizlasītās ziņas" at bounding box center [249, 183] width 83 height 15
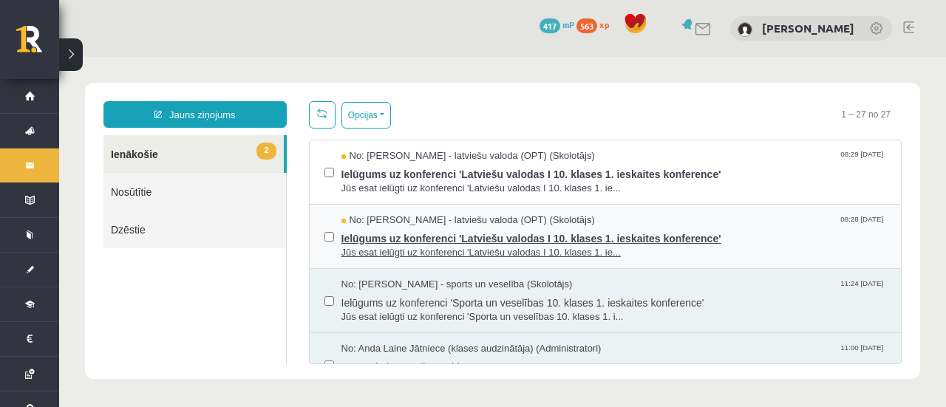
click at [523, 236] on span "Ielūgums uz konferenci 'Latviešu valodas I 10. klases 1. ieskaites konference'" at bounding box center [613, 237] width 545 height 18
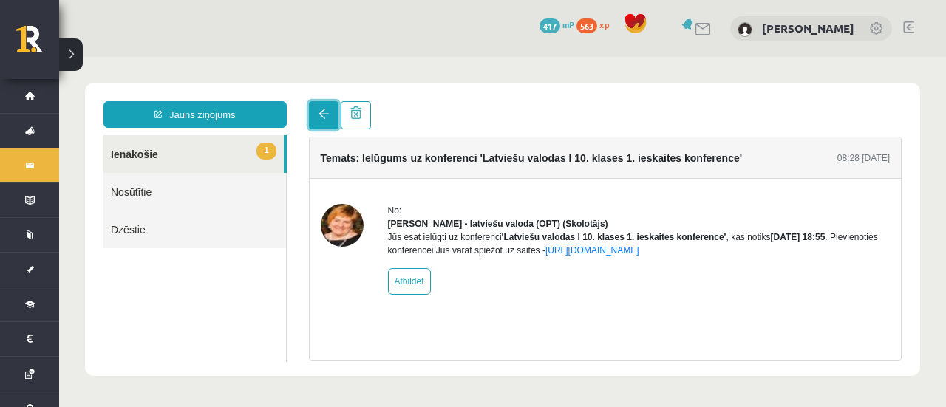
click at [319, 111] on span at bounding box center [323, 114] width 10 height 10
click at [322, 118] on span at bounding box center [323, 114] width 10 height 10
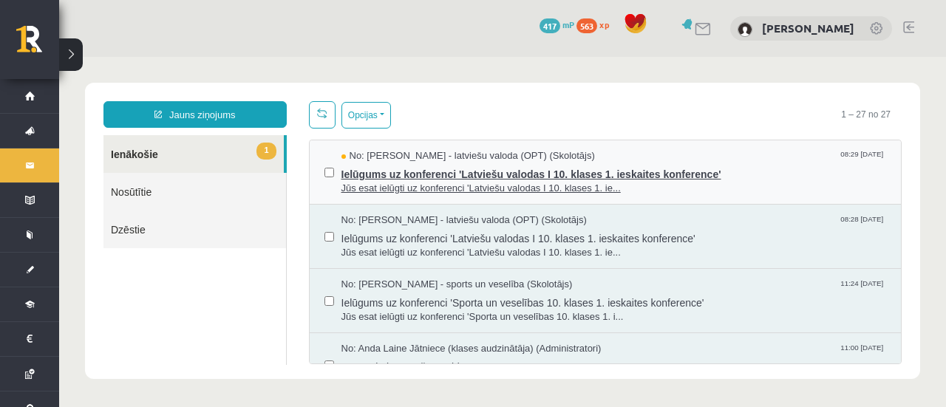
click at [363, 178] on span "Ielūgums uz konferenci 'Latviešu valodas I 10. klases 1. ieskaites konference'" at bounding box center [613, 172] width 545 height 18
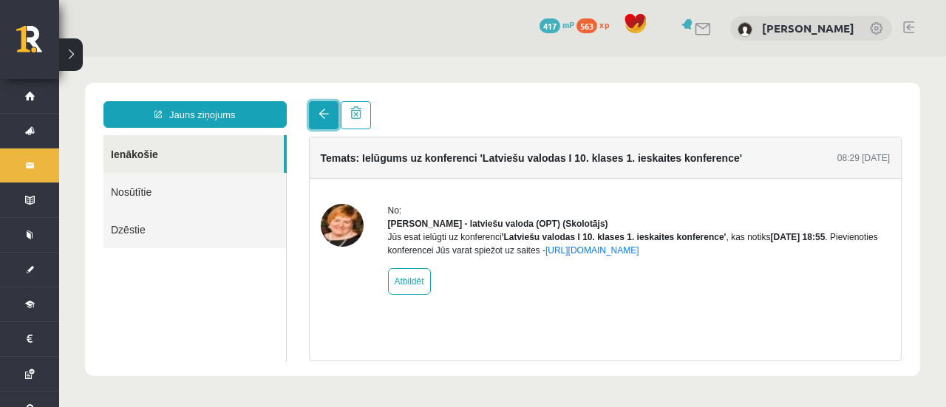
click at [313, 111] on link at bounding box center [324, 115] width 30 height 28
click at [318, 115] on span at bounding box center [323, 114] width 10 height 10
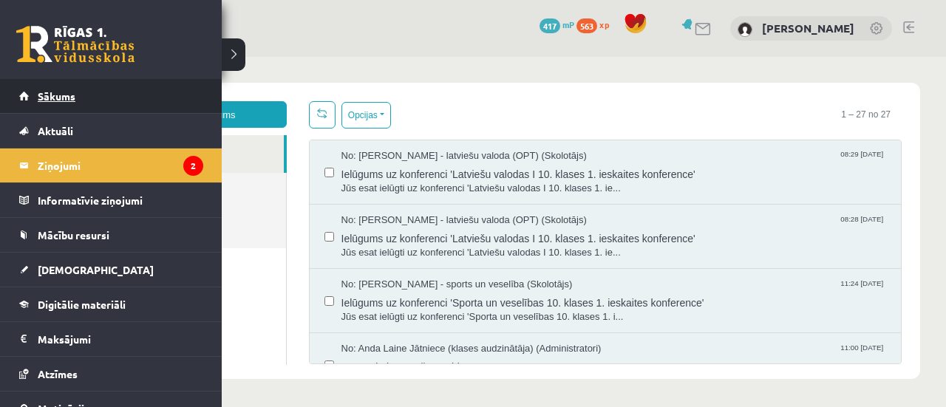
click at [47, 107] on link "Sākums" at bounding box center [111, 96] width 184 height 34
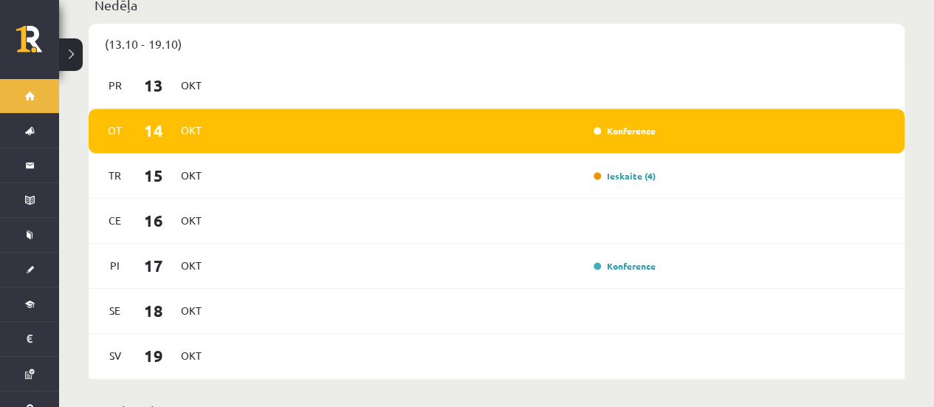
scroll to position [960, 0]
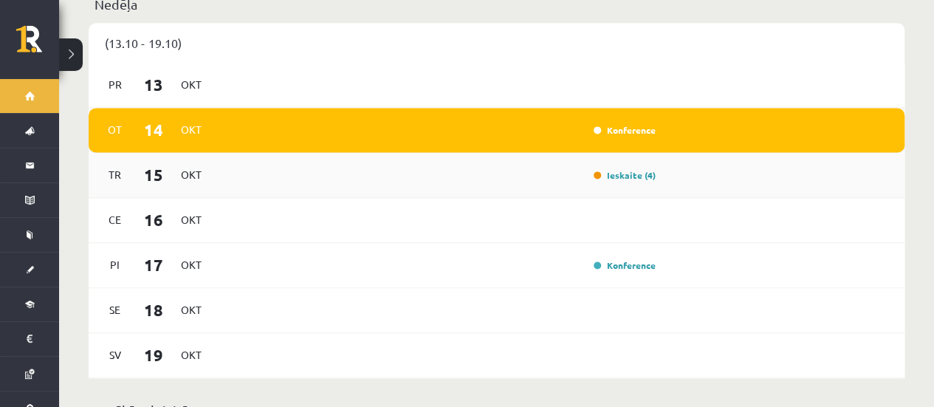
click at [329, 153] on div "Tr 15 Okt Ieskaite (4)" at bounding box center [497, 175] width 816 height 45
click at [560, 257] on div "Konference" at bounding box center [439, 265] width 443 height 16
click at [635, 259] on link "Konference" at bounding box center [625, 265] width 62 height 12
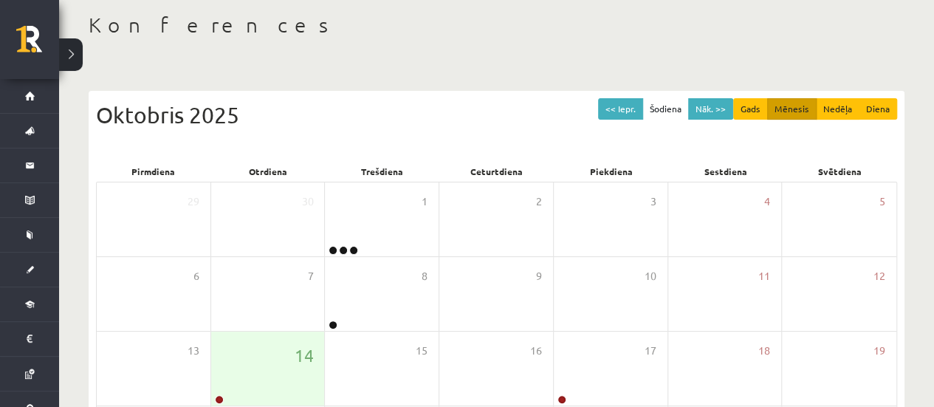
scroll to position [148, 0]
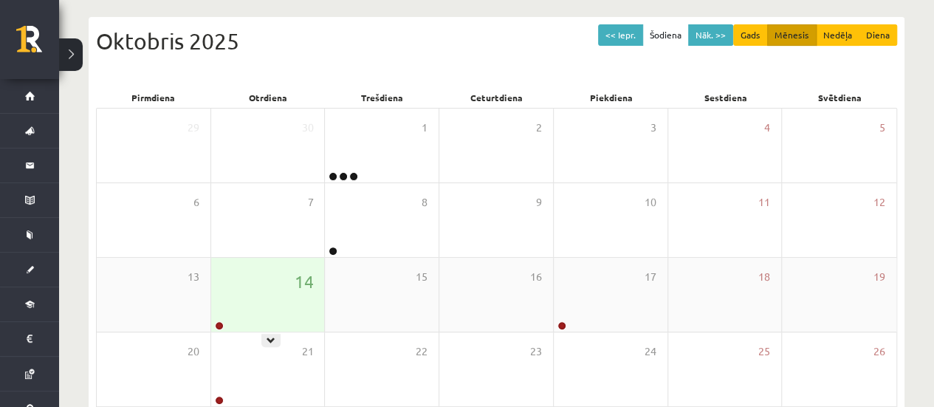
click at [222, 304] on div "14" at bounding box center [268, 295] width 114 height 74
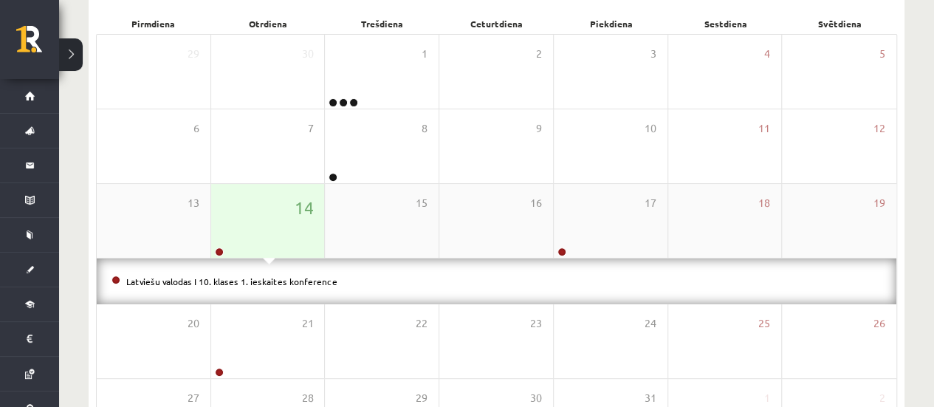
scroll to position [295, 0]
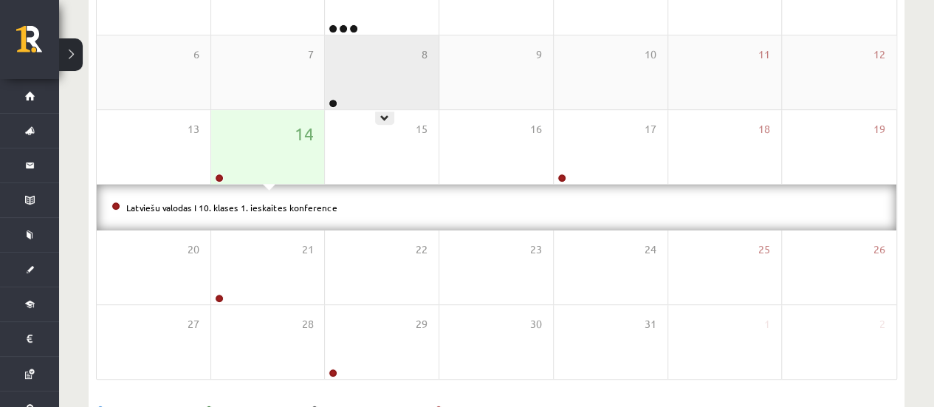
click at [392, 58] on div "8" at bounding box center [382, 72] width 114 height 74
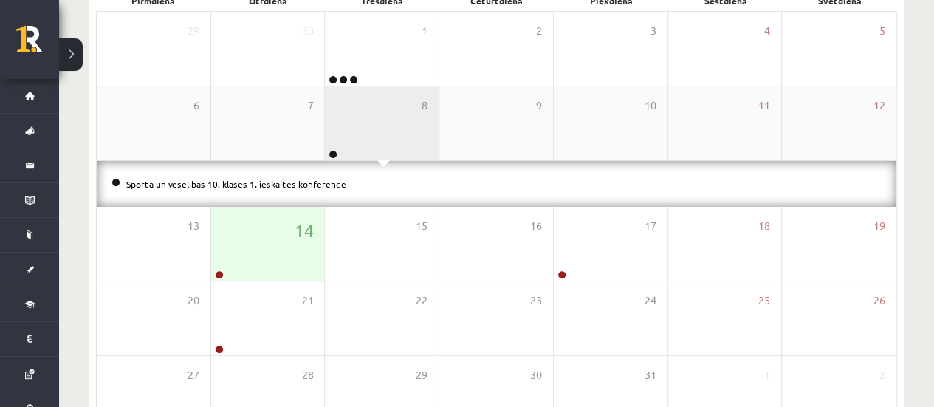
scroll to position [222, 0]
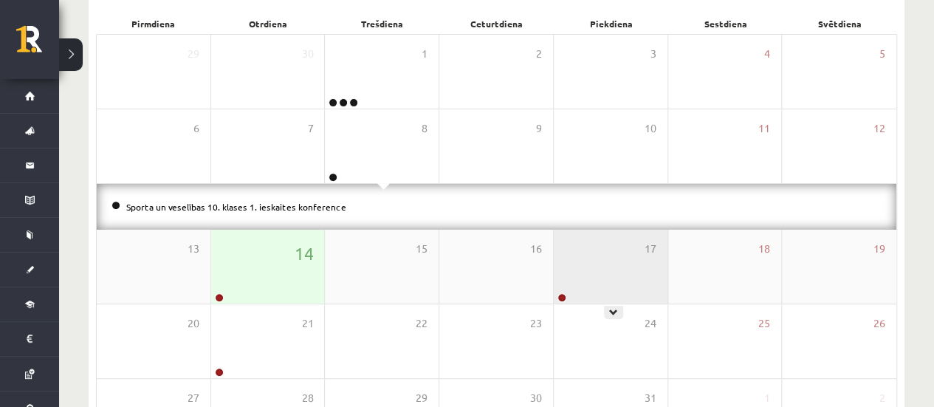
click at [626, 270] on div "17" at bounding box center [611, 267] width 114 height 74
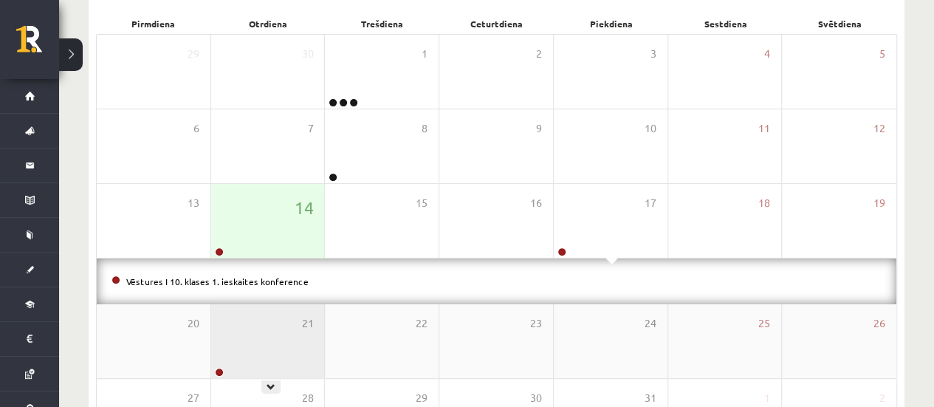
click at [266, 332] on div "21" at bounding box center [268, 341] width 114 height 74
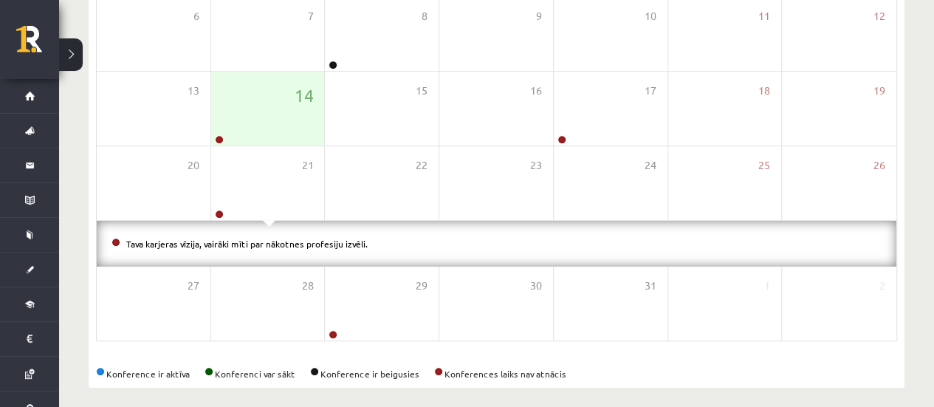
scroll to position [343, 0]
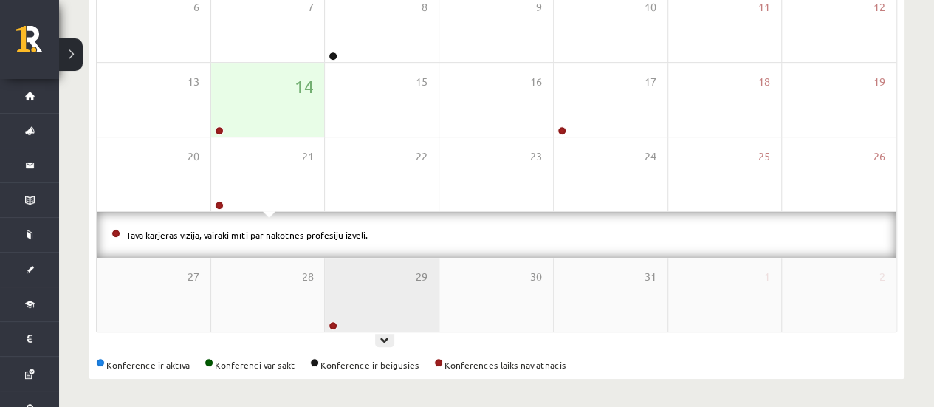
click at [352, 280] on div "29" at bounding box center [382, 295] width 114 height 74
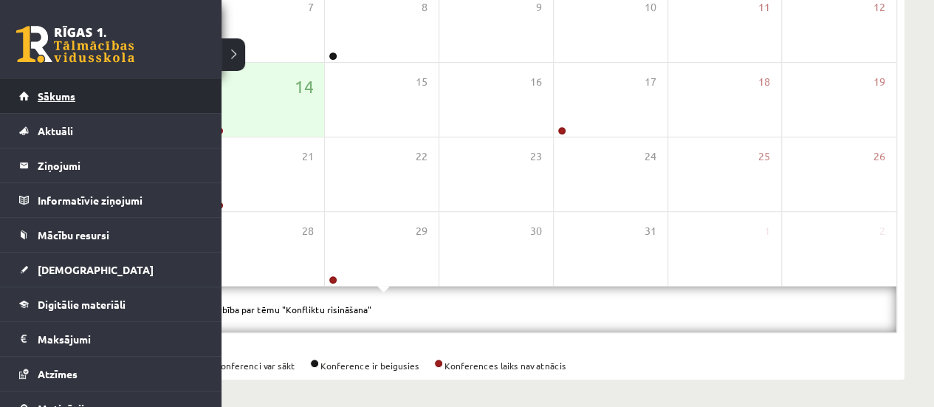
click at [56, 100] on span "Sākums" at bounding box center [57, 95] width 38 height 13
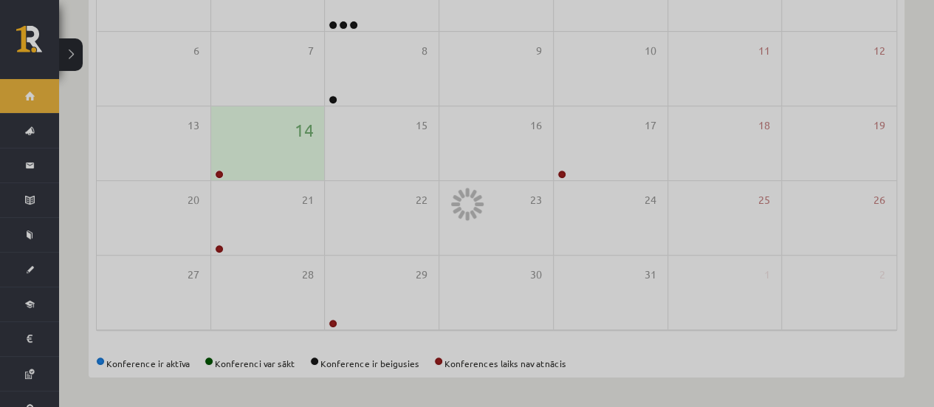
scroll to position [297, 0]
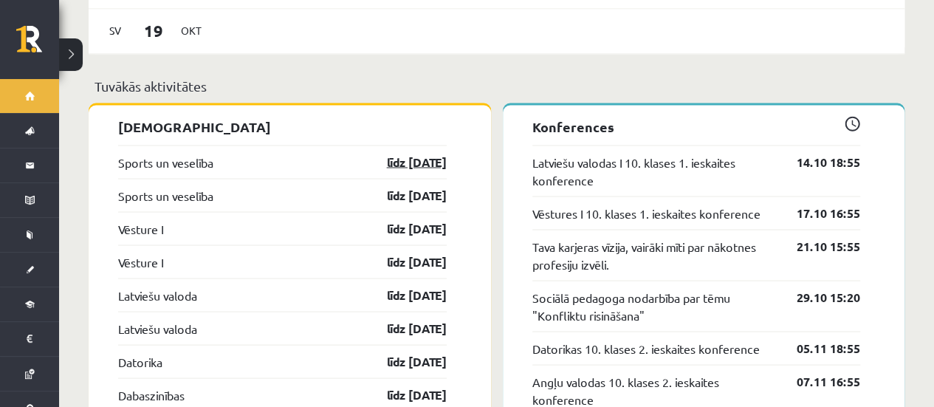
scroll to position [1256, 0]
